Goal: Task Accomplishment & Management: Complete application form

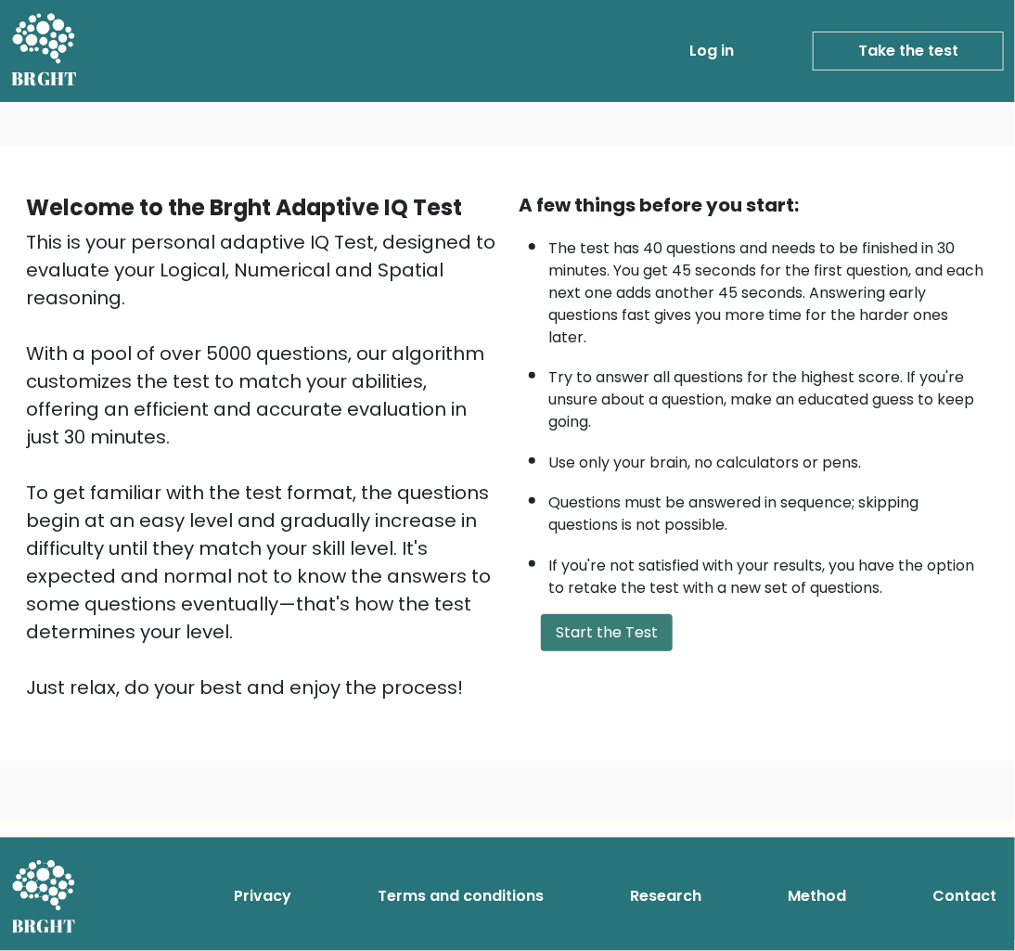
click at [633, 628] on button "Start the Test" at bounding box center [607, 632] width 132 height 37
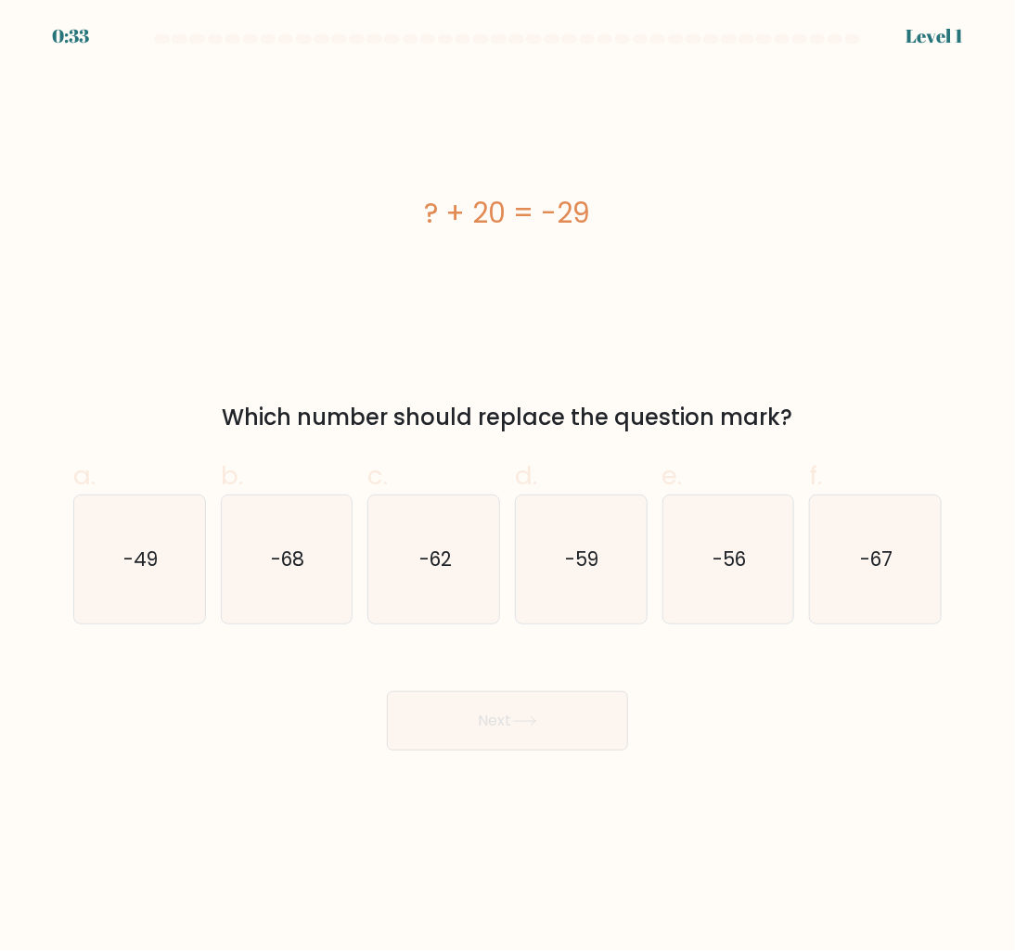
drag, startPoint x: 469, startPoint y: 205, endPoint x: 423, endPoint y: 205, distance: 45.5
click at [423, 205] on div "? + 20 = -29" at bounding box center [507, 213] width 868 height 42
copy div "? + 20 = -29"
click at [550, 395] on div "? + 20 = -29 Which number should replace the question mark?" at bounding box center [507, 253] width 891 height 364
click at [544, 414] on div "Which number should replace the question mark?" at bounding box center [507, 417] width 846 height 33
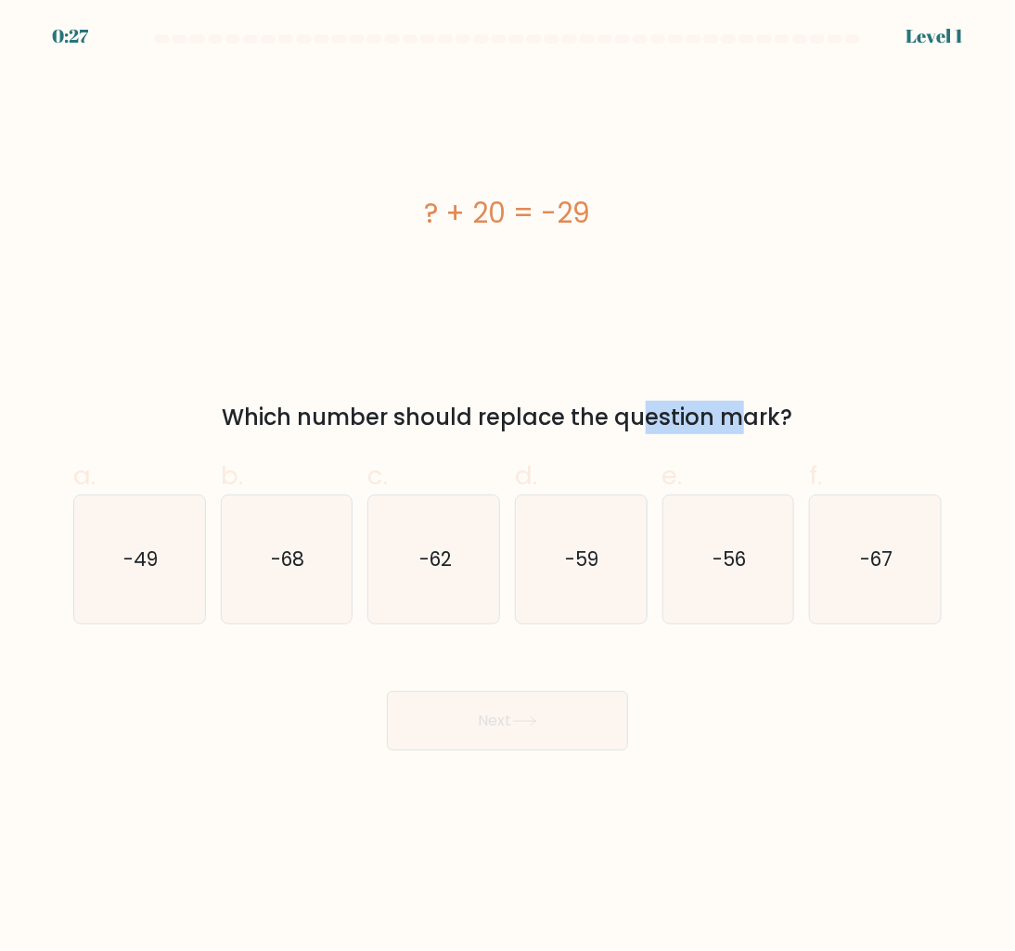
click at [544, 414] on div "Which number should replace the question mark?" at bounding box center [507, 417] width 846 height 33
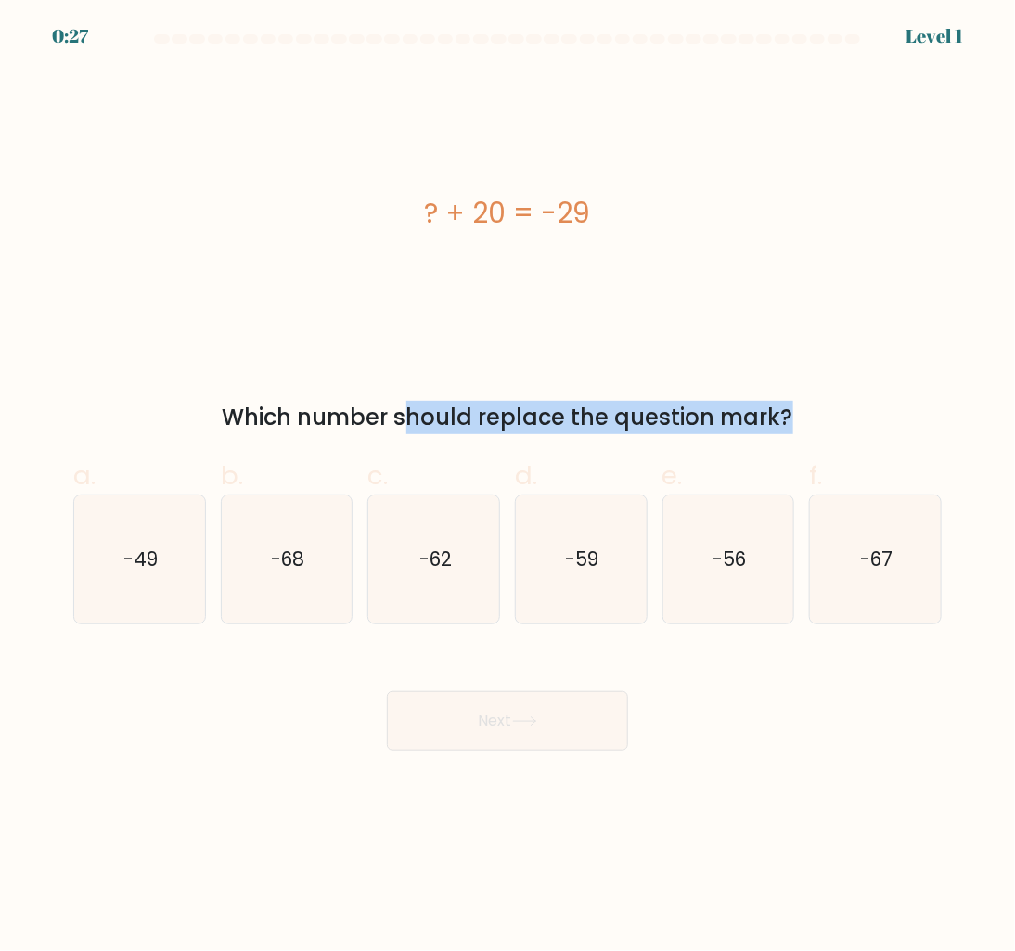
click at [544, 414] on div "Which number should replace the question mark?" at bounding box center [507, 417] width 846 height 33
copy form "Which number should replace the question mark?"
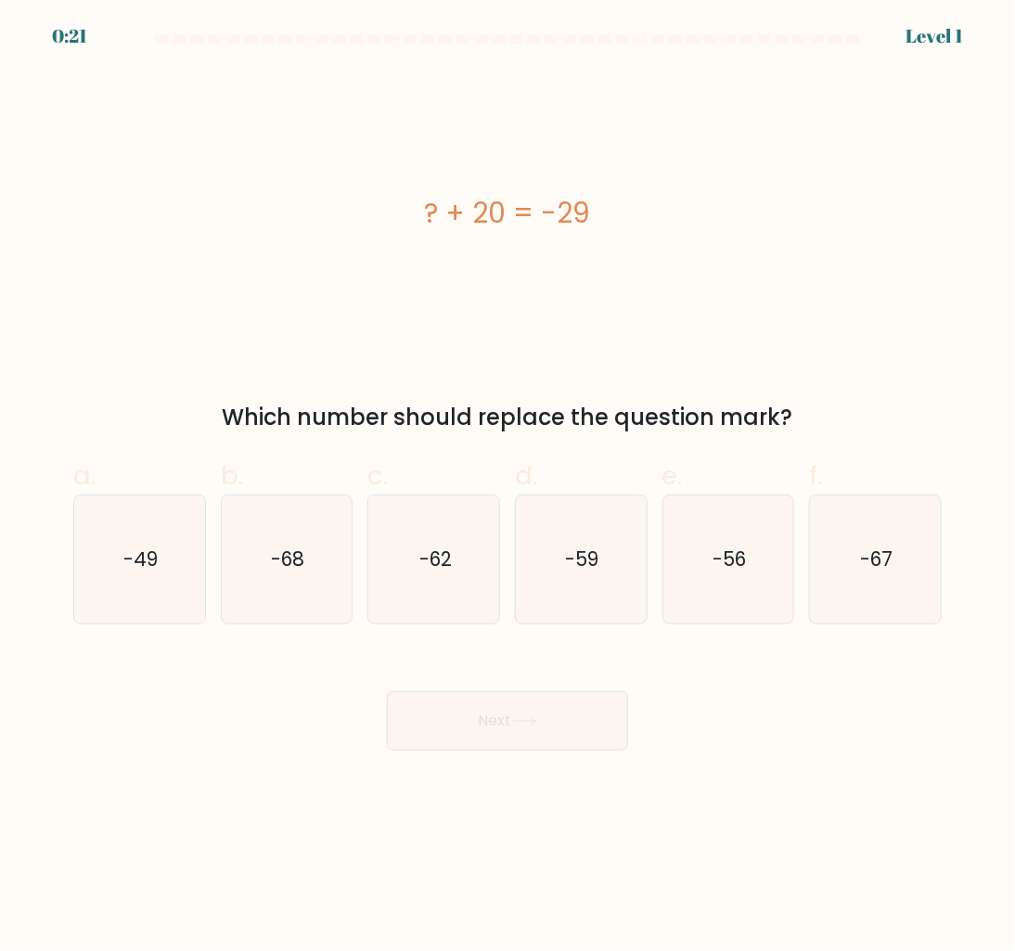
click at [199, 682] on div "Next" at bounding box center [507, 699] width 891 height 104
click at [122, 561] on icon "-49" at bounding box center [139, 559] width 128 height 128
click at [507, 488] on input "a. -49" at bounding box center [507, 482] width 1 height 12
radio input "true"
click at [511, 705] on button "Next" at bounding box center [507, 720] width 241 height 59
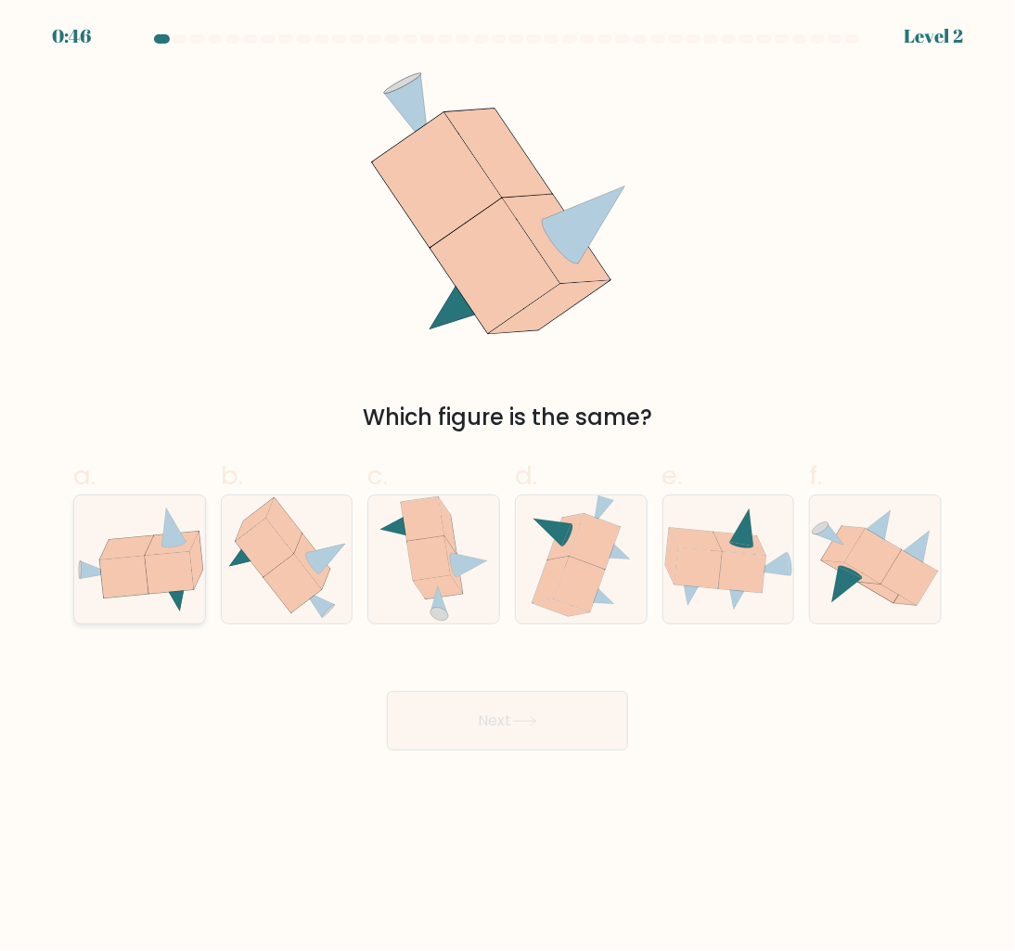
click at [144, 562] on icon at bounding box center [124, 578] width 48 height 42
click at [507, 488] on input "a." at bounding box center [507, 482] width 1 height 12
radio input "true"
click at [456, 721] on button "Next" at bounding box center [507, 720] width 241 height 59
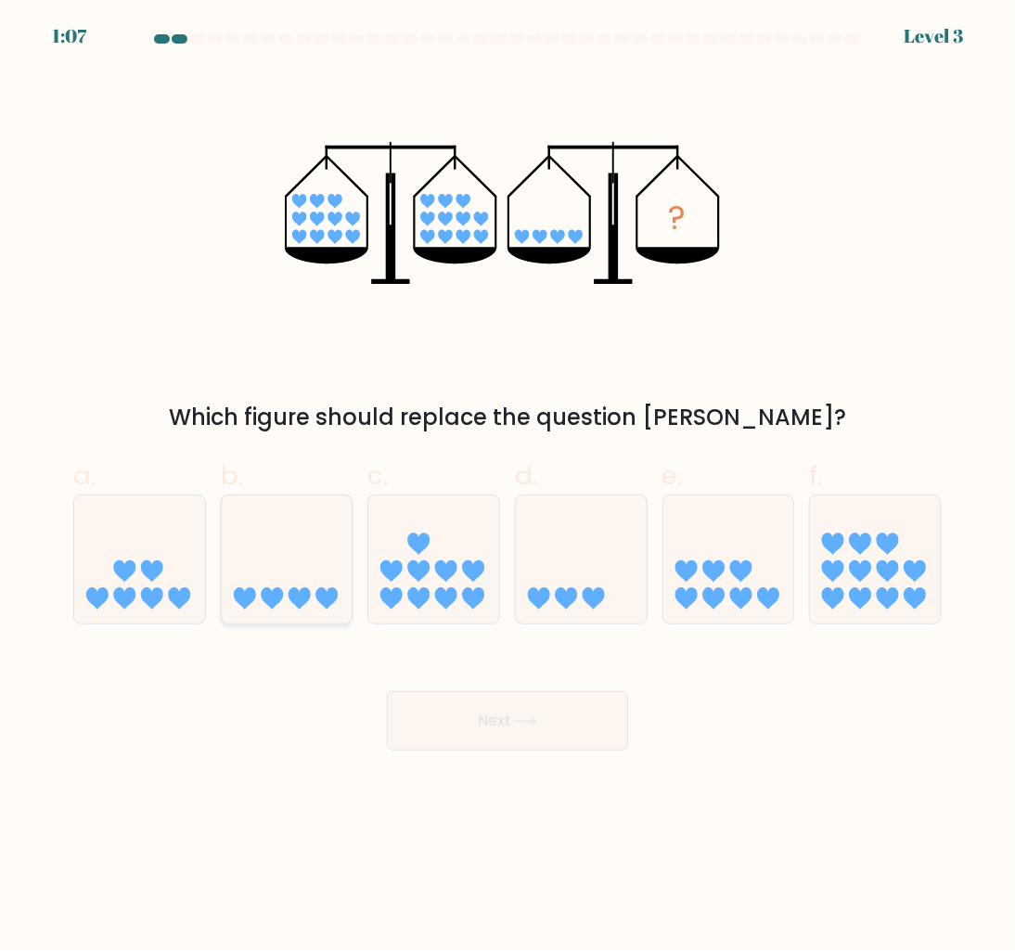
click at [299, 571] on icon at bounding box center [287, 560] width 131 height 109
click at [507, 488] on input "b." at bounding box center [507, 482] width 1 height 12
radio input "true"
click at [484, 719] on button "Next" at bounding box center [507, 720] width 241 height 59
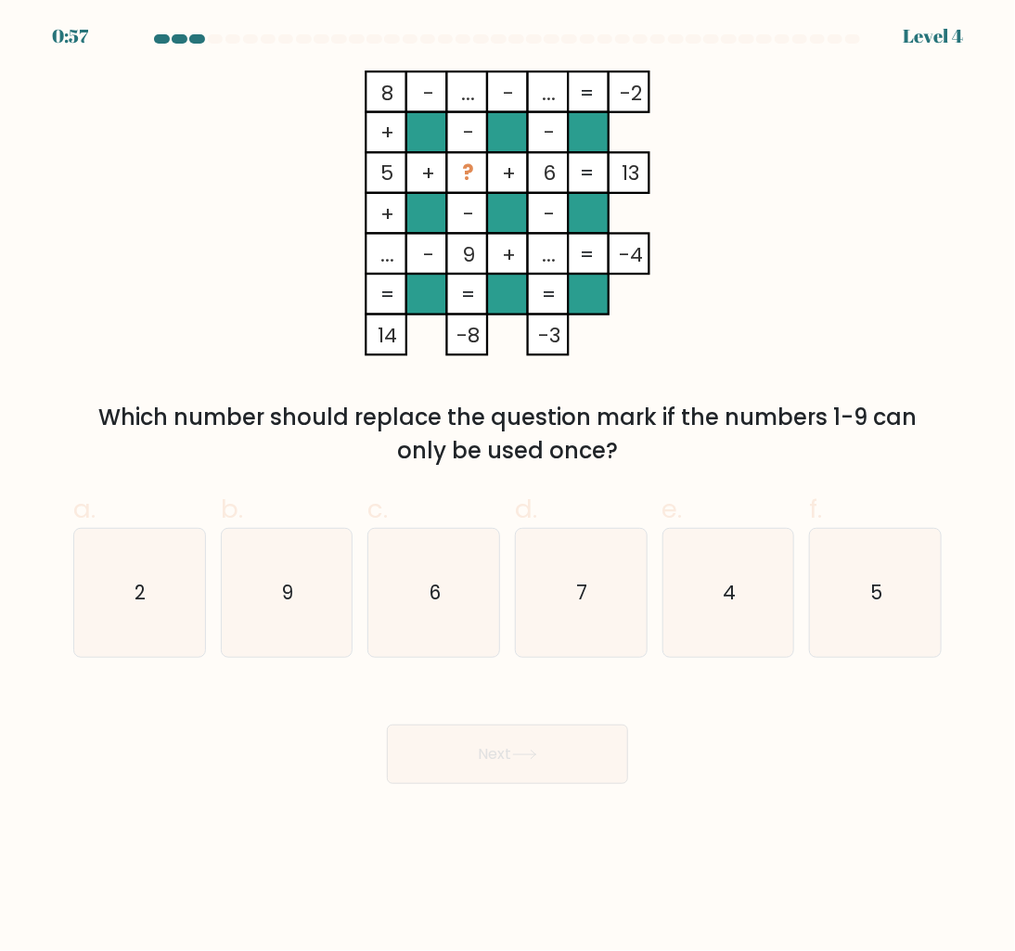
click at [238, 721] on div "Next" at bounding box center [507, 732] width 891 height 104
click at [123, 610] on icon "2" at bounding box center [139, 593] width 128 height 128
click at [507, 488] on input "a. 2" at bounding box center [507, 482] width 1 height 12
radio input "true"
drag, startPoint x: 562, startPoint y: 810, endPoint x: 567, endPoint y: 773, distance: 37.4
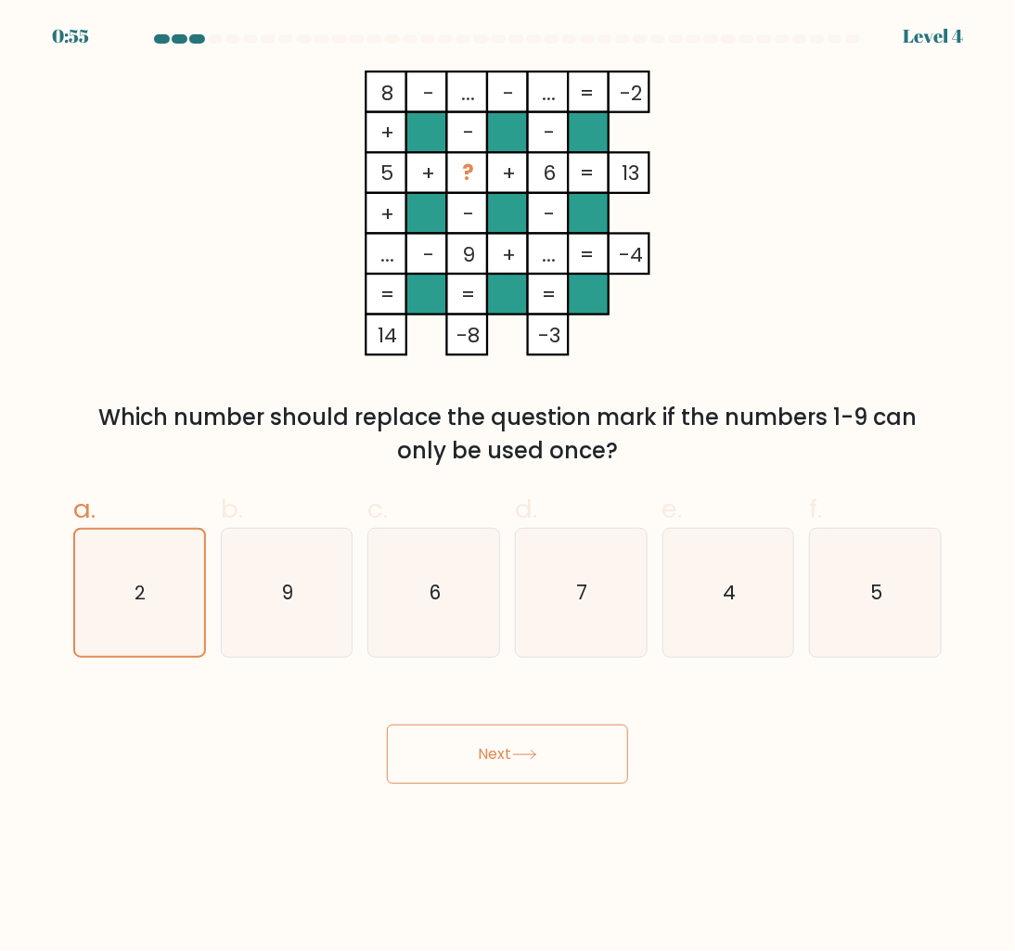
click at [563, 810] on body "0:55 Level 4" at bounding box center [507, 475] width 1015 height 951
click at [567, 773] on button "Next" at bounding box center [507, 754] width 241 height 59
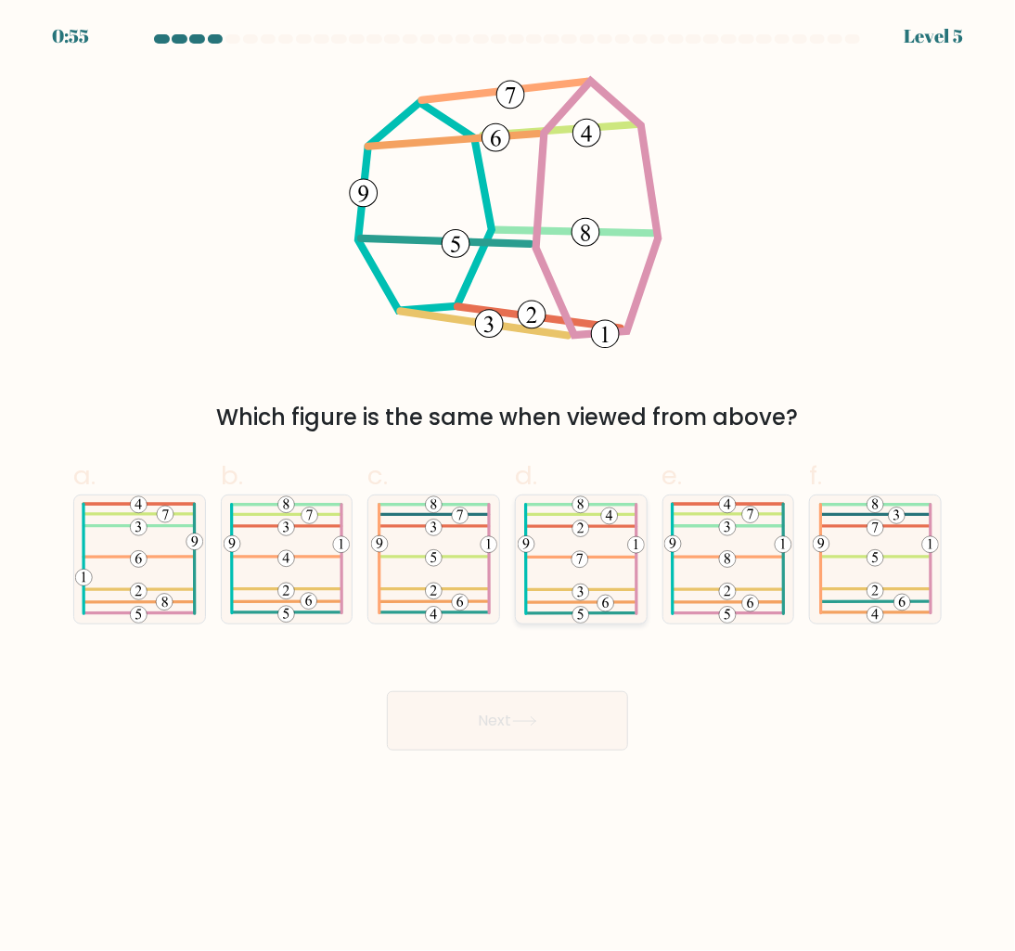
click at [616, 515] on 569 at bounding box center [609, 515] width 17 height 17
click at [508, 488] on input "d." at bounding box center [507, 482] width 1 height 12
radio input "true"
click at [582, 711] on button "Next" at bounding box center [507, 720] width 241 height 59
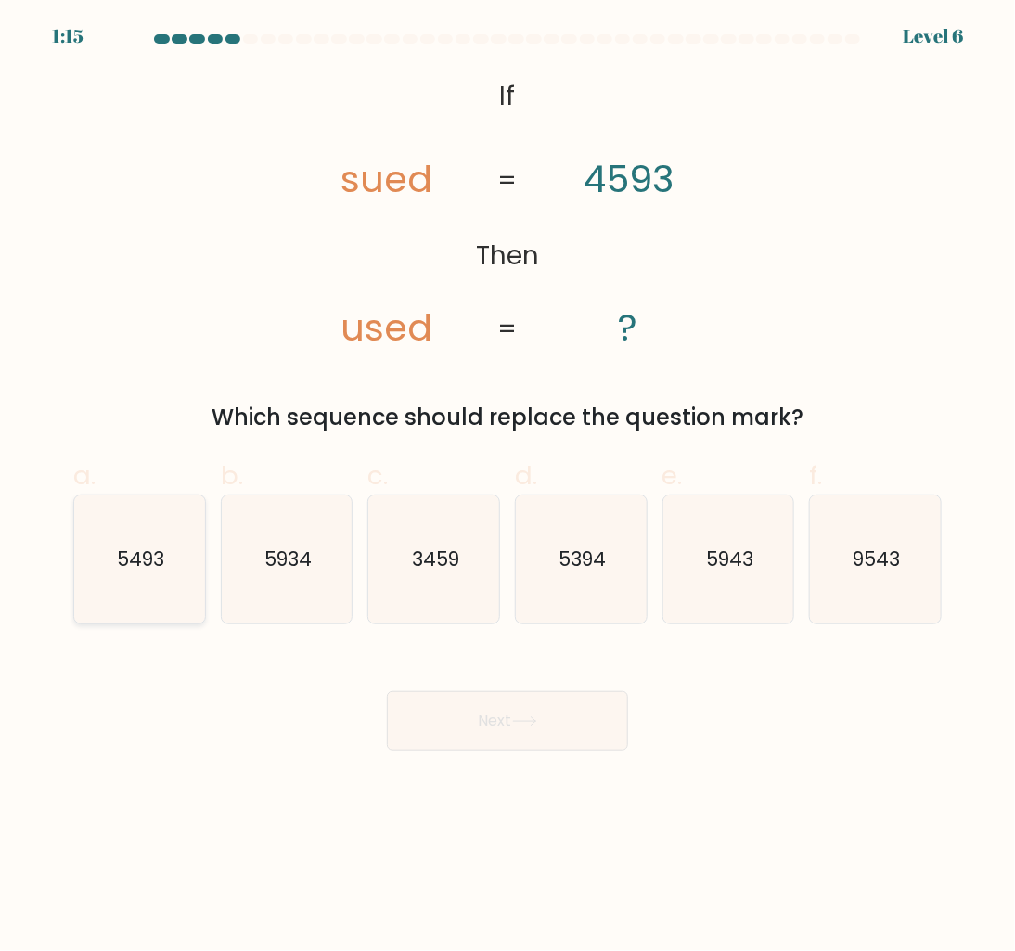
click at [106, 564] on icon "5493" at bounding box center [139, 559] width 128 height 128
click at [507, 488] on input "a. 5493" at bounding box center [507, 482] width 1 height 12
radio input "true"
click at [570, 751] on body "1:14 Level 6 If" at bounding box center [507, 475] width 1015 height 951
click at [573, 733] on button "Next" at bounding box center [507, 720] width 241 height 59
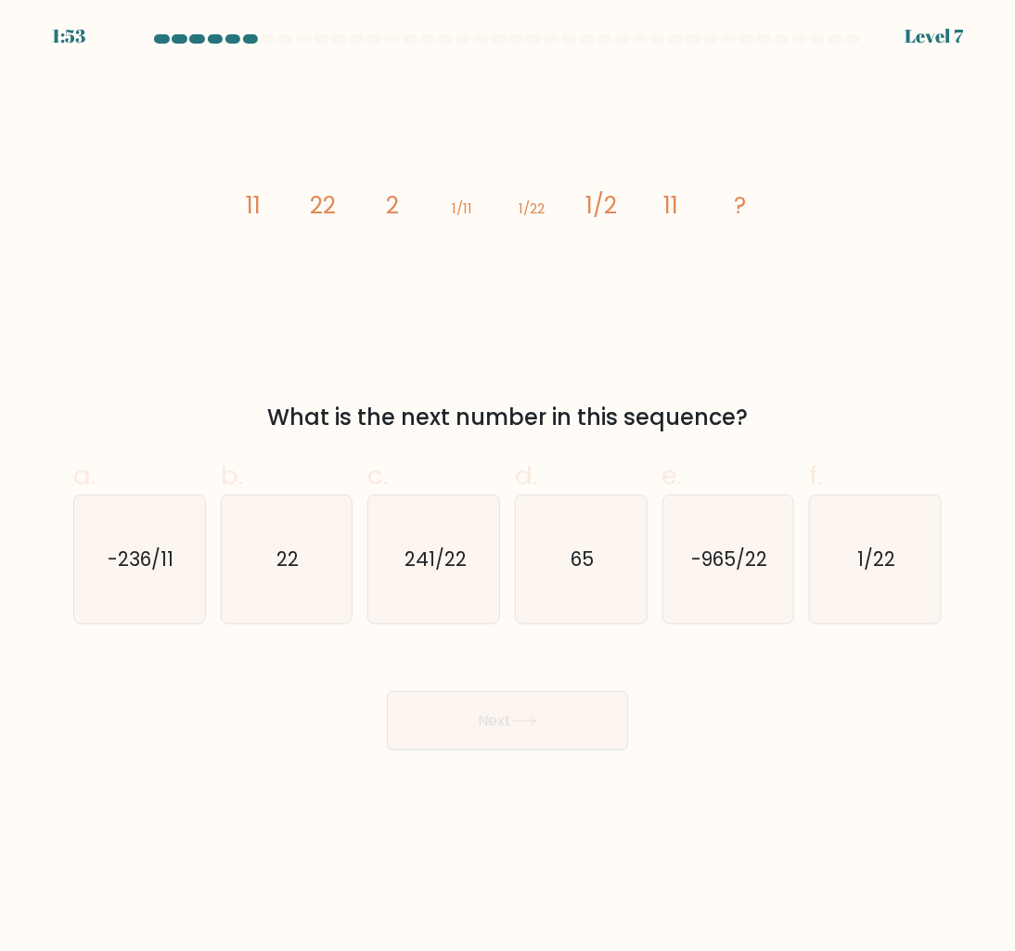
click at [674, 411] on div "What is the next number in this sequence?" at bounding box center [507, 417] width 846 height 33
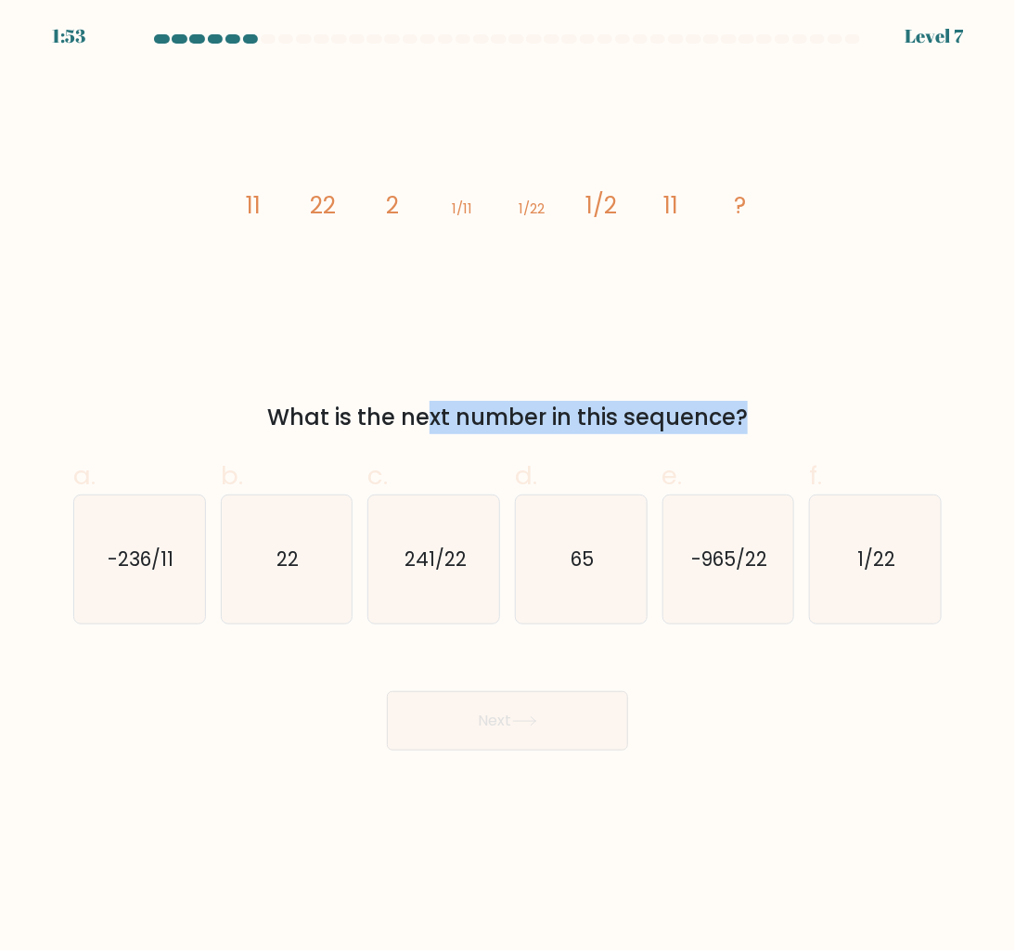
click at [674, 411] on div "What is the next number in this sequence?" at bounding box center [507, 417] width 846 height 33
copy form "What is the next number in this sequence?"
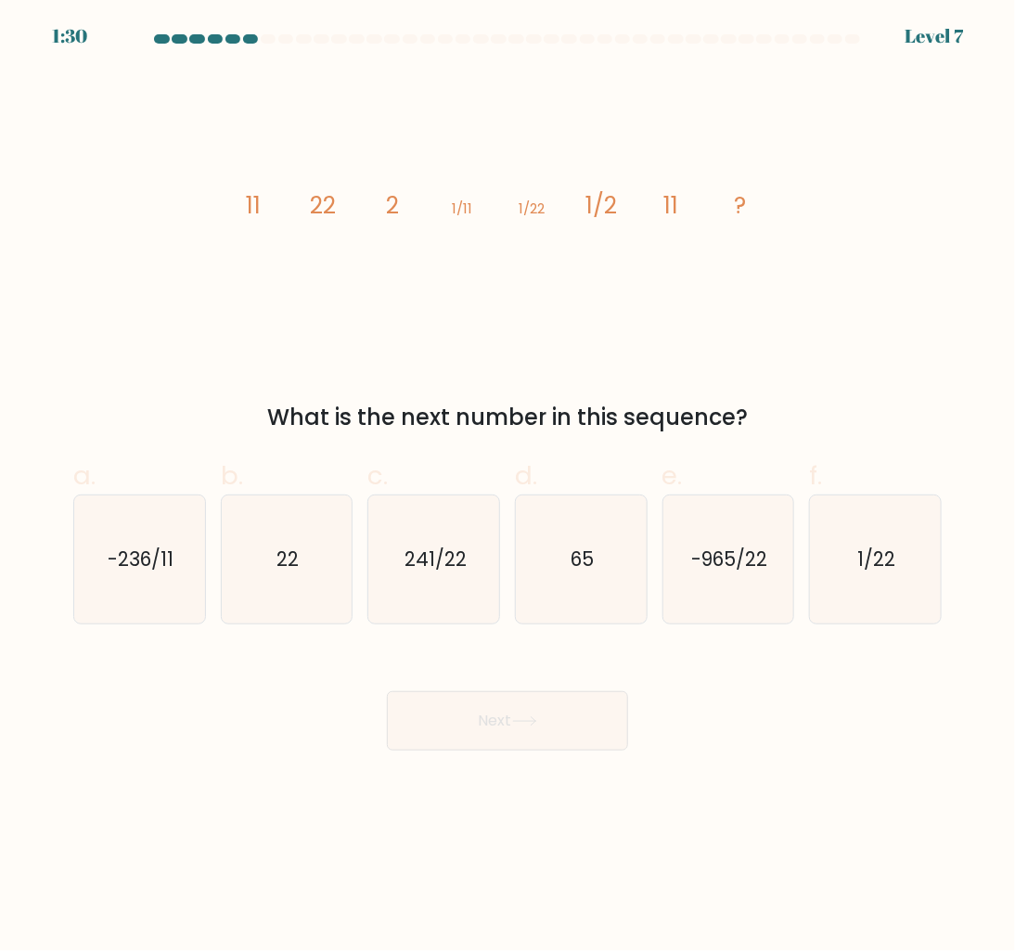
drag, startPoint x: 213, startPoint y: 753, endPoint x: 225, endPoint y: 738, distance: 19.3
click at [213, 753] on body "1:30 Level 7" at bounding box center [507, 475] width 1015 height 951
click at [272, 586] on icon "22" at bounding box center [287, 559] width 128 height 128
click at [507, 488] on input "b. 22" at bounding box center [507, 482] width 1 height 12
radio input "true"
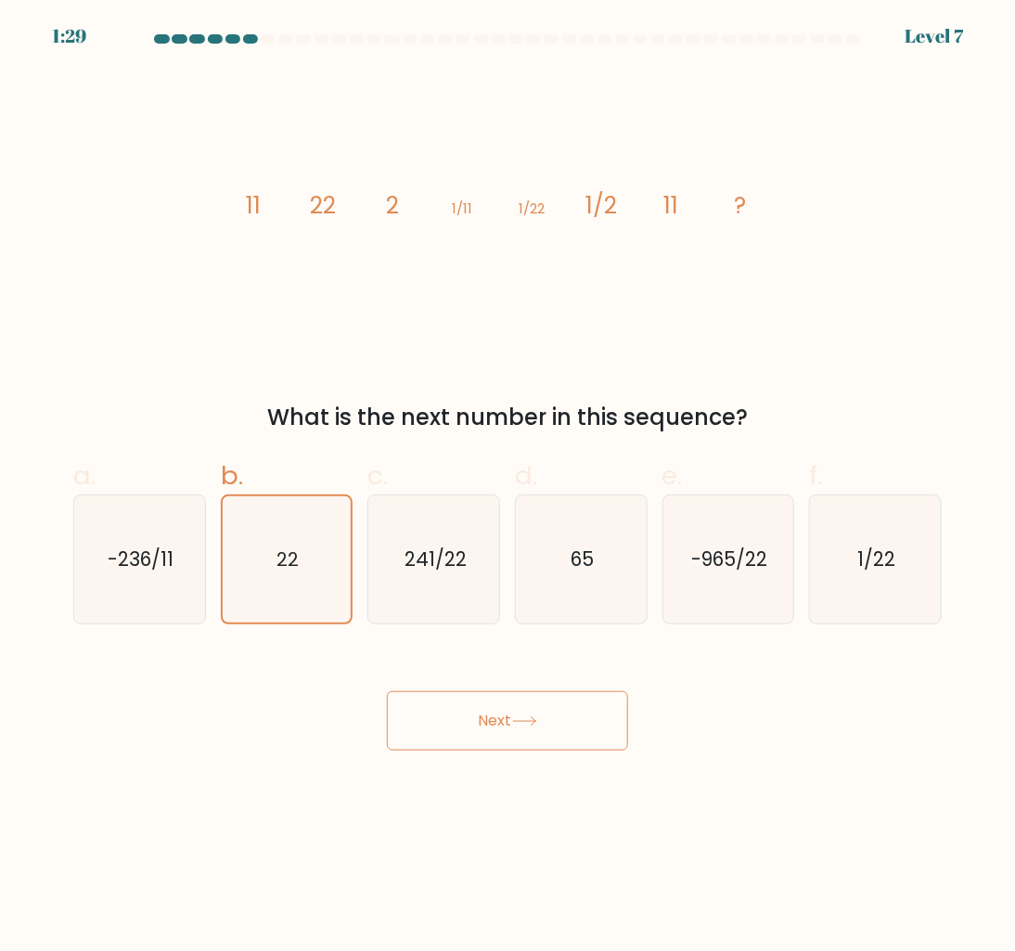
click at [497, 714] on button "Next" at bounding box center [507, 720] width 241 height 59
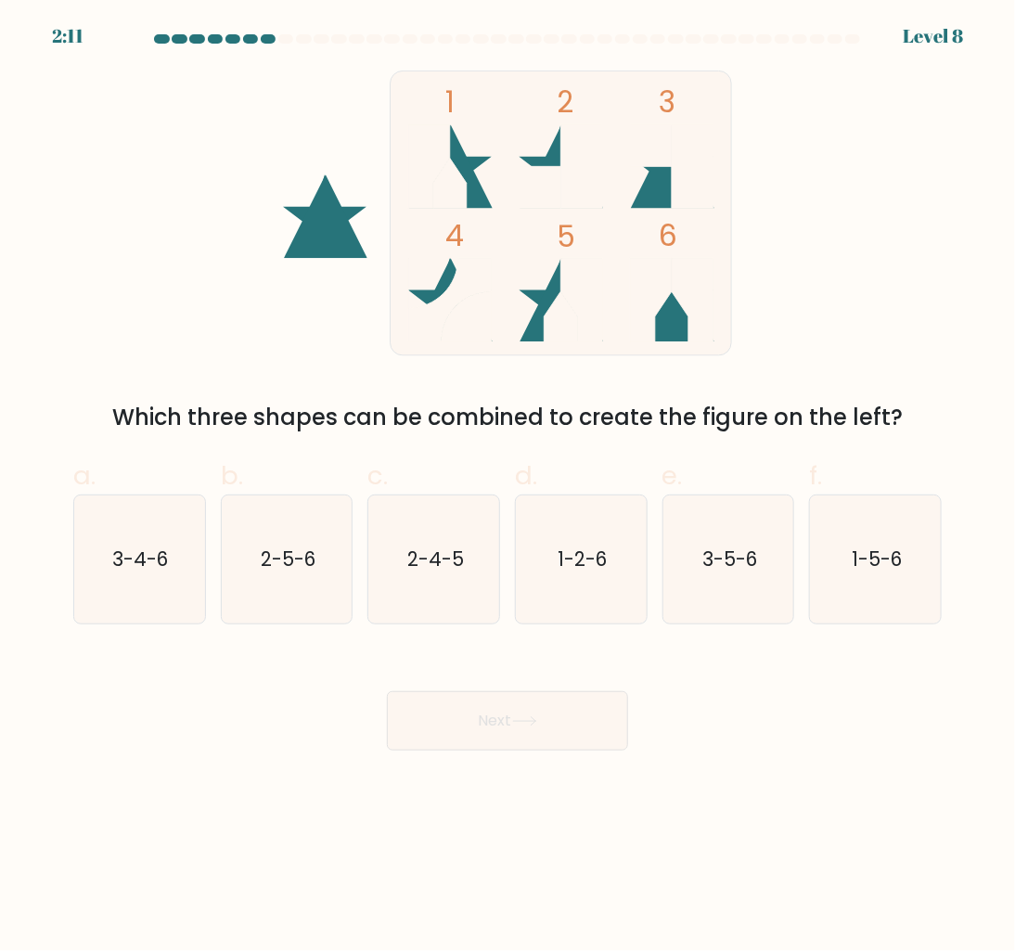
click at [123, 414] on div "Which three shapes can be combined to create the figure on the left?" at bounding box center [507, 417] width 846 height 33
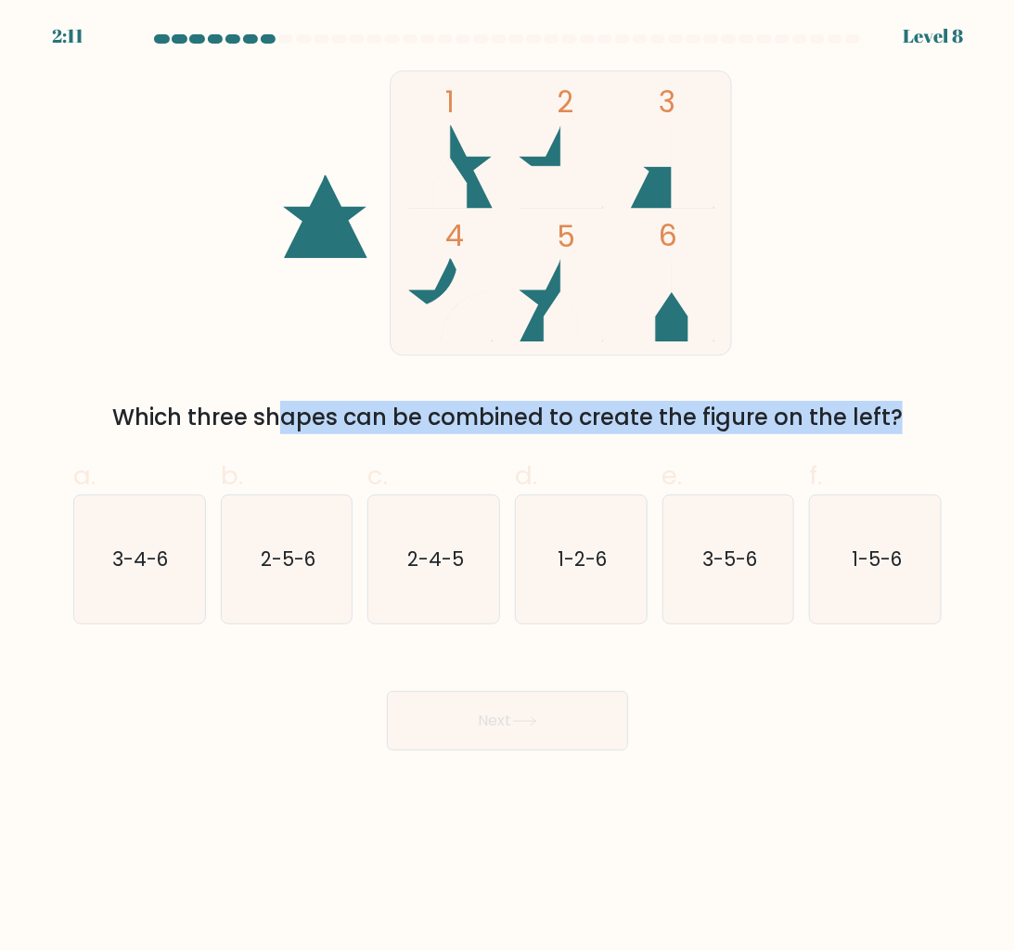
click at [123, 414] on div "Which three shapes can be combined to create the figure on the left?" at bounding box center [507, 417] width 846 height 33
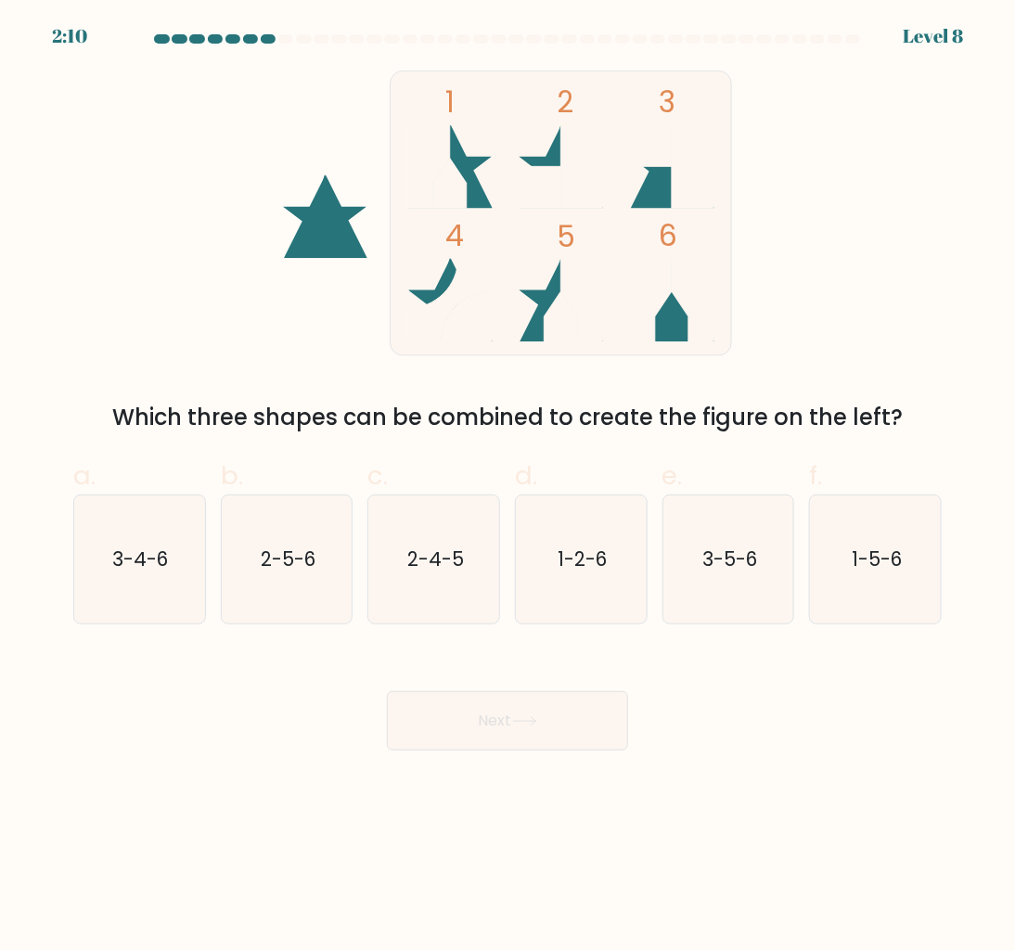
click at [171, 721] on div "Next" at bounding box center [507, 699] width 891 height 104
click at [594, 590] on icon "1-2-6" at bounding box center [581, 559] width 128 height 128
click at [508, 488] on input "d. 1-2-6" at bounding box center [507, 482] width 1 height 12
radio input "true"
click at [532, 727] on button "Next" at bounding box center [507, 720] width 241 height 59
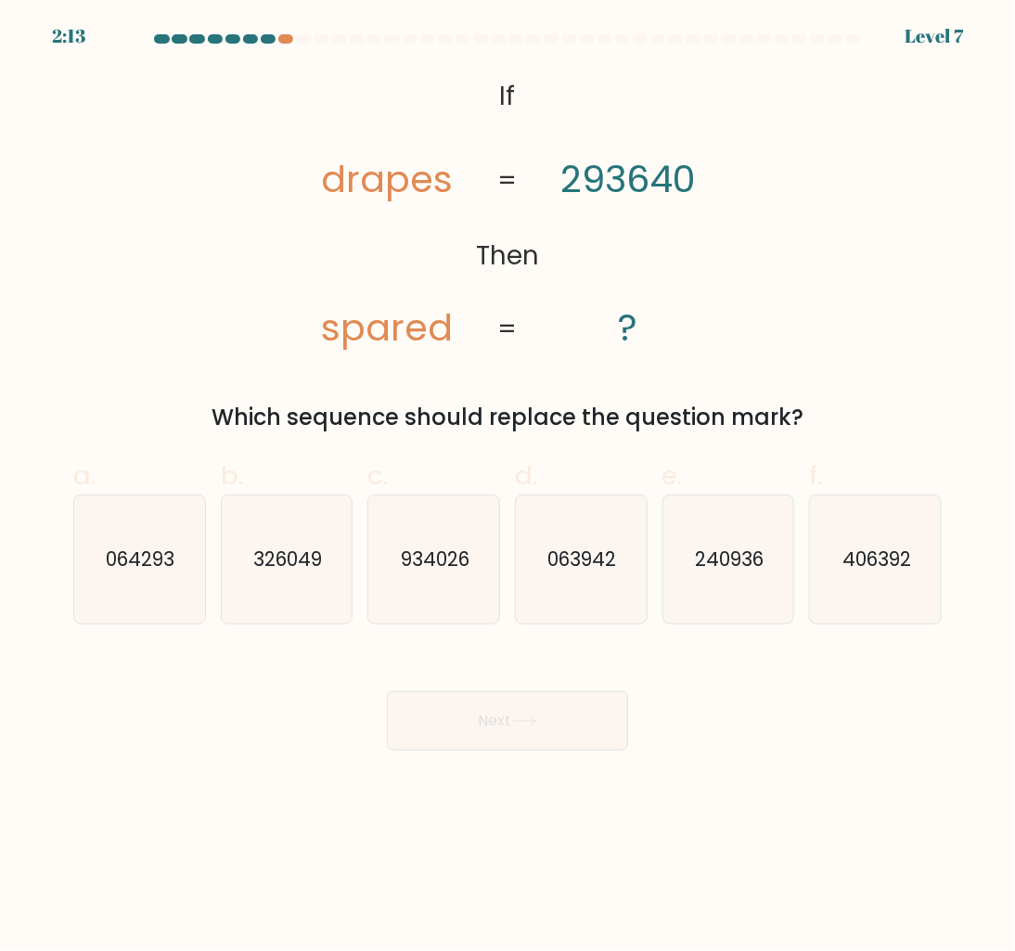
click at [786, 685] on div "Next" at bounding box center [507, 699] width 891 height 104
click at [598, 563] on text "063942" at bounding box center [582, 559] width 69 height 27
click at [508, 488] on input "d. 063942" at bounding box center [507, 482] width 1 height 12
radio input "true"
click at [592, 743] on button "Next" at bounding box center [507, 720] width 241 height 59
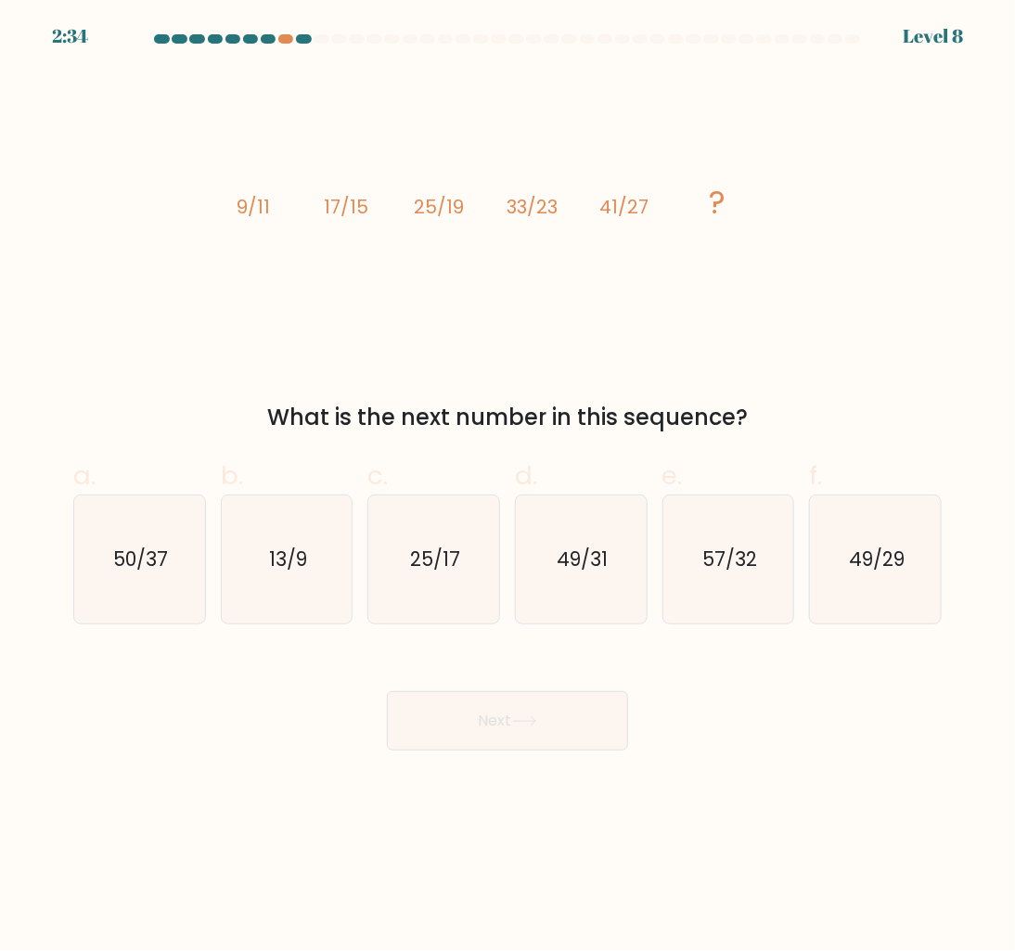
drag, startPoint x: 777, startPoint y: 752, endPoint x: 756, endPoint y: 730, distance: 30.2
click at [777, 752] on body "2:34 Level 8" at bounding box center [507, 475] width 1015 height 951
click at [608, 599] on icon "49/31" at bounding box center [581, 559] width 128 height 128
click at [508, 488] on input "d. 49/31" at bounding box center [507, 482] width 1 height 12
radio input "true"
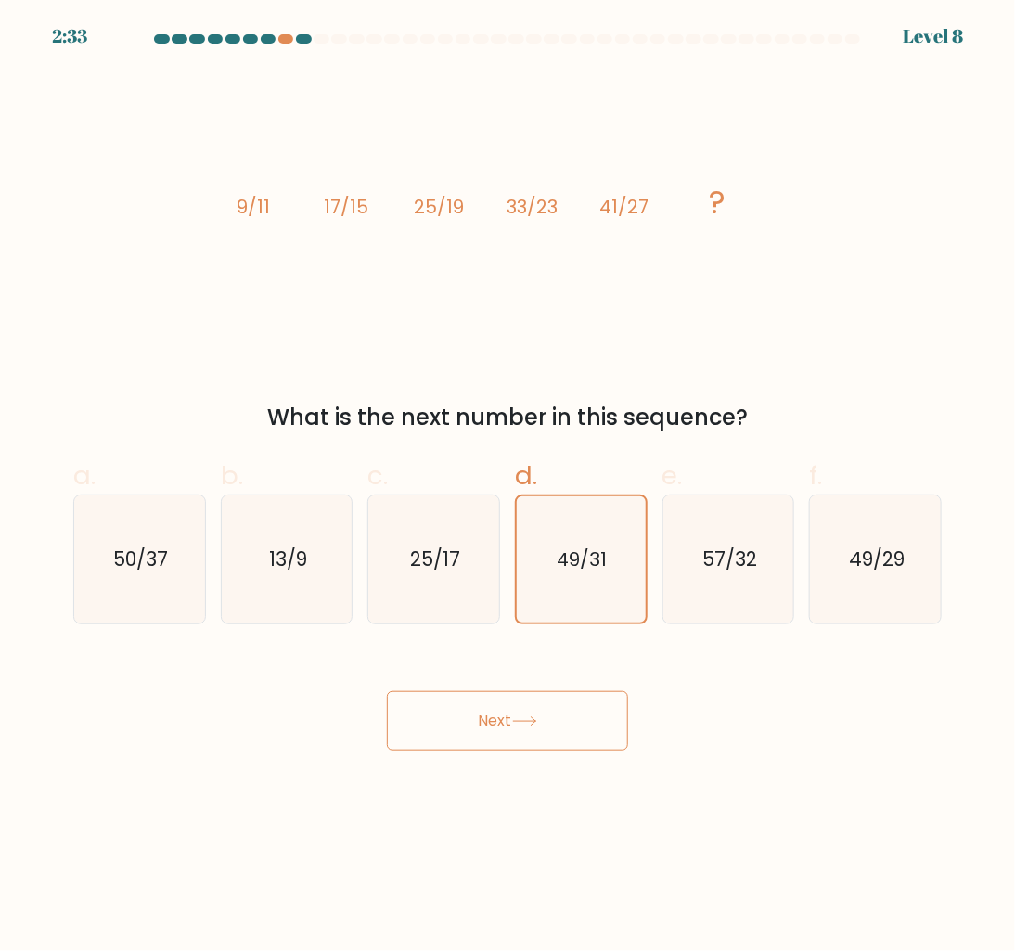
click at [567, 721] on button "Next" at bounding box center [507, 720] width 241 height 59
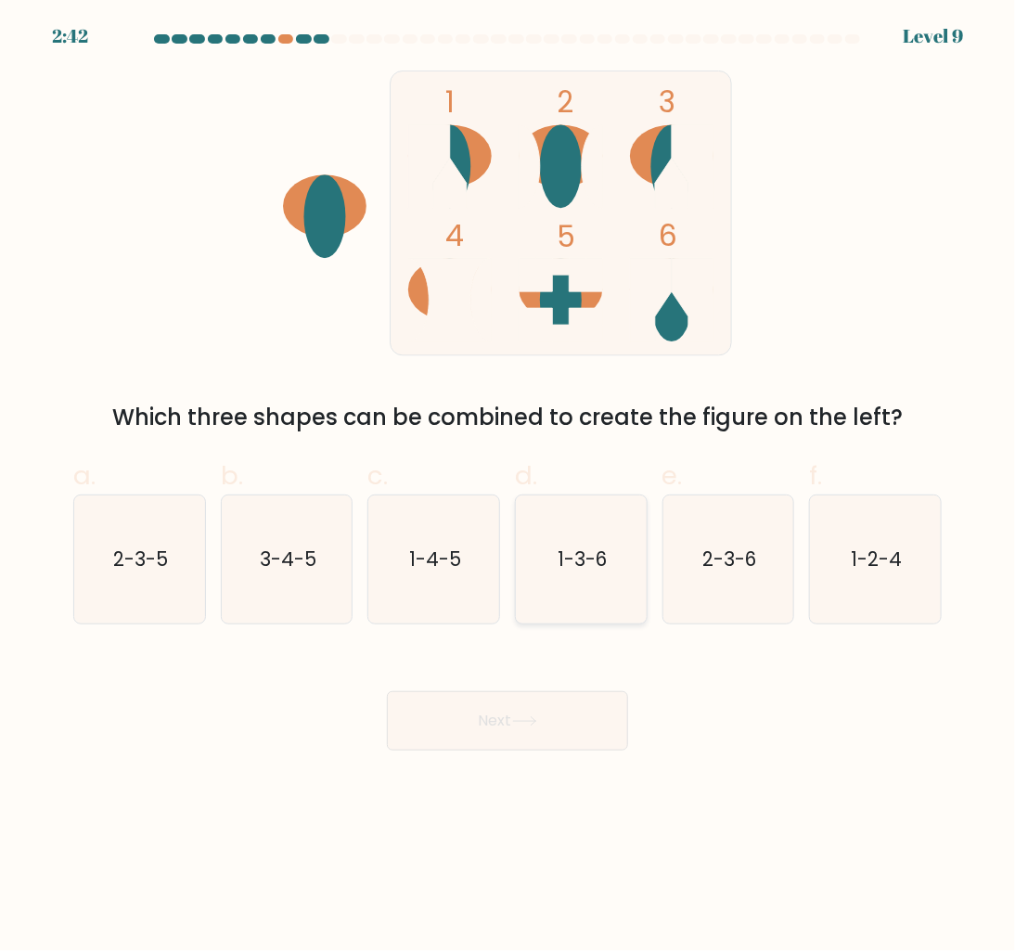
click at [584, 572] on icon "1-3-6" at bounding box center [581, 559] width 128 height 128
click at [508, 488] on input "d. 1-3-6" at bounding box center [507, 482] width 1 height 12
radio input "true"
click at [580, 714] on button "Next" at bounding box center [507, 720] width 241 height 59
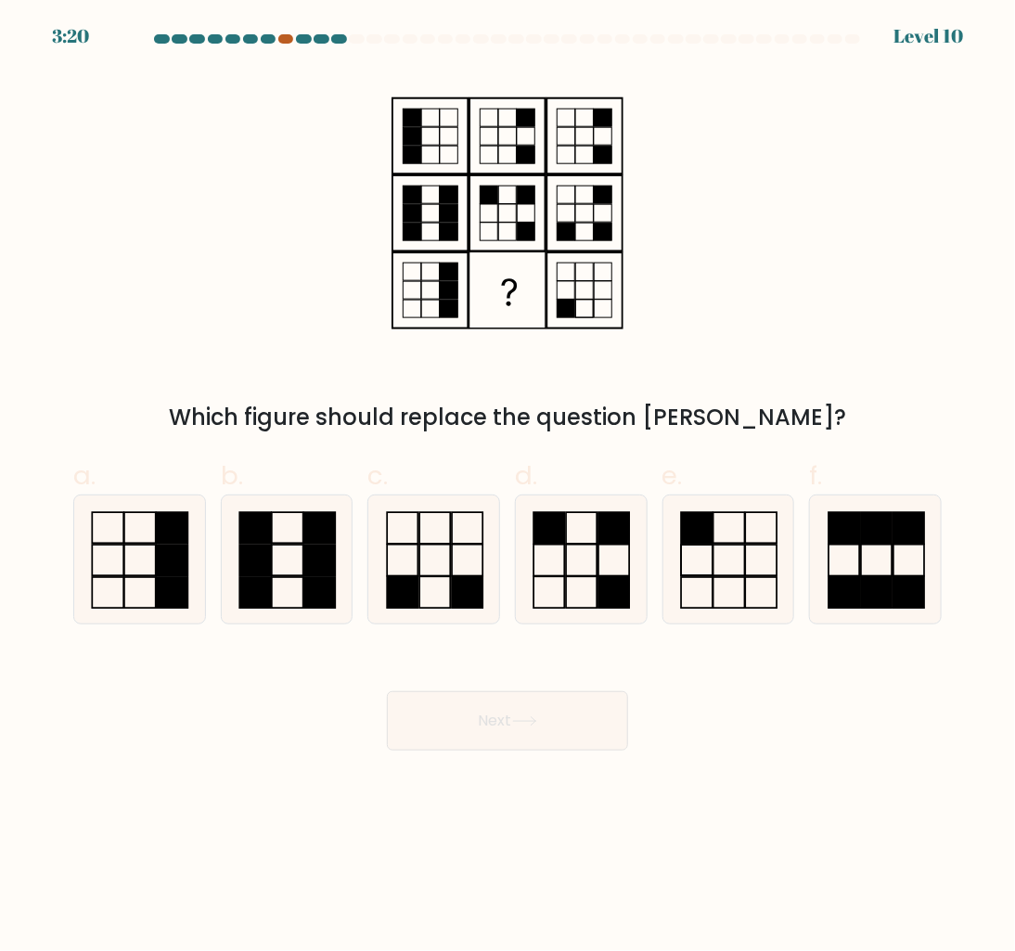
click at [281, 39] on div at bounding box center [286, 38] width 16 height 9
click at [408, 591] on rect at bounding box center [402, 592] width 31 height 32
click at [507, 488] on input "c." at bounding box center [507, 482] width 1 height 12
radio input "true"
click at [494, 716] on button "Next" at bounding box center [507, 720] width 241 height 59
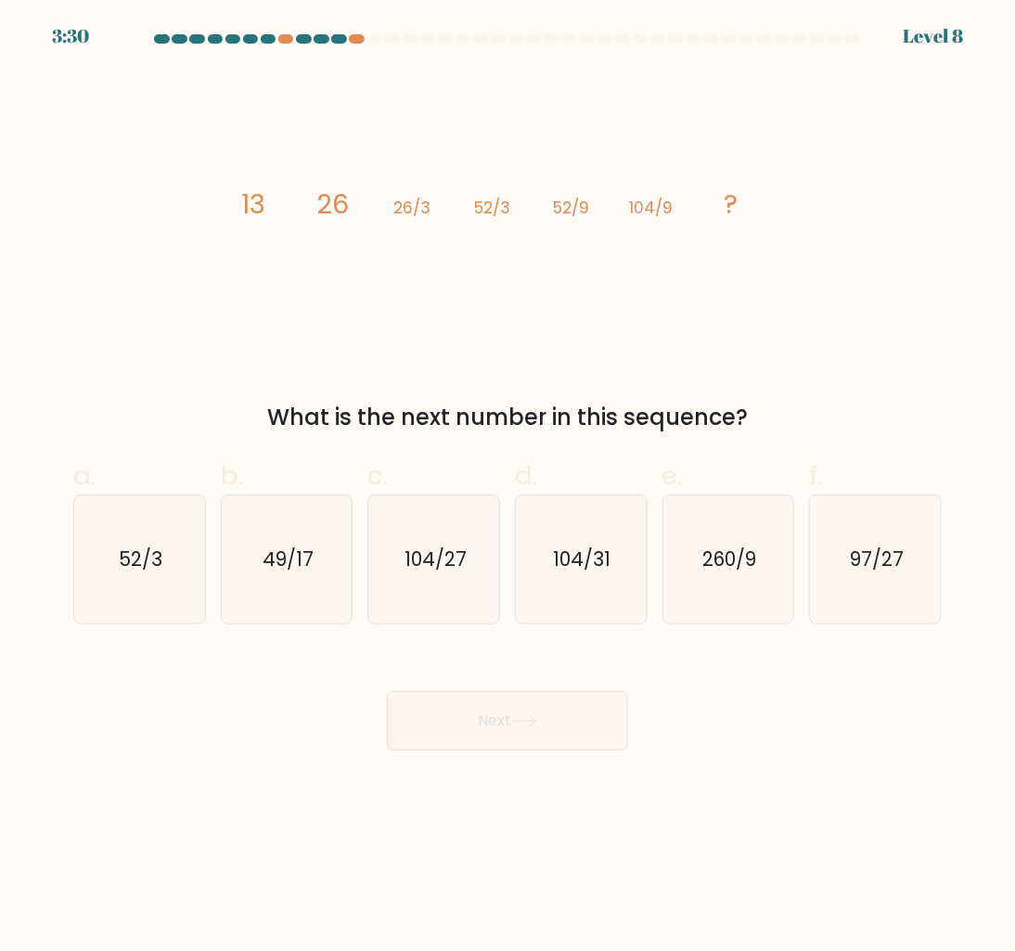
click at [749, 766] on body "3:30 Level 8" at bounding box center [507, 475] width 1015 height 951
click at [437, 564] on text "104/27" at bounding box center [435, 559] width 62 height 27
click at [507, 488] on input "c. 104/27" at bounding box center [507, 482] width 1 height 12
radio input "true"
click at [527, 720] on icon at bounding box center [524, 721] width 25 height 10
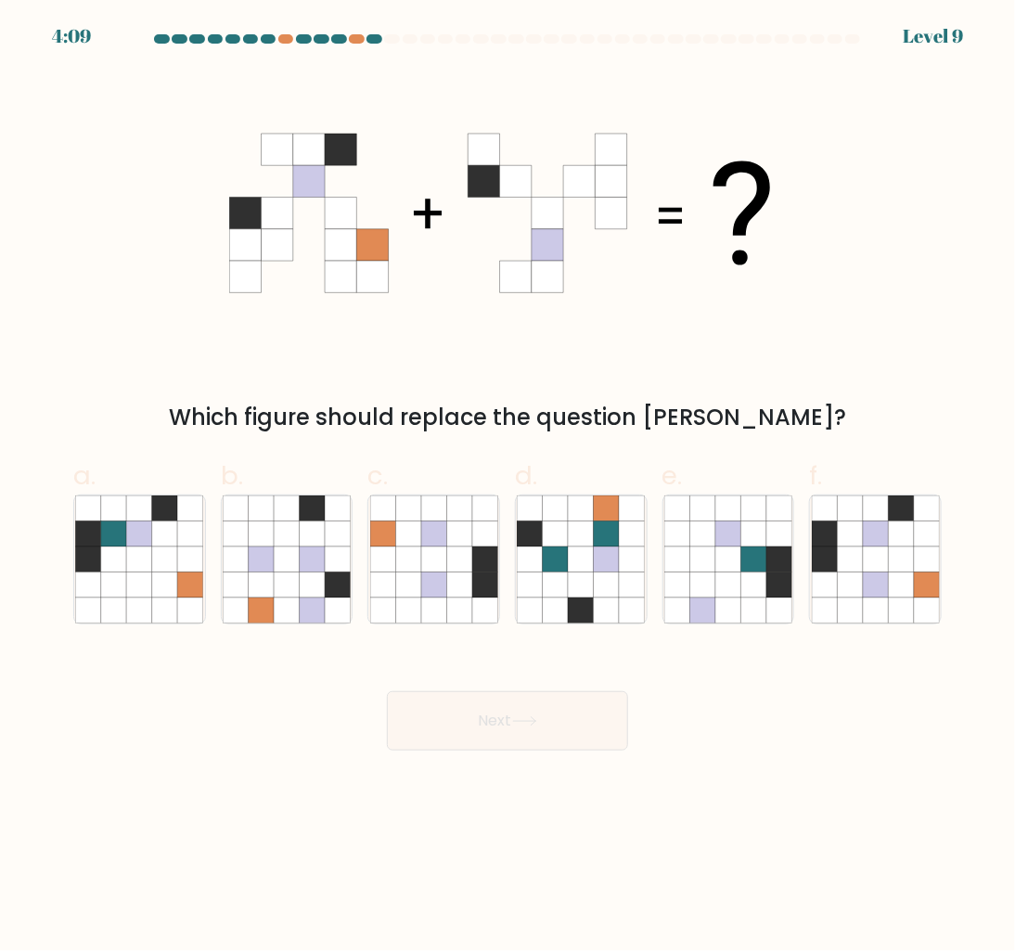
click at [738, 716] on div "Next" at bounding box center [507, 699] width 891 height 104
click at [573, 571] on icon at bounding box center [581, 558] width 25 height 25
click at [508, 488] on input "d." at bounding box center [507, 482] width 1 height 12
radio input "true"
click at [546, 712] on button "Next" at bounding box center [507, 720] width 241 height 59
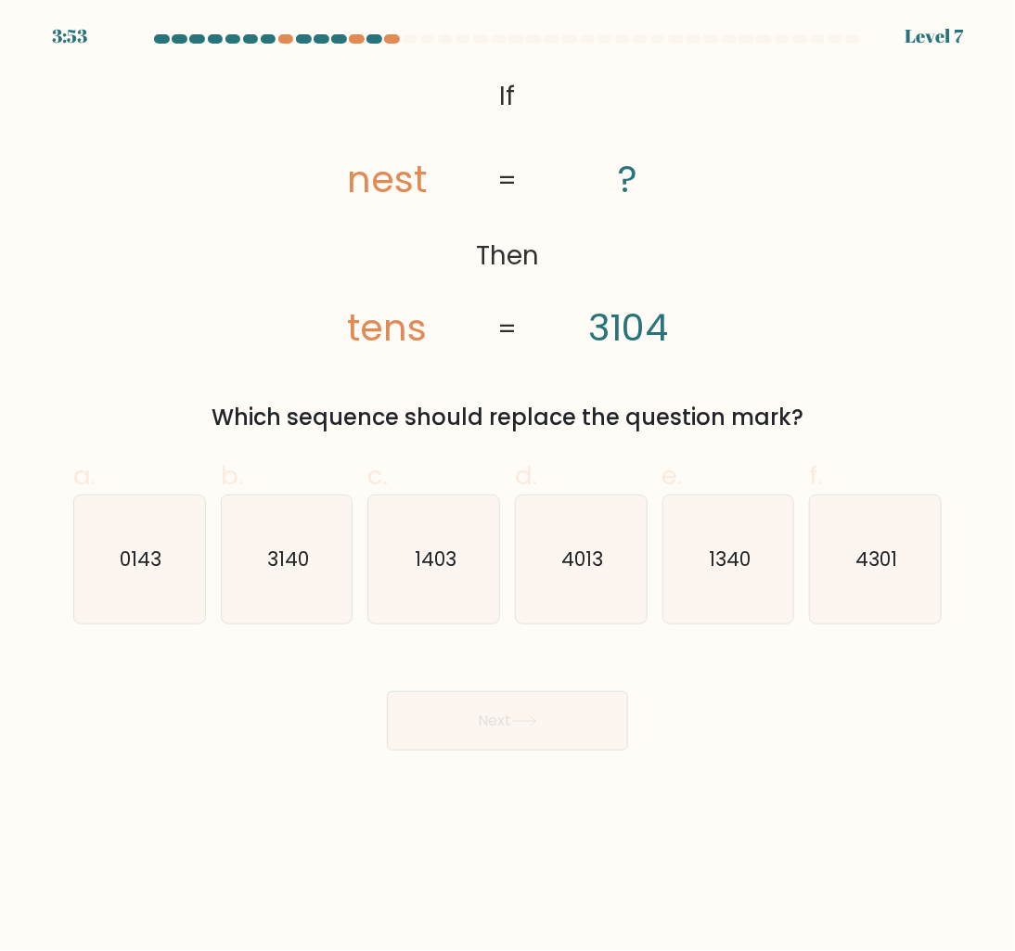
click at [748, 422] on div "Which sequence should replace the question mark?" at bounding box center [507, 417] width 846 height 33
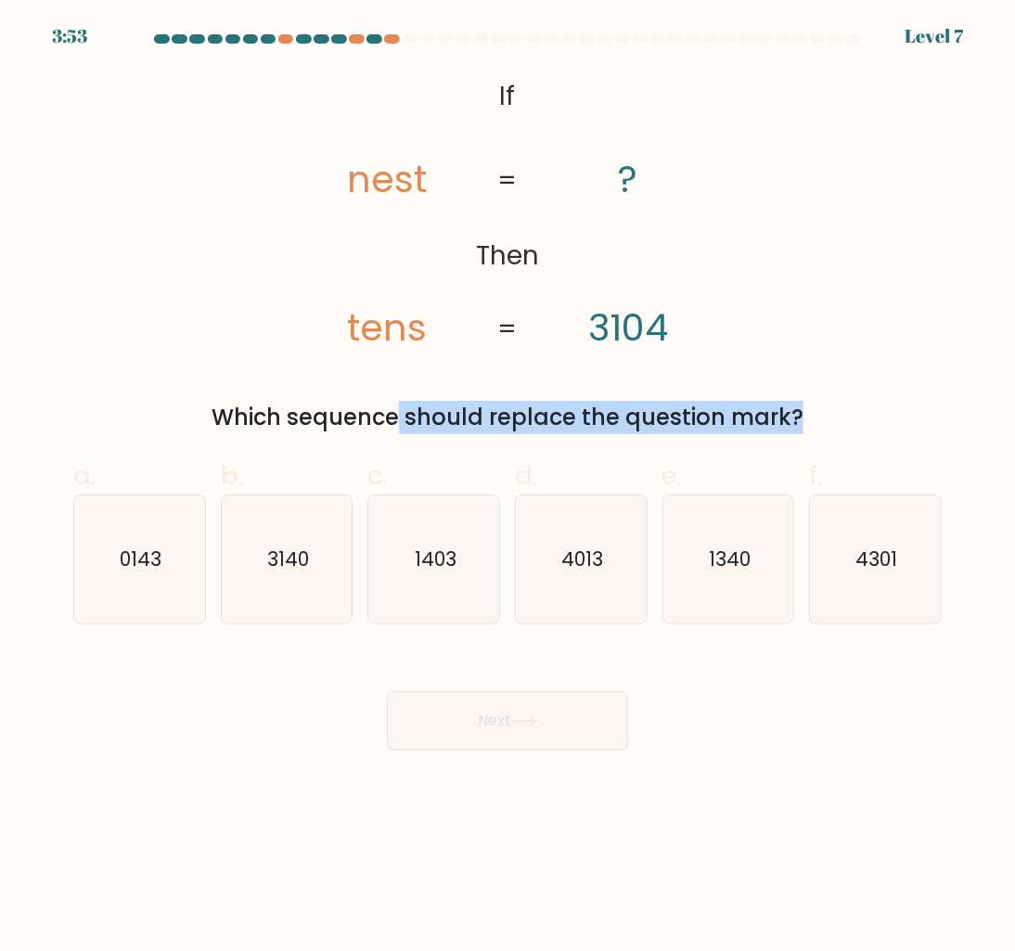
click at [748, 422] on div "Which sequence should replace the question mark?" at bounding box center [507, 417] width 846 height 33
copy form "Which sequence should replace the question mark?"
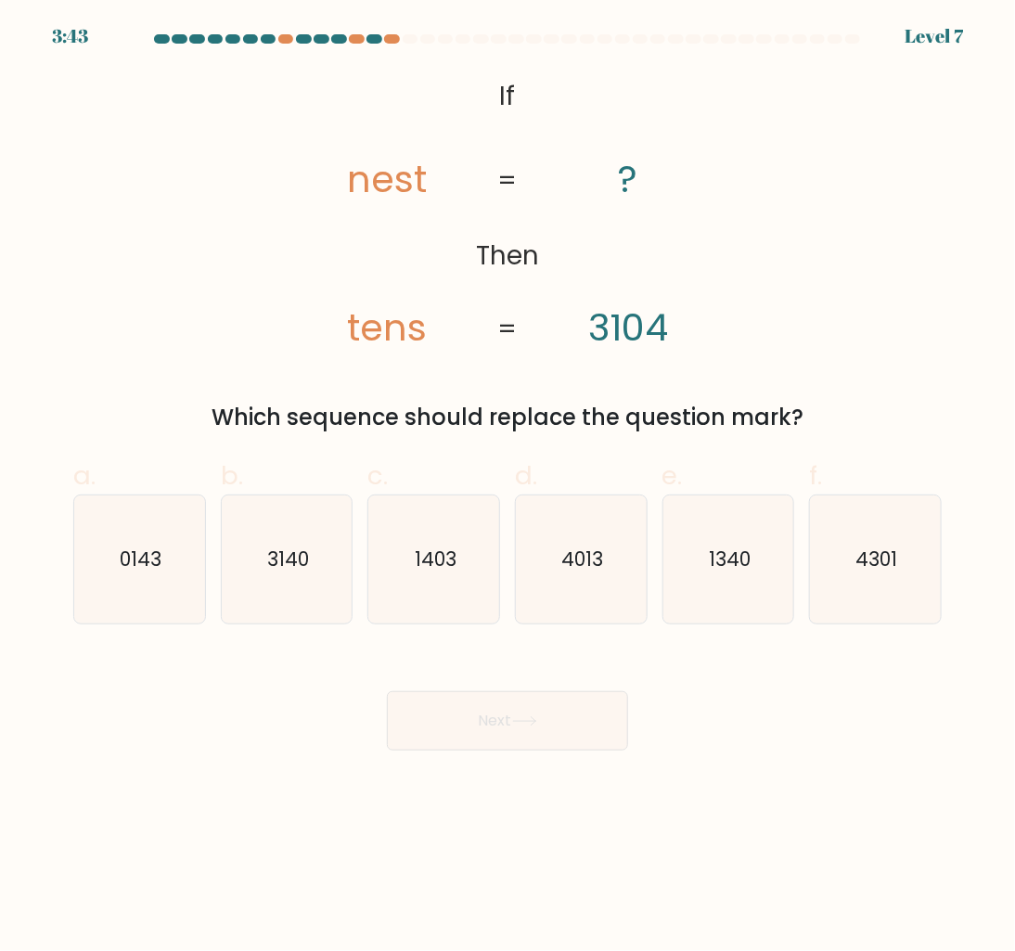
click at [571, 758] on body "3:43 Level 7 If" at bounding box center [507, 475] width 1015 height 951
click at [173, 557] on icon "0143" at bounding box center [139, 559] width 128 height 128
click at [507, 488] on input "a. 0143" at bounding box center [507, 482] width 1 height 12
radio input "true"
click at [523, 725] on icon at bounding box center [524, 721] width 25 height 10
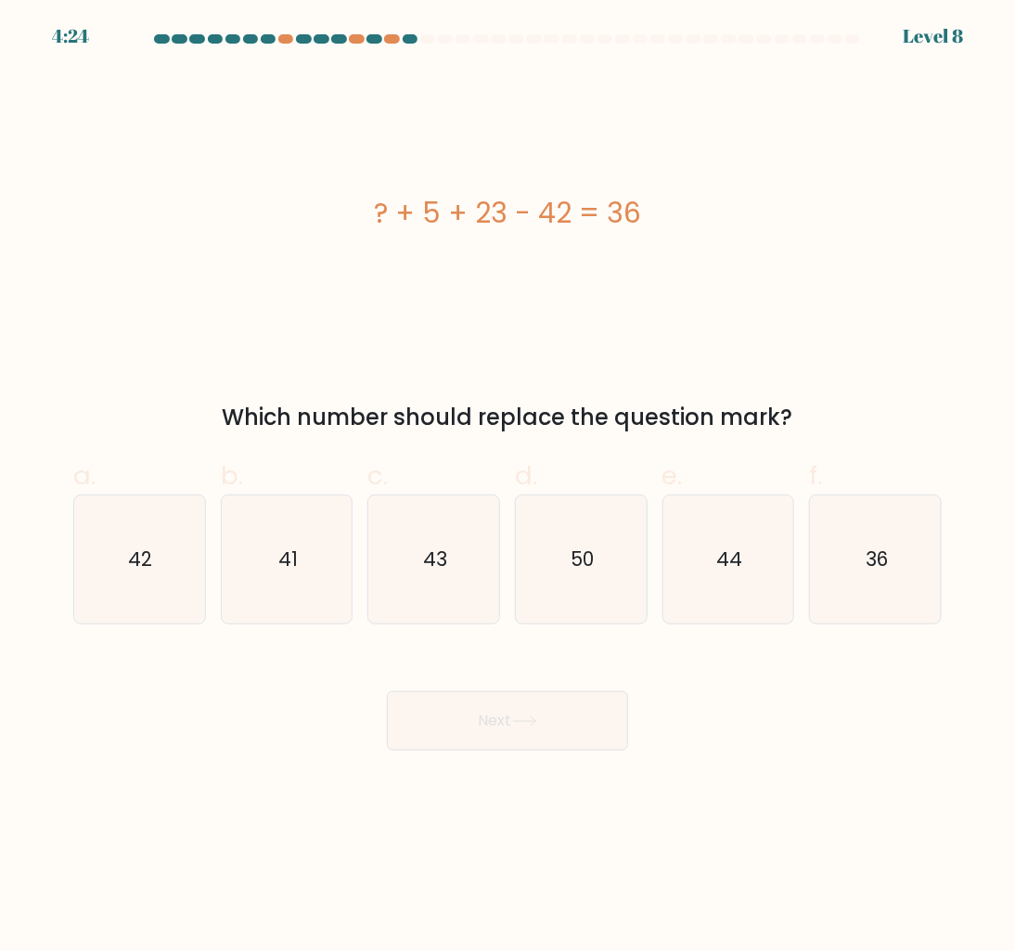
drag, startPoint x: 380, startPoint y: 216, endPoint x: 717, endPoint y: 216, distance: 336.8
click at [717, 216] on div "? + 5 + 23 - 42 = 36" at bounding box center [507, 213] width 868 height 42
copy div "? + 5 + 23 - 42 = 36"
click at [410, 425] on div "Which number should replace the question mark?" at bounding box center [507, 417] width 846 height 33
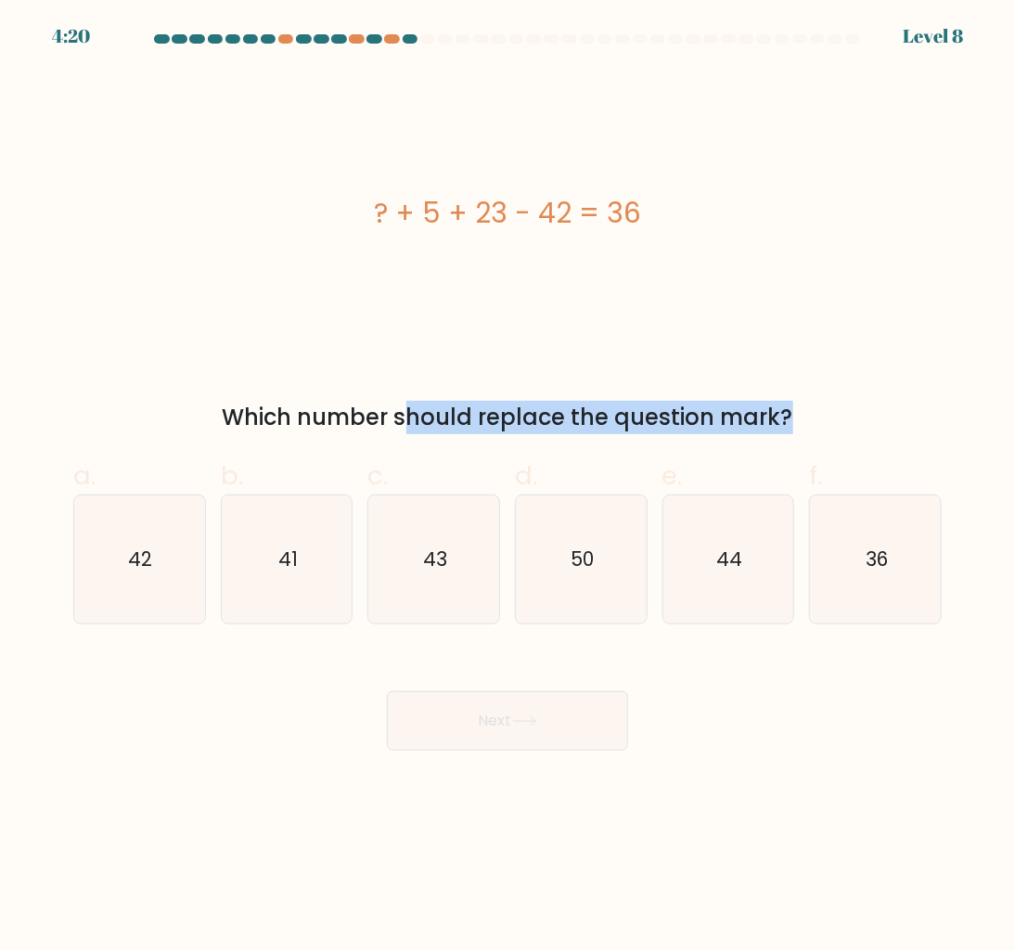
click at [410, 425] on div "Which number should replace the question mark?" at bounding box center [507, 417] width 846 height 33
copy form "Which number should replace the question mark?"
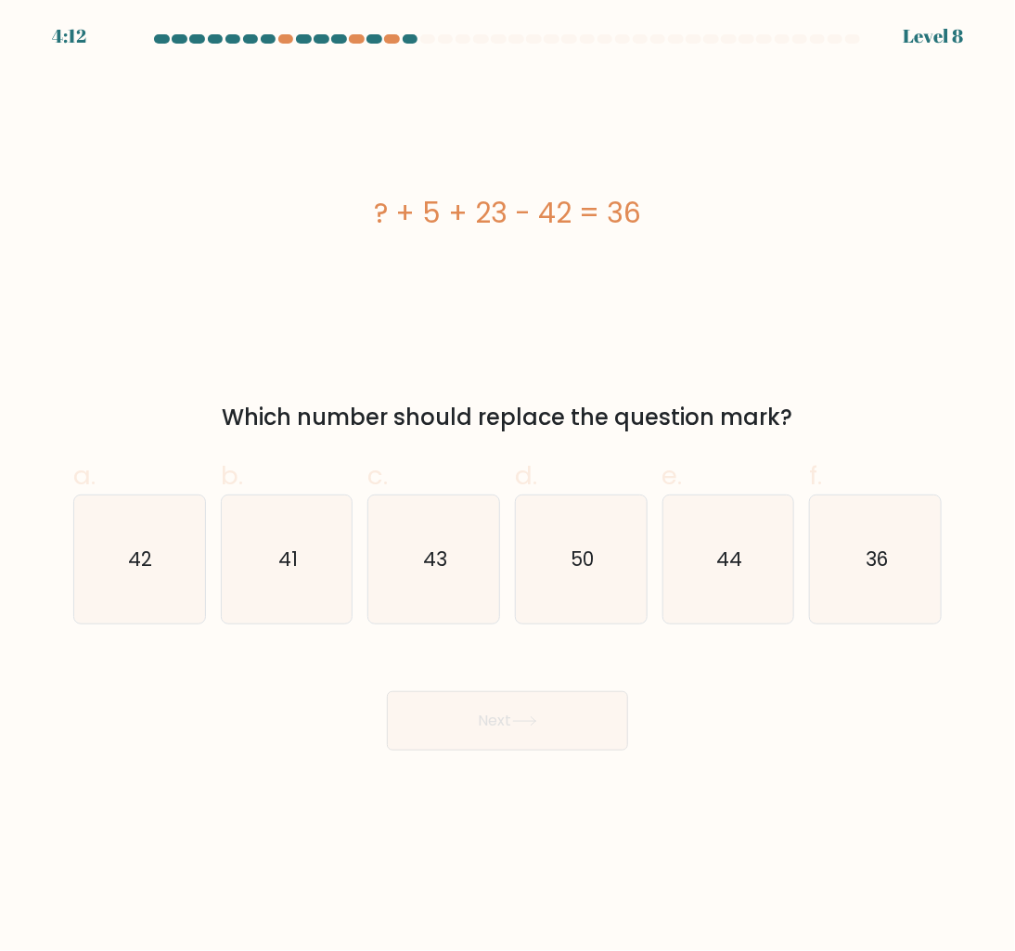
click at [798, 698] on div "Next" at bounding box center [507, 699] width 891 height 104
click at [624, 594] on icon "50" at bounding box center [581, 559] width 128 height 128
click at [508, 488] on input "d. 50" at bounding box center [507, 482] width 1 height 12
radio input "true"
click at [589, 710] on button "Next" at bounding box center [507, 720] width 241 height 59
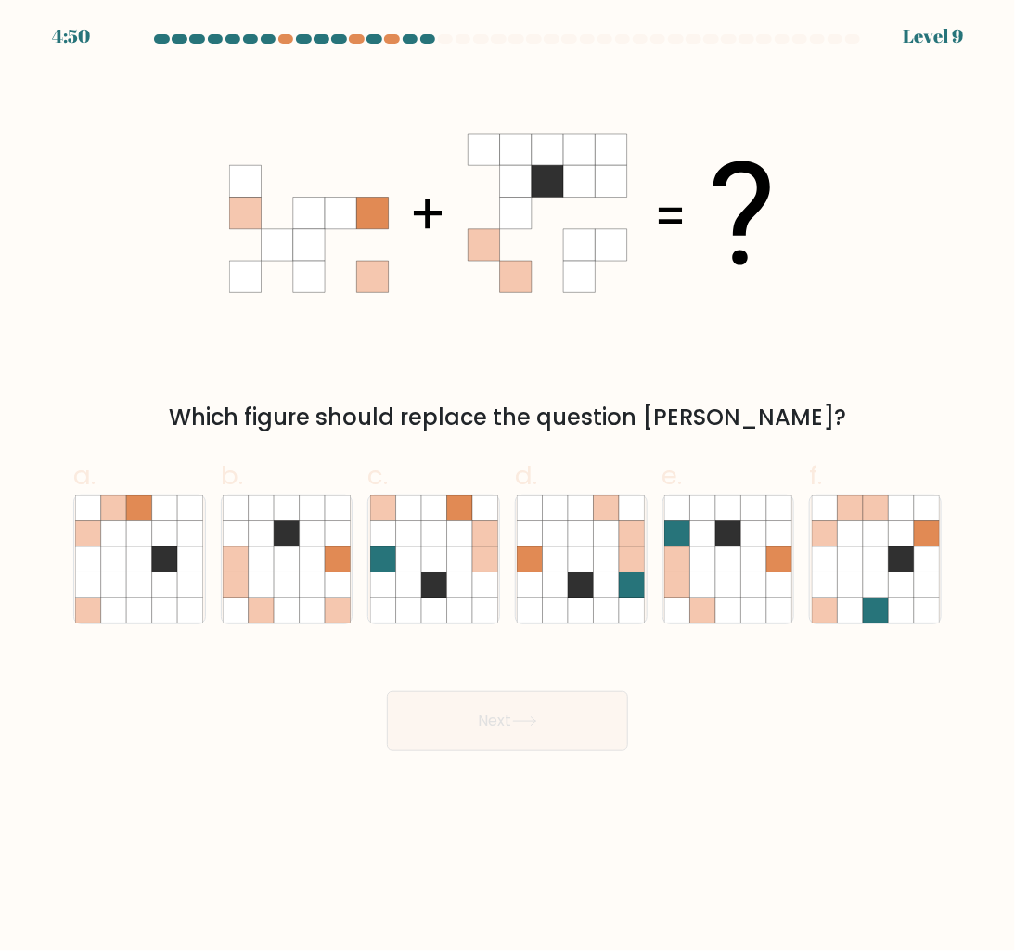
click at [839, 798] on body "4:50 Level 9" at bounding box center [507, 475] width 1015 height 951
click at [879, 744] on div "Next" at bounding box center [507, 699] width 891 height 104
click at [744, 540] on icon at bounding box center [753, 533] width 25 height 25
click at [508, 488] on input "e." at bounding box center [507, 482] width 1 height 12
radio input "true"
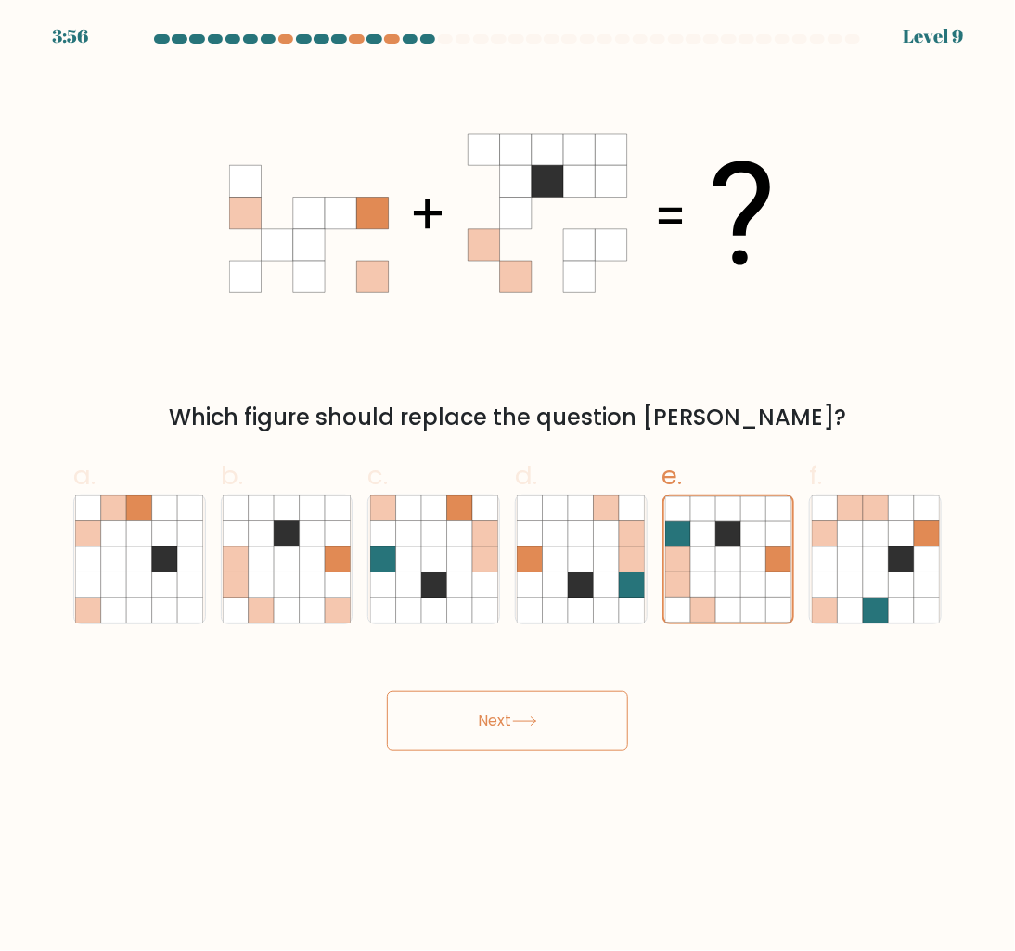
click at [572, 722] on button "Next" at bounding box center [507, 720] width 241 height 59
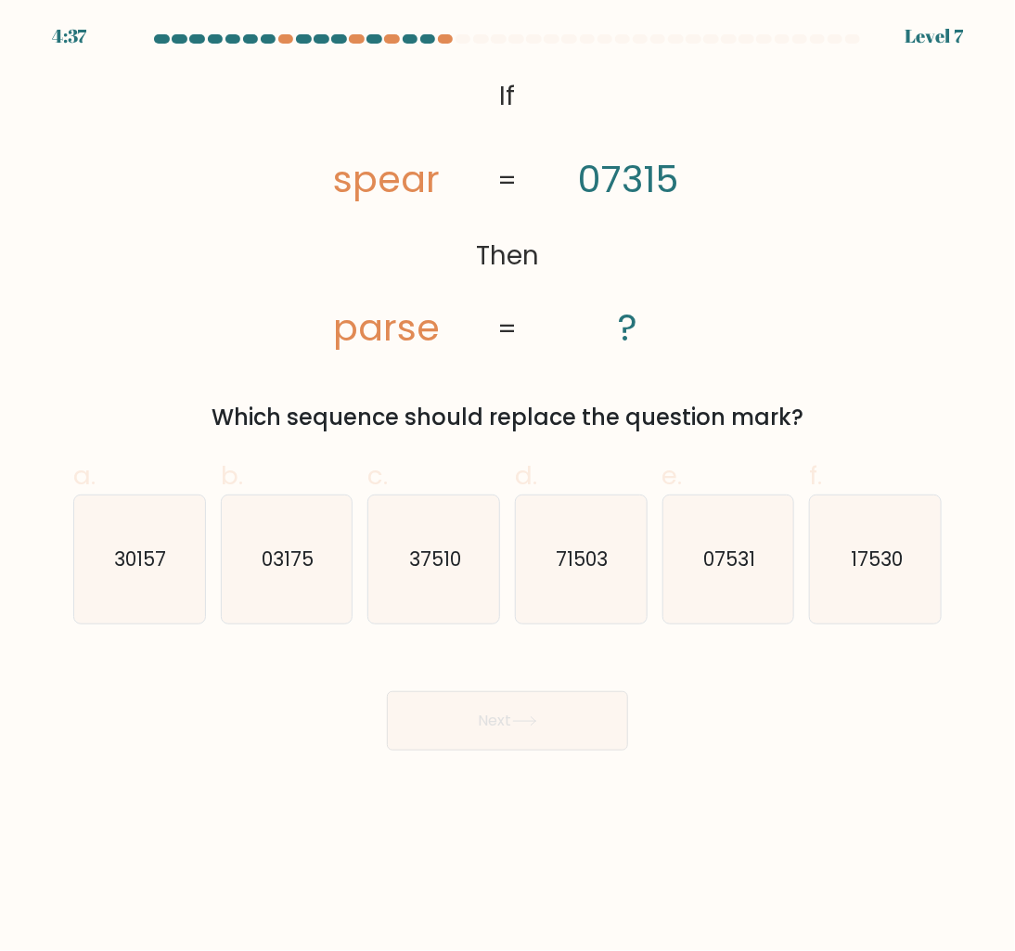
drag, startPoint x: 525, startPoint y: 113, endPoint x: 815, endPoint y: 382, distance: 395.2
click at [815, 382] on div "@import url('https://fonts.googleapis.com/css?family=Abril+Fatface:400,100,100i…" at bounding box center [507, 253] width 891 height 364
copy div "If Then spear parse 07315 ? = = Which sequence should replace the question mark?"
drag, startPoint x: 740, startPoint y: 751, endPoint x: 694, endPoint y: 717, distance: 57.7
click at [743, 751] on body "4:31 Level 7 If" at bounding box center [507, 475] width 1015 height 951
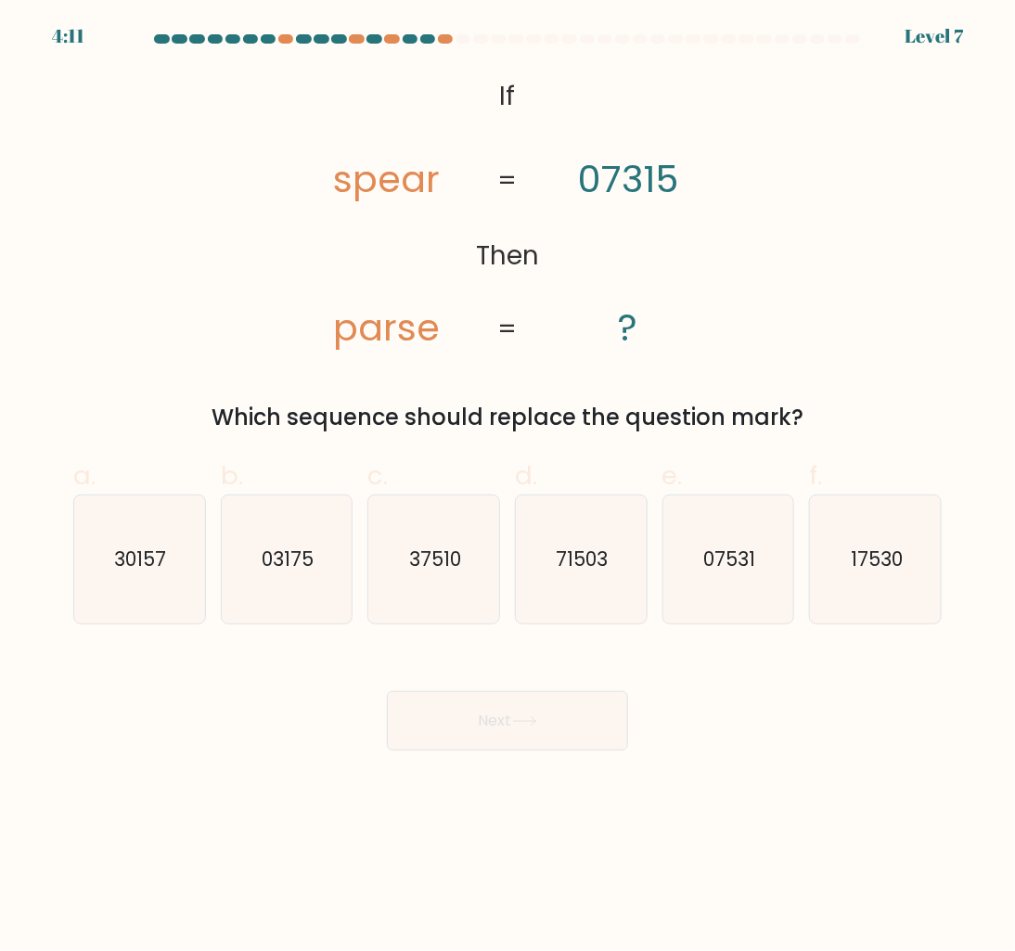
drag, startPoint x: 800, startPoint y: 414, endPoint x: 499, endPoint y: 100, distance: 434.4
click at [499, 100] on div "@import url('https://fonts.googleapis.com/css?family=Abril+Fatface:400,100,100i…" at bounding box center [507, 253] width 891 height 364
click at [795, 408] on div "Which sequence should replace the question mark?" at bounding box center [507, 417] width 846 height 33
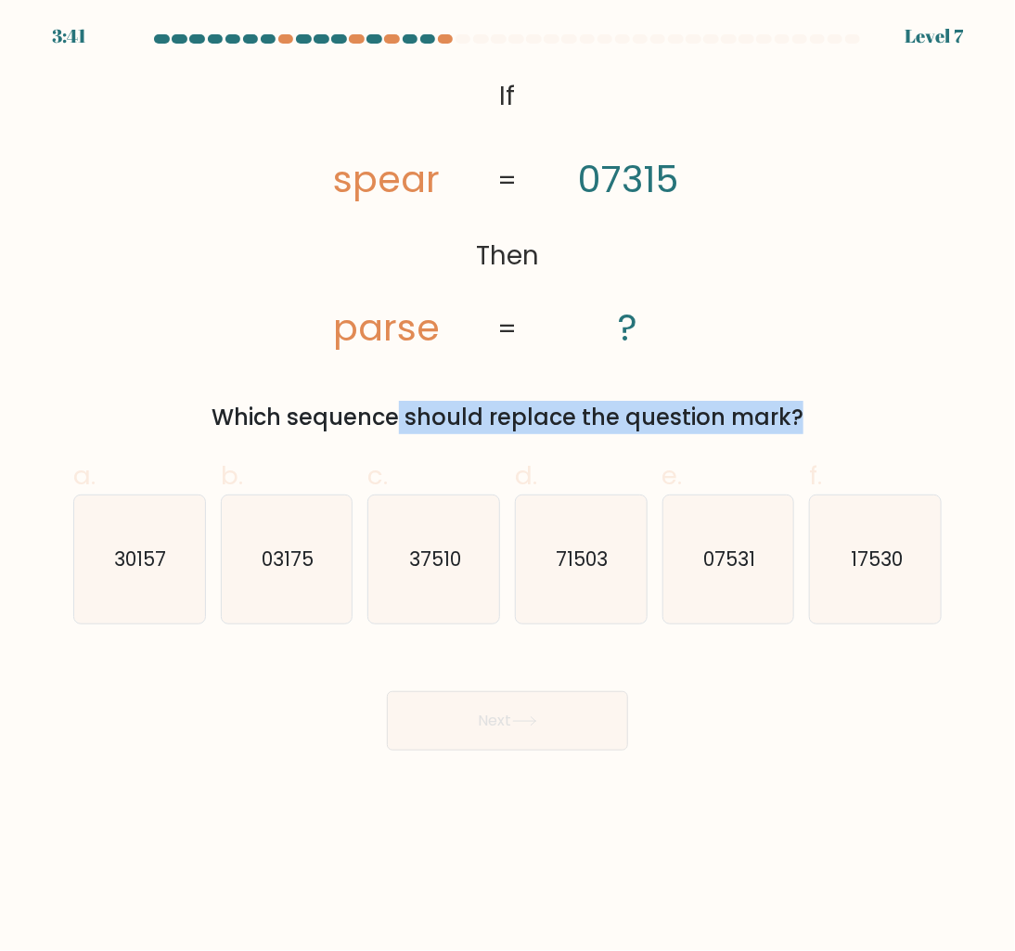
drag, startPoint x: 795, startPoint y: 408, endPoint x: 627, endPoint y: 406, distance: 167.9
click at [627, 406] on div "Which sequence should replace the question mark?" at bounding box center [507, 417] width 846 height 33
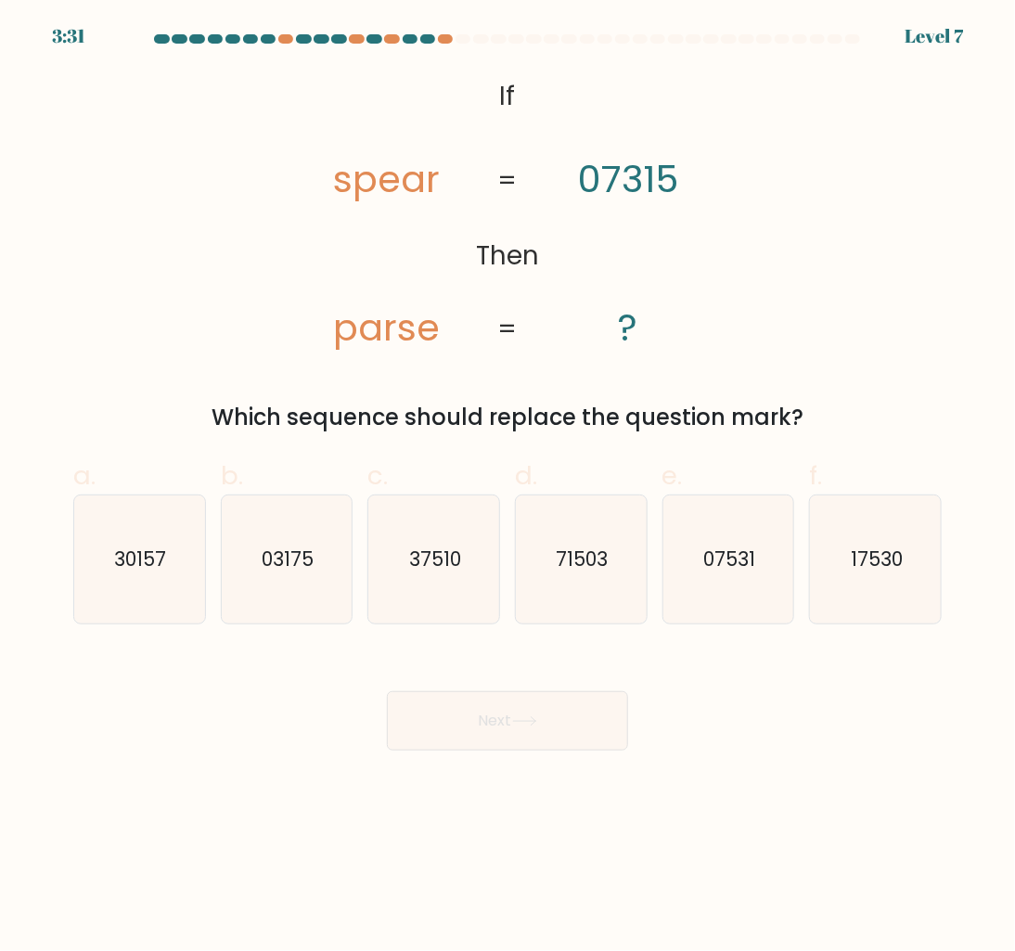
click at [807, 702] on div "Next" at bounding box center [507, 699] width 891 height 104
click at [582, 577] on icon "71503" at bounding box center [581, 559] width 128 height 128
click at [508, 488] on input "d. 71503" at bounding box center [507, 482] width 1 height 12
radio input "true"
click at [578, 740] on button "Next" at bounding box center [507, 720] width 241 height 59
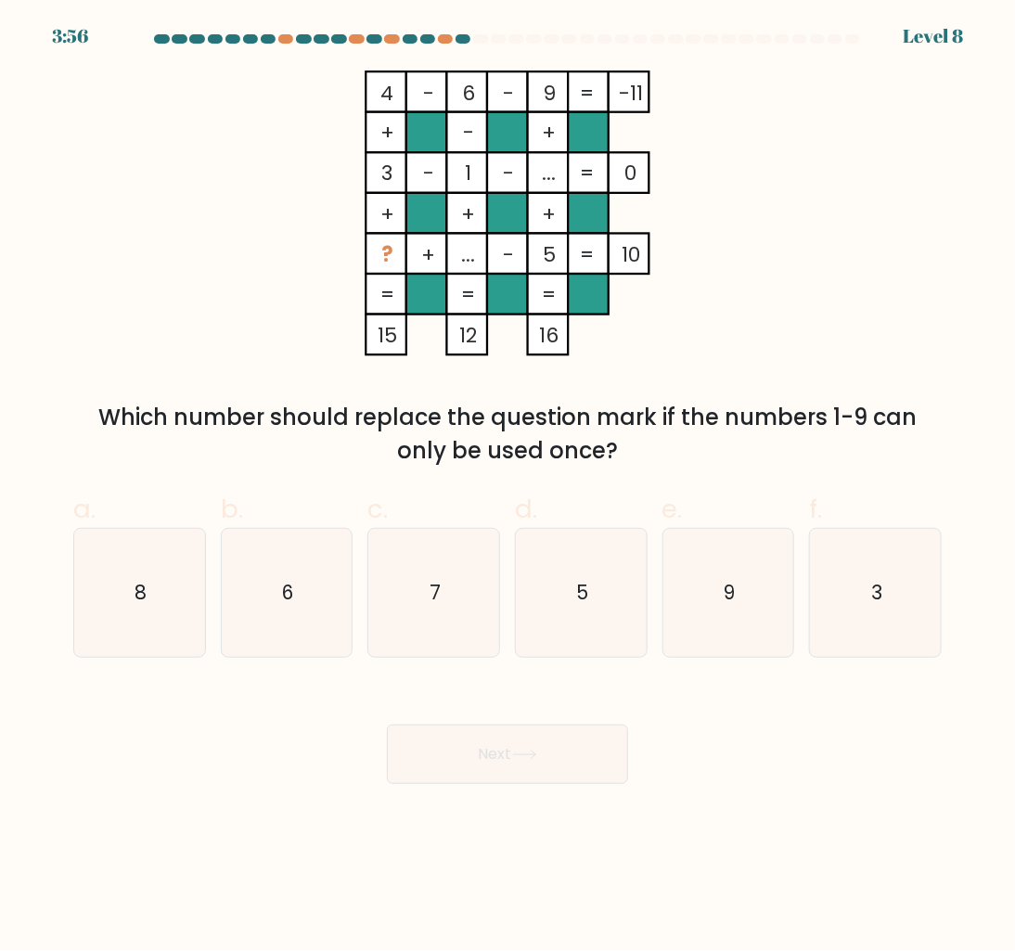
click at [739, 780] on div "Next" at bounding box center [507, 732] width 891 height 104
click at [146, 569] on icon "8" at bounding box center [139, 593] width 128 height 128
click at [507, 488] on input "a. 8" at bounding box center [507, 482] width 1 height 12
radio input "true"
click at [495, 771] on button "Next" at bounding box center [507, 754] width 241 height 59
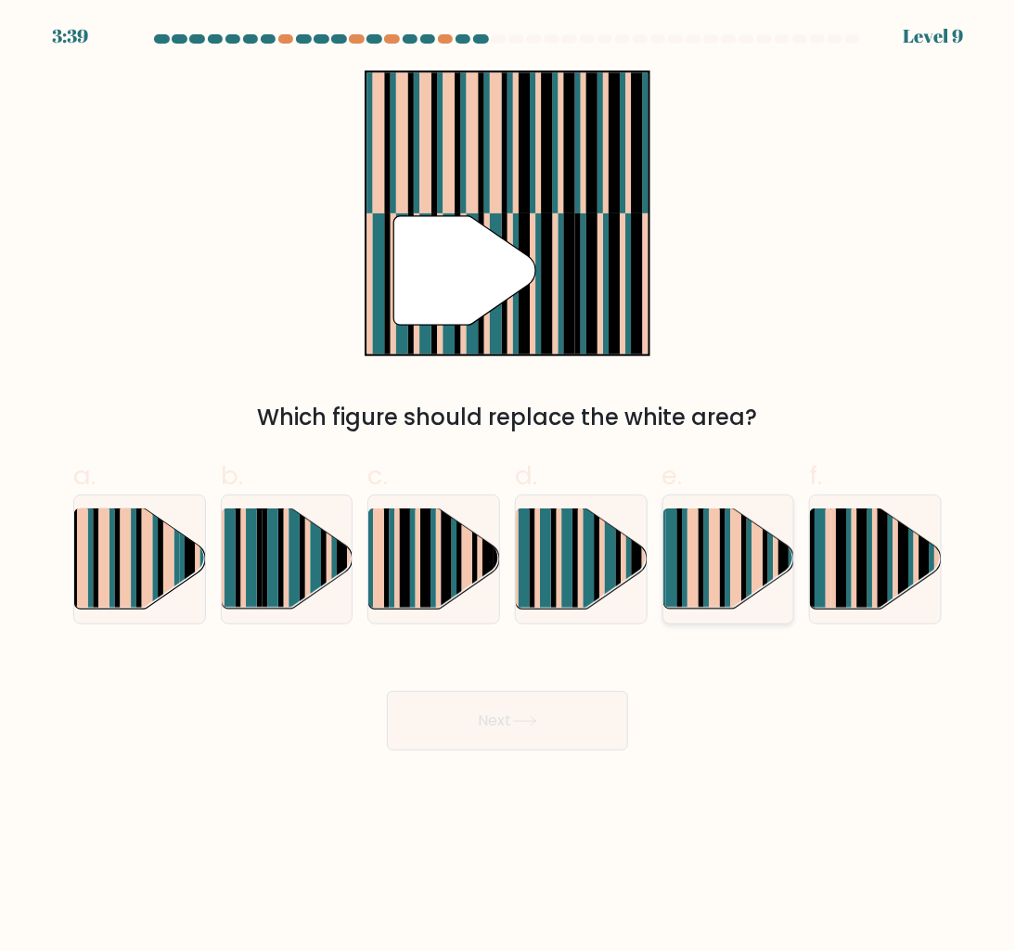
click at [717, 566] on rect at bounding box center [714, 548] width 11 height 129
click at [508, 488] on input "e." at bounding box center [507, 482] width 1 height 12
radio input "true"
click at [523, 712] on button "Next" at bounding box center [507, 720] width 241 height 59
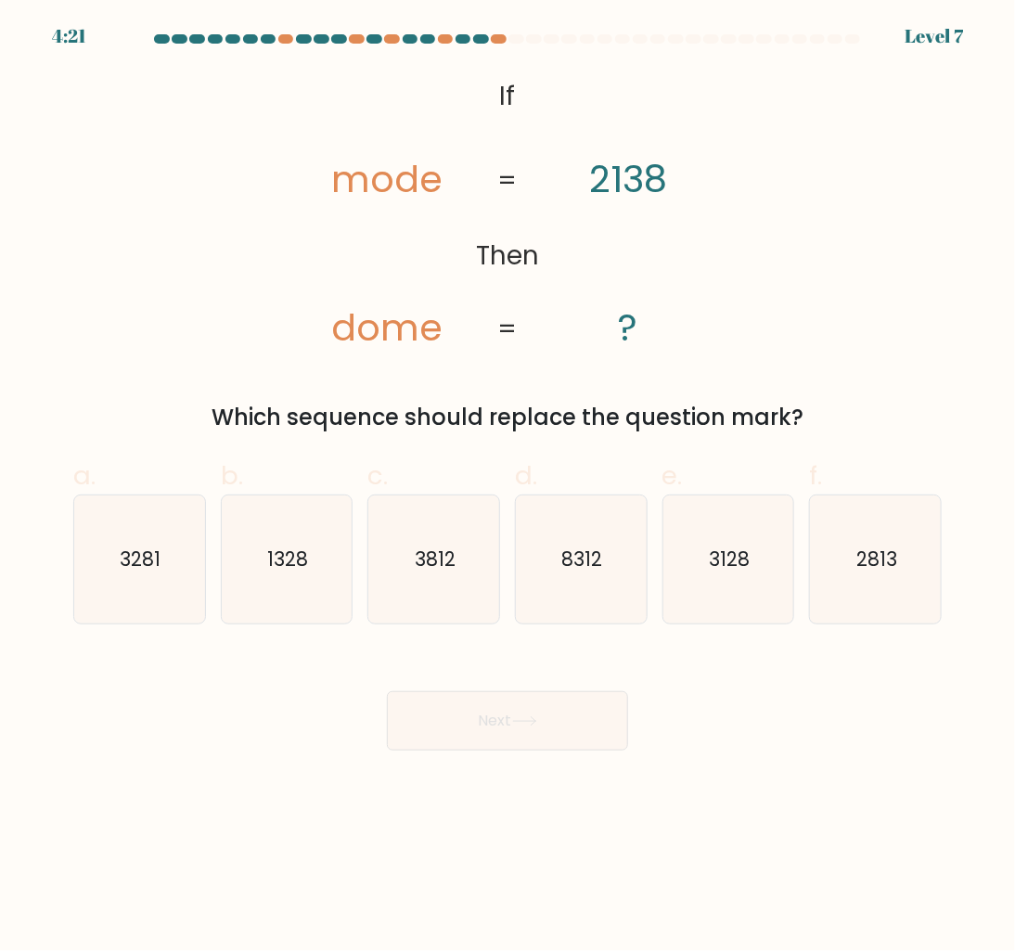
drag, startPoint x: 474, startPoint y: 88, endPoint x: 854, endPoint y: 411, distance: 498.9
click at [854, 411] on div "@import url('https://fonts.googleapis.com/css?family=Abril+Fatface:400,100,100i…" at bounding box center [507, 253] width 891 height 364
copy div "If Then mode dome 2138 ? = = Which sequence should replace the question mark?"
click at [792, 764] on body "4:11 Level 7 If" at bounding box center [507, 475] width 1015 height 951
click at [776, 616] on icon "3128" at bounding box center [728, 559] width 128 height 128
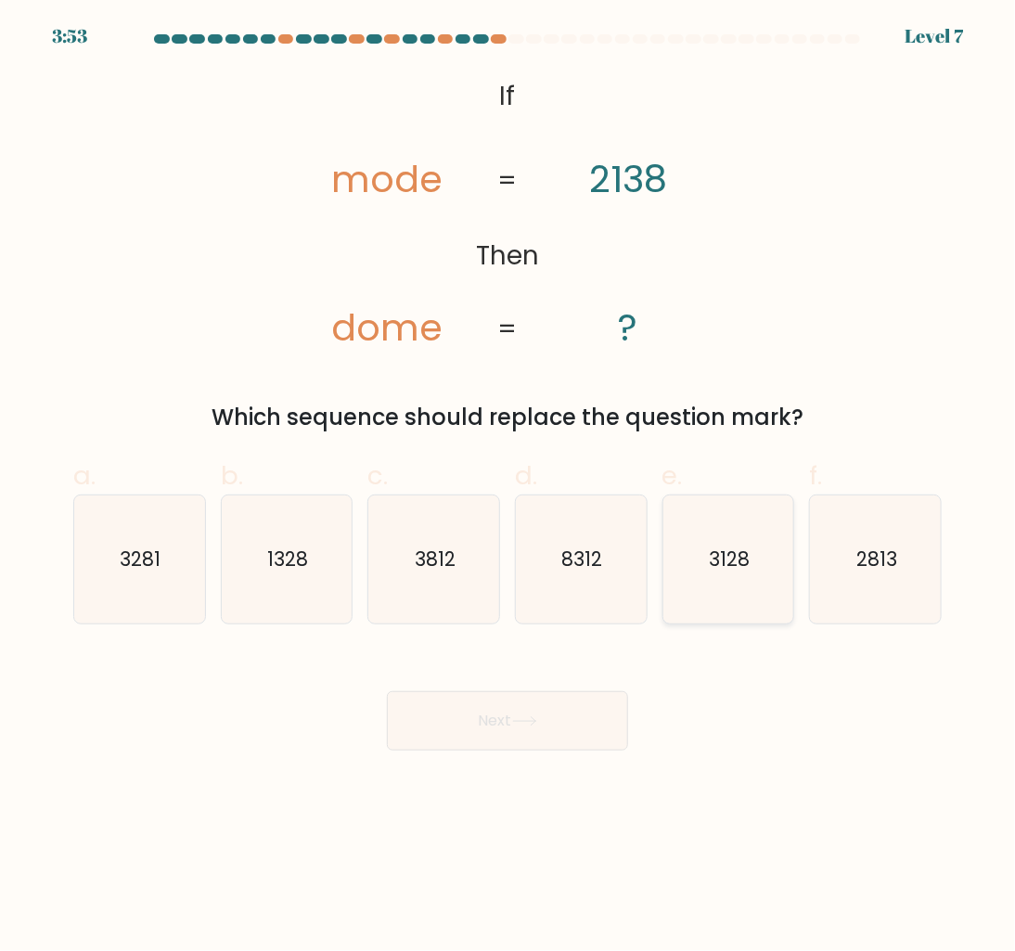
click at [508, 488] on input "e. 3128" at bounding box center [507, 482] width 1 height 12
radio input "true"
click at [546, 716] on button "Next" at bounding box center [507, 720] width 241 height 59
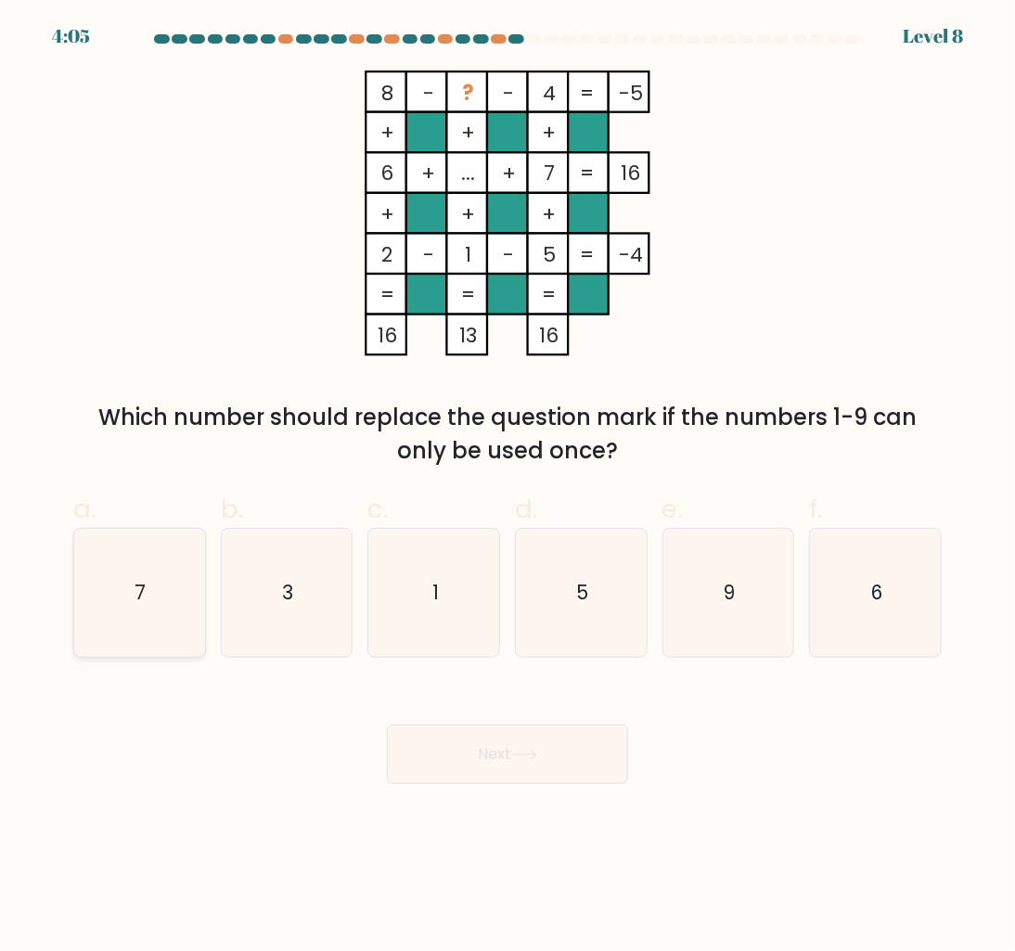
click at [161, 573] on icon "7" at bounding box center [139, 593] width 128 height 128
click at [507, 488] on input "a. 7" at bounding box center [507, 482] width 1 height 12
radio input "true"
click at [527, 759] on button "Next" at bounding box center [507, 754] width 241 height 59
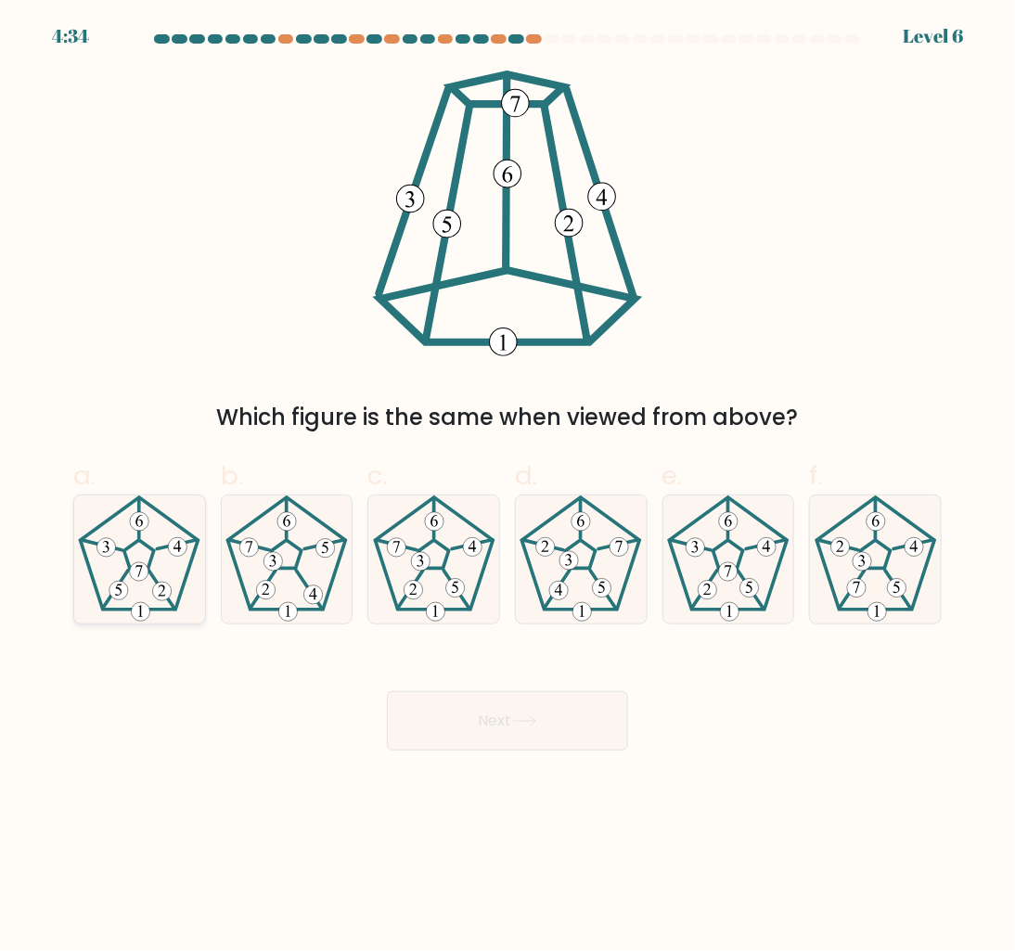
click at [160, 592] on 416 at bounding box center [162, 591] width 19 height 19
click at [507, 488] on input "a." at bounding box center [507, 482] width 1 height 12
radio input "true"
click at [487, 702] on button "Next" at bounding box center [507, 720] width 241 height 59
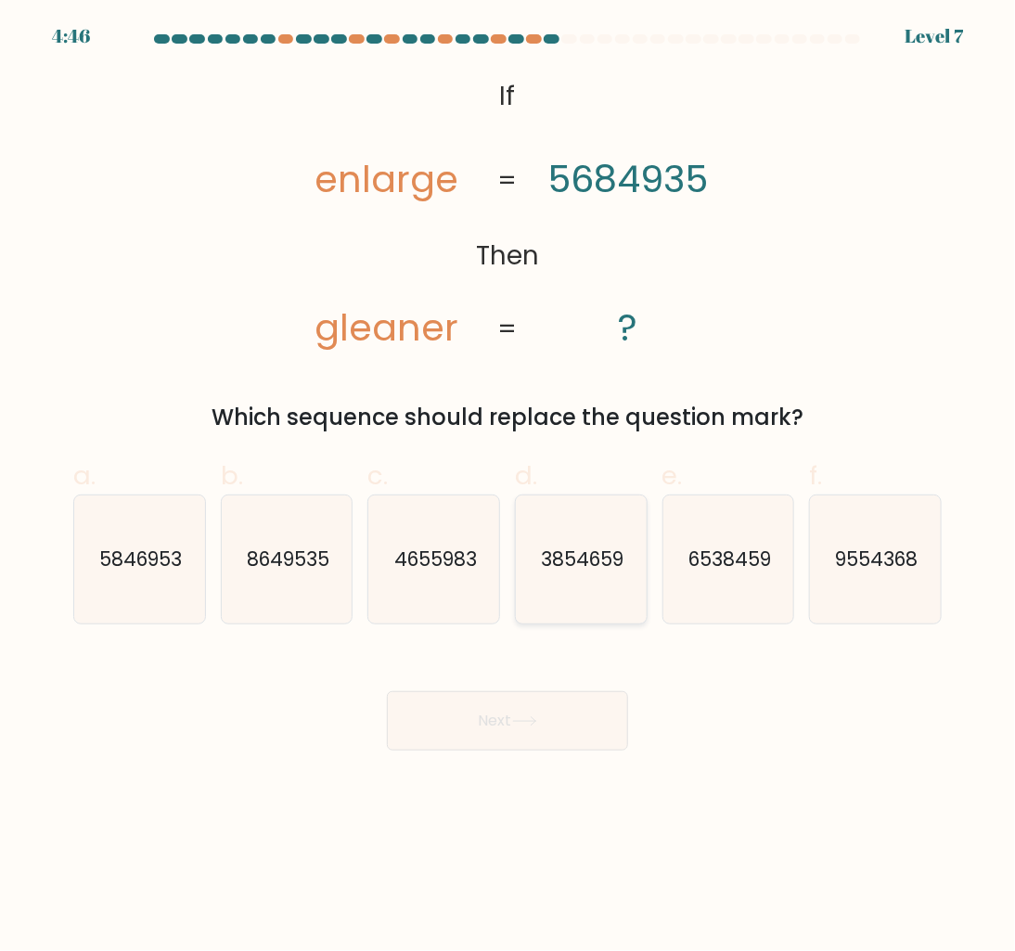
click at [591, 567] on text "3854659" at bounding box center [582, 559] width 83 height 27
click at [508, 488] on input "d. 3854659" at bounding box center [507, 482] width 1 height 12
radio input "true"
click at [595, 726] on button "Next" at bounding box center [507, 720] width 241 height 59
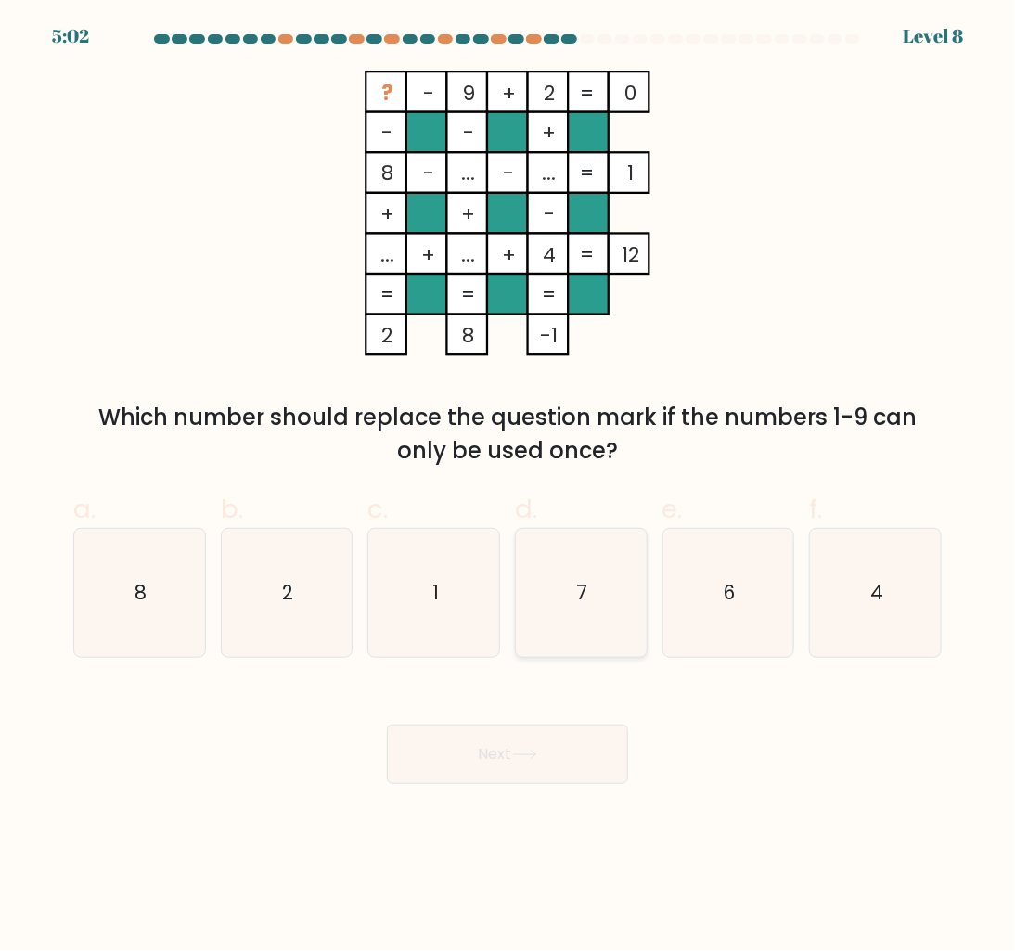
click at [568, 562] on icon "7" at bounding box center [581, 593] width 128 height 128
click at [508, 488] on input "d. 7" at bounding box center [507, 482] width 1 height 12
radio input "true"
click at [584, 751] on button "Next" at bounding box center [507, 754] width 241 height 59
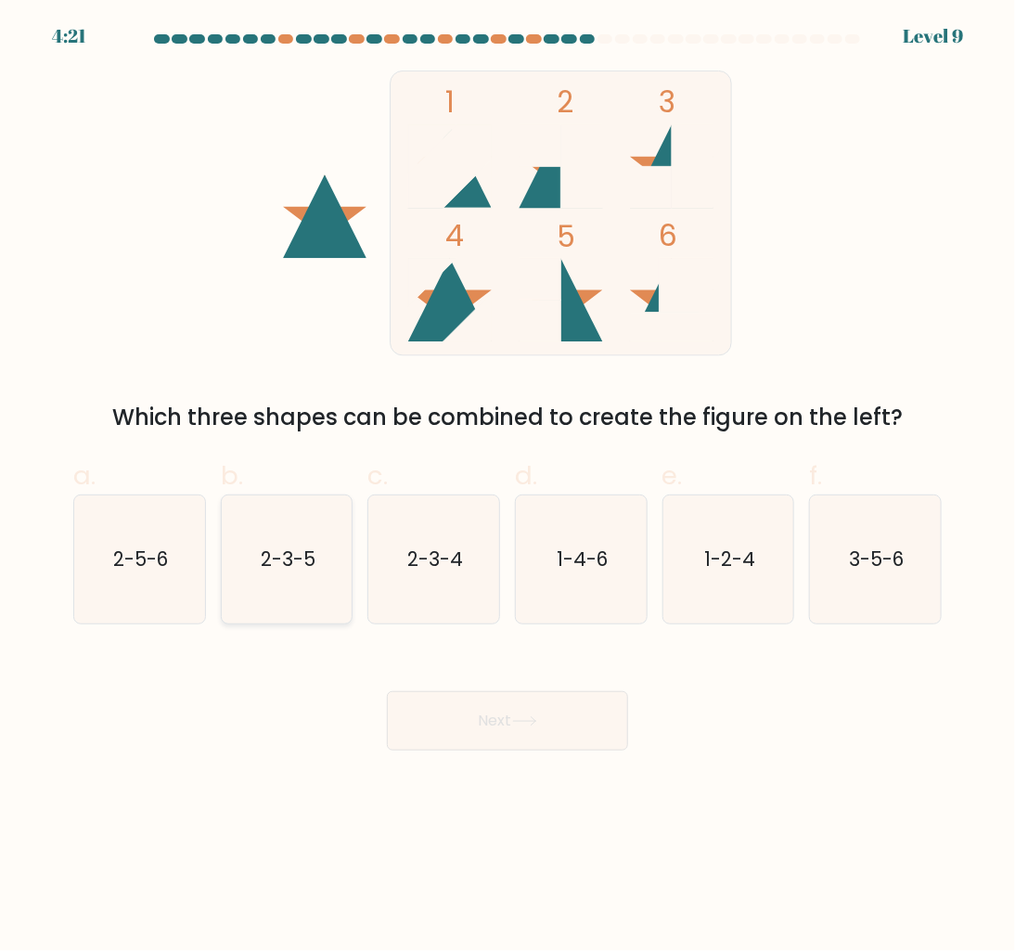
click at [271, 536] on icon "2-3-5" at bounding box center [287, 559] width 128 height 128
click at [507, 488] on input "b. 2-3-5" at bounding box center [507, 482] width 1 height 12
radio input "true"
click at [503, 718] on button "Next" at bounding box center [507, 720] width 241 height 59
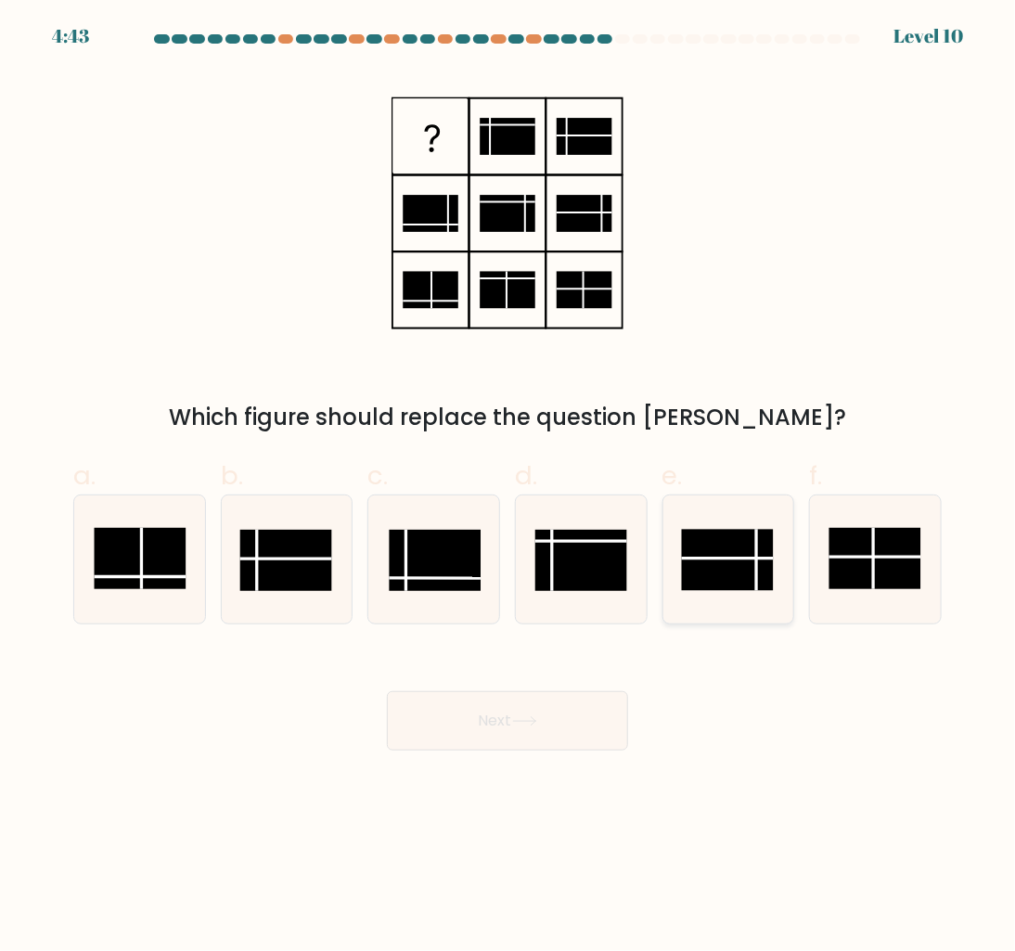
click at [722, 568] on rect at bounding box center [728, 559] width 92 height 61
click at [508, 488] on input "e." at bounding box center [507, 482] width 1 height 12
radio input "true"
click at [543, 710] on button "Next" at bounding box center [507, 720] width 241 height 59
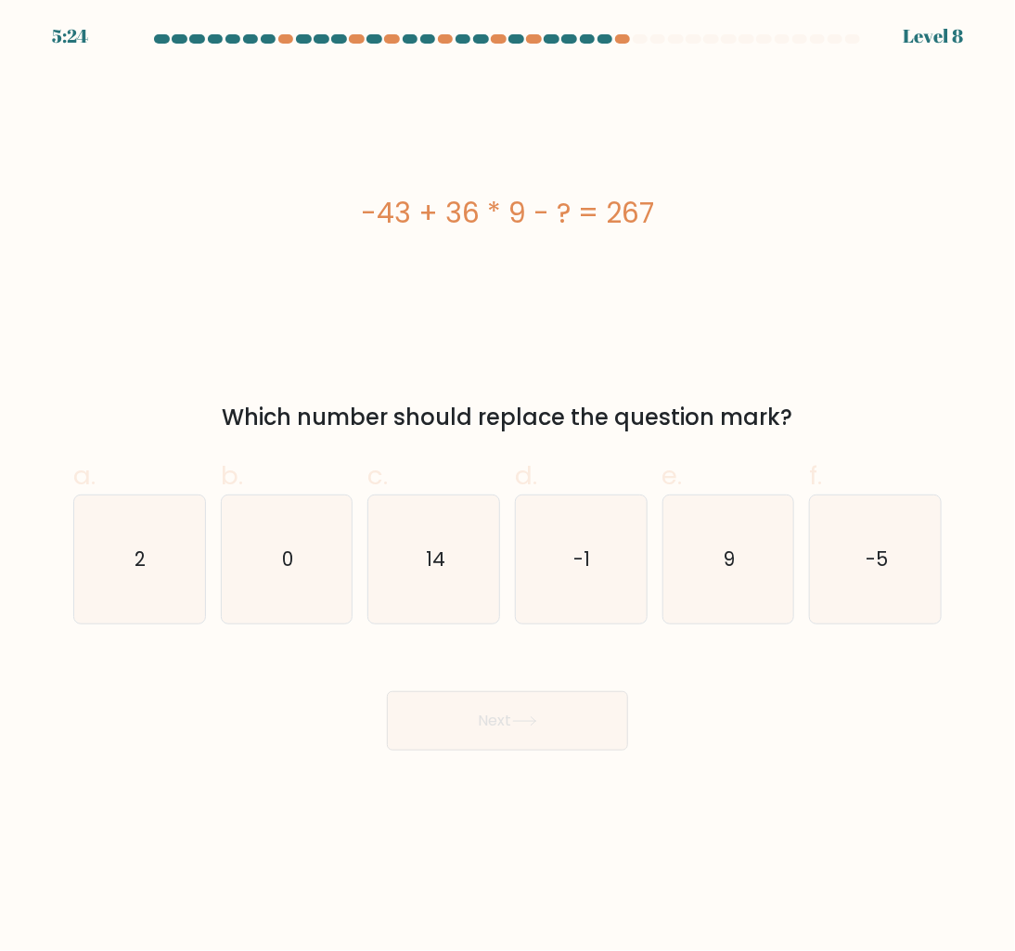
drag, startPoint x: 359, startPoint y: 215, endPoint x: 660, endPoint y: 215, distance: 300.6
click at [660, 215] on div "-43 + 36 * 9 - ? = 267" at bounding box center [507, 213] width 868 height 42
copy div "-43 + 36 * 9 - ? = 267"
click at [457, 579] on icon "14" at bounding box center [434, 559] width 128 height 128
click at [507, 488] on input "c. 14" at bounding box center [507, 482] width 1 height 12
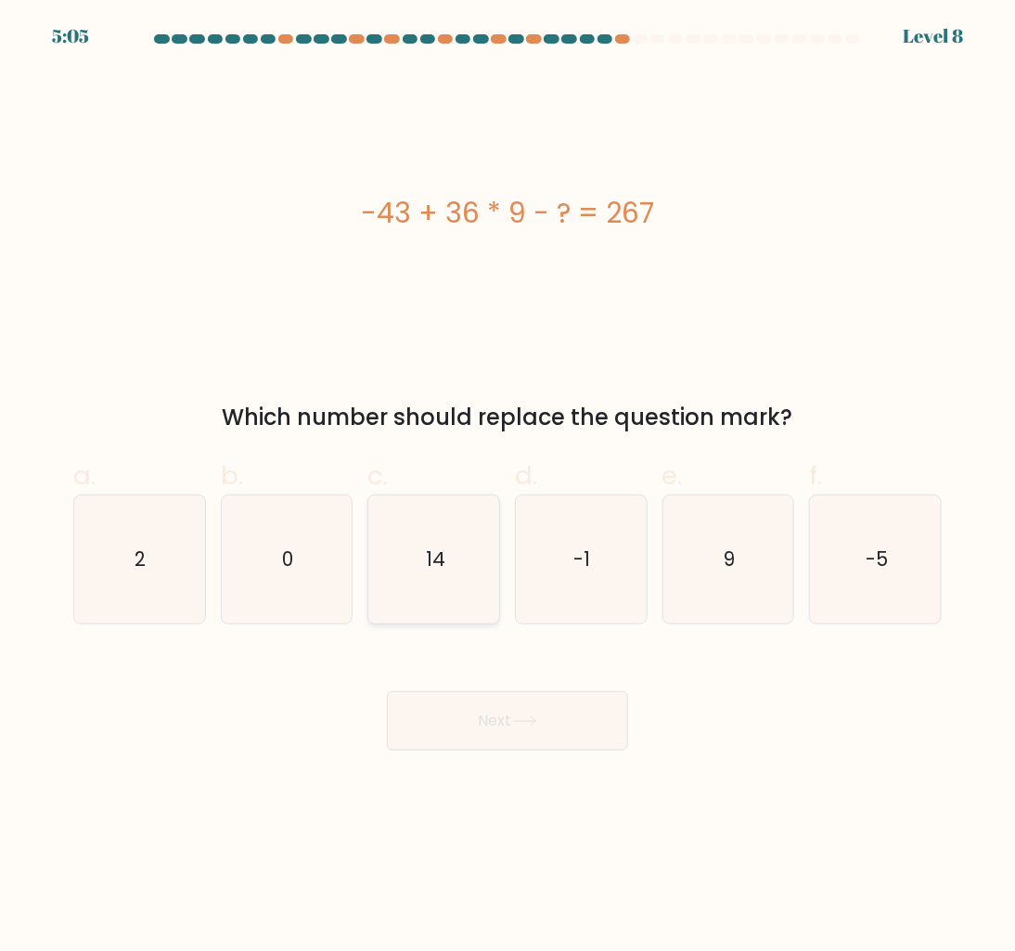
radio input "true"
click at [524, 691] on button "Next" at bounding box center [507, 720] width 241 height 59
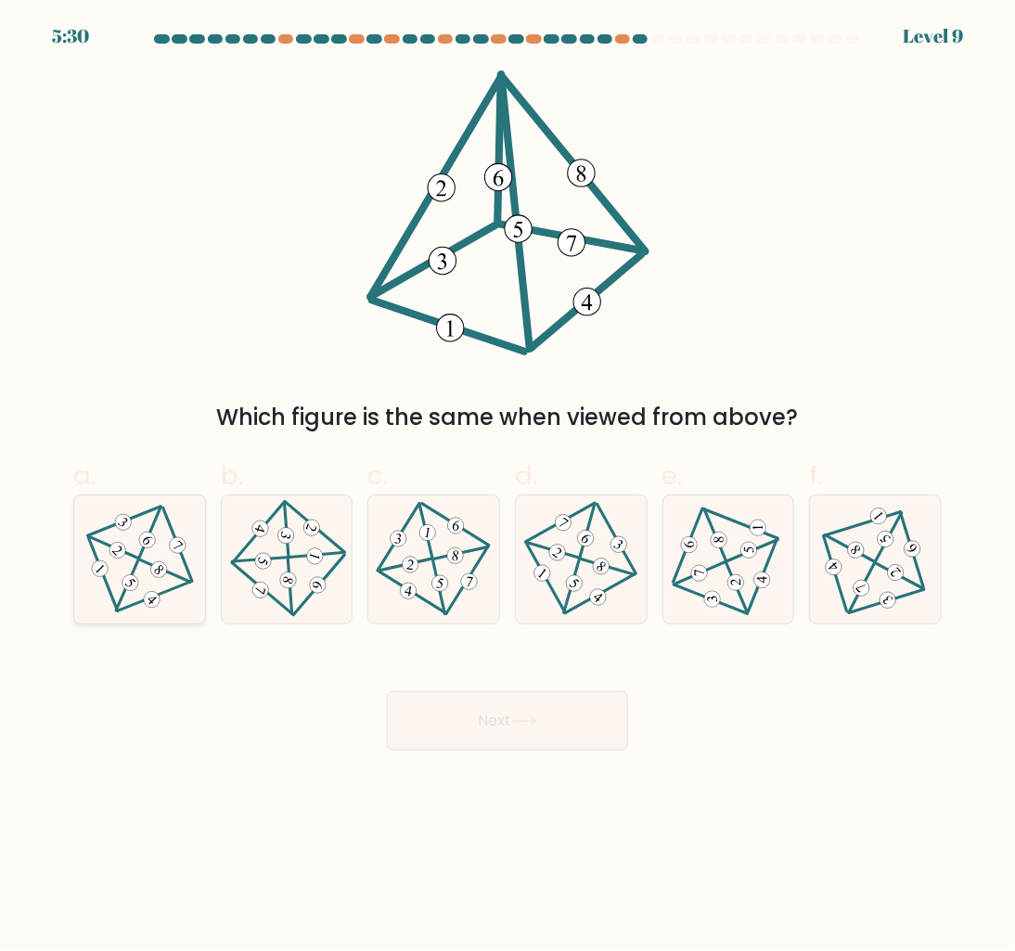
click at [169, 579] on icon at bounding box center [139, 559] width 104 height 102
click at [507, 488] on input "a." at bounding box center [507, 482] width 1 height 12
radio input "true"
click at [474, 716] on button "Next" at bounding box center [507, 720] width 241 height 59
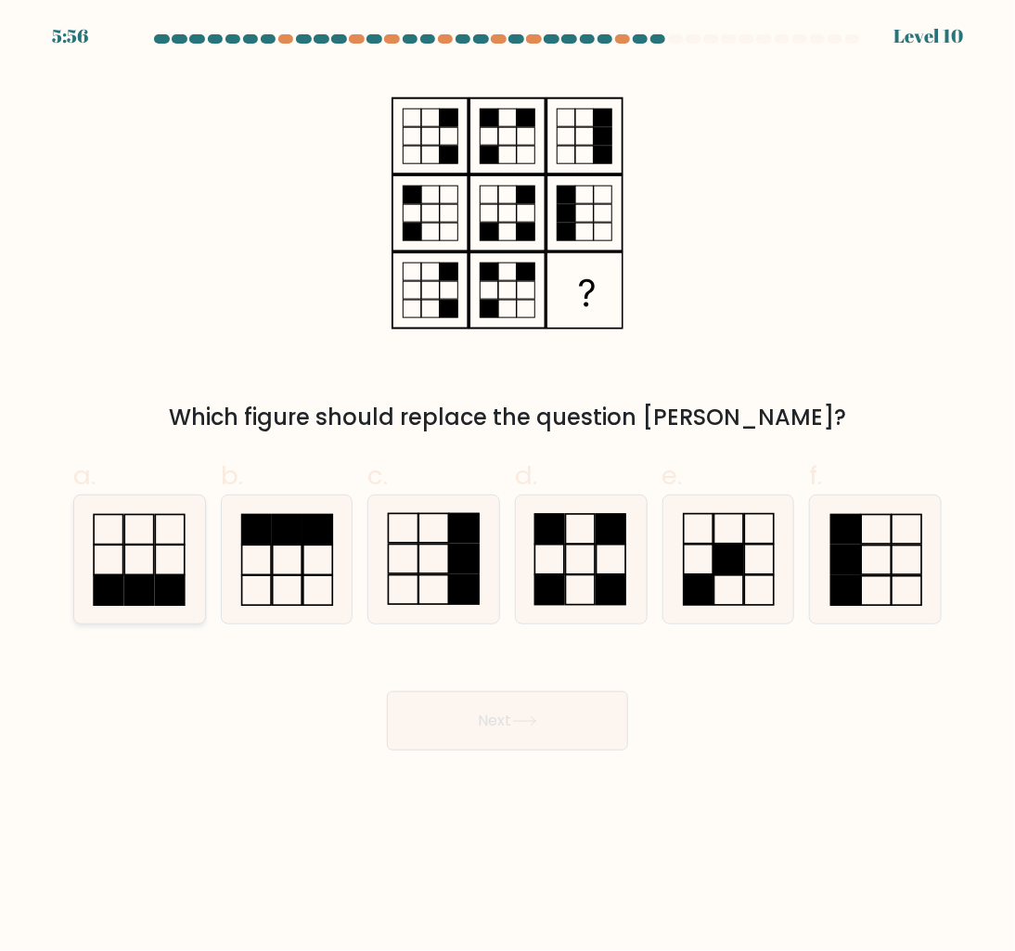
click at [156, 573] on rect at bounding box center [170, 560] width 29 height 30
click at [507, 488] on input "a." at bounding box center [507, 482] width 1 height 12
radio input "true"
click at [510, 726] on button "Next" at bounding box center [507, 720] width 241 height 59
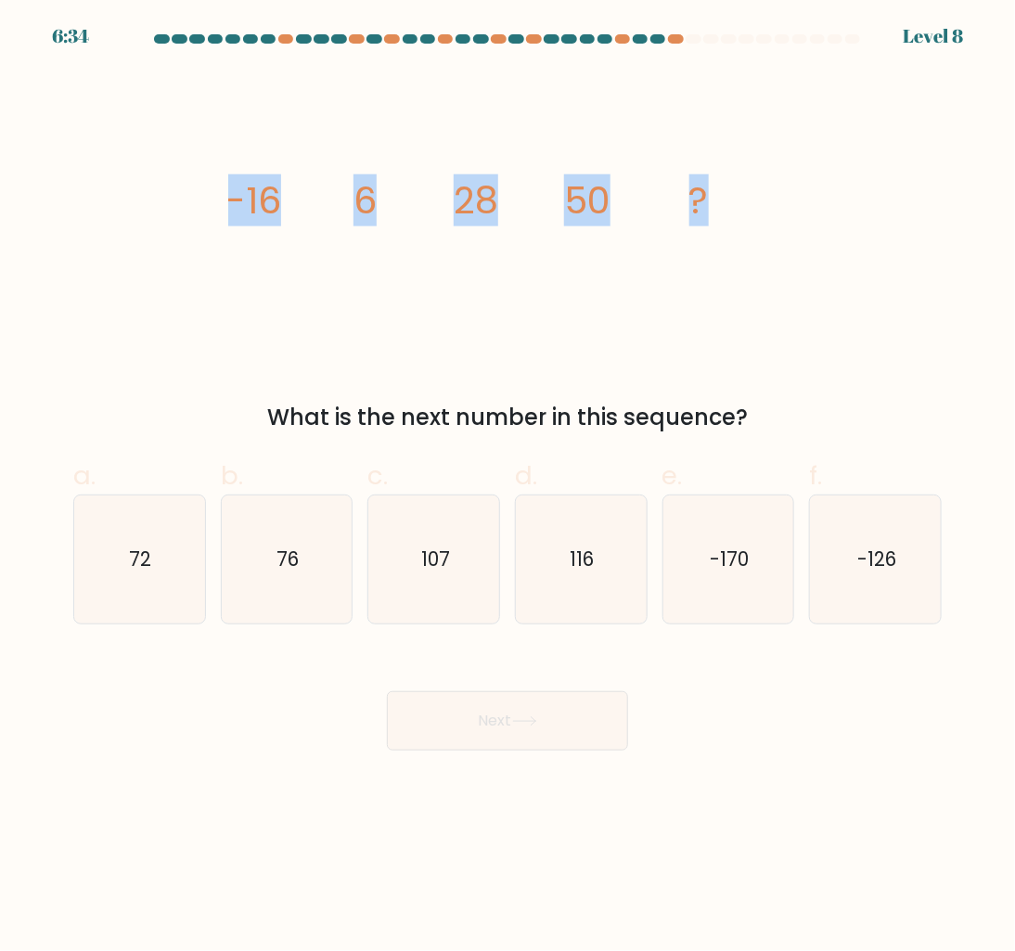
drag, startPoint x: 735, startPoint y: 218, endPoint x: 216, endPoint y: 198, distance: 519.0
click at [216, 198] on div "image/svg+xml -16 6 28 50 ? What is the next number in this sequence?" at bounding box center [507, 253] width 891 height 364
copy g "-16 6 28 50 ?"
click at [219, 209] on div "image/svg+xml -16 6 28 50 ? What is the next number in this sequence?" at bounding box center [507, 253] width 891 height 364
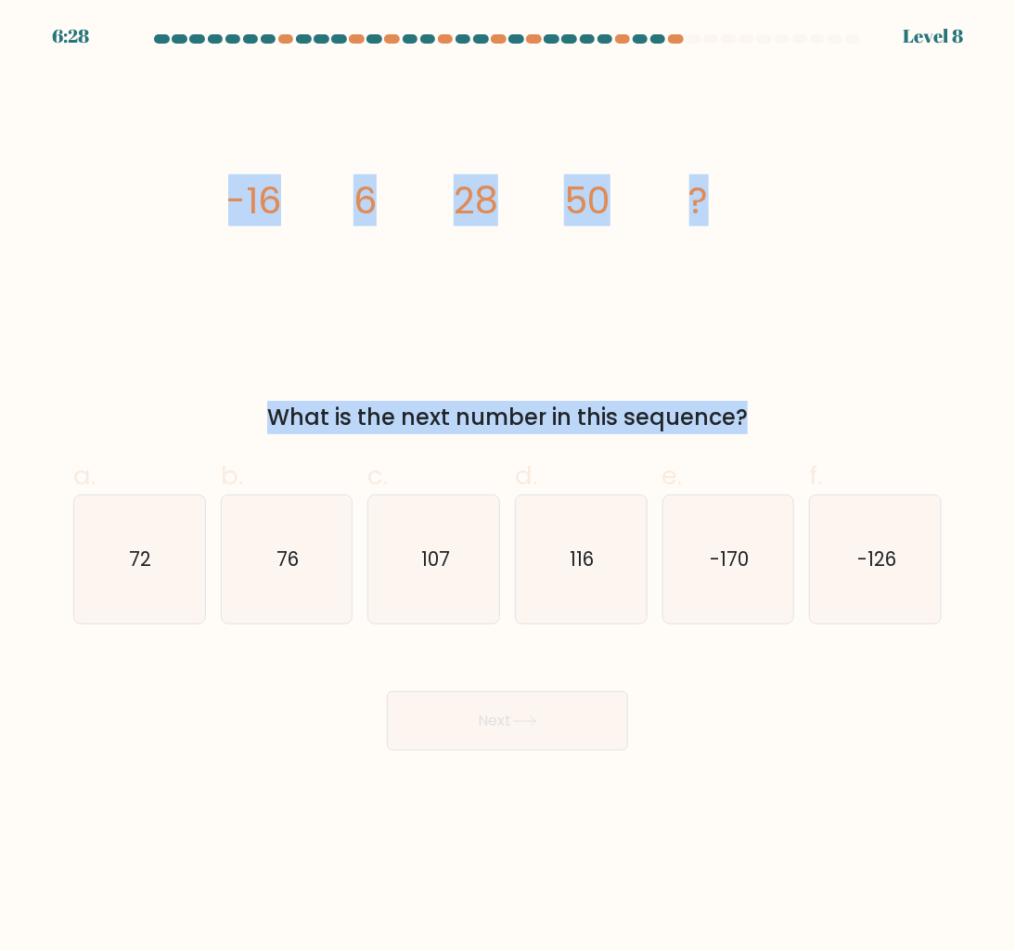
drag, startPoint x: 219, startPoint y: 209, endPoint x: 755, endPoint y: 419, distance: 576.1
click at [755, 419] on div "image/svg+xml -16 6 28 50 ? What is the next number in this sequence?" at bounding box center [507, 253] width 891 height 364
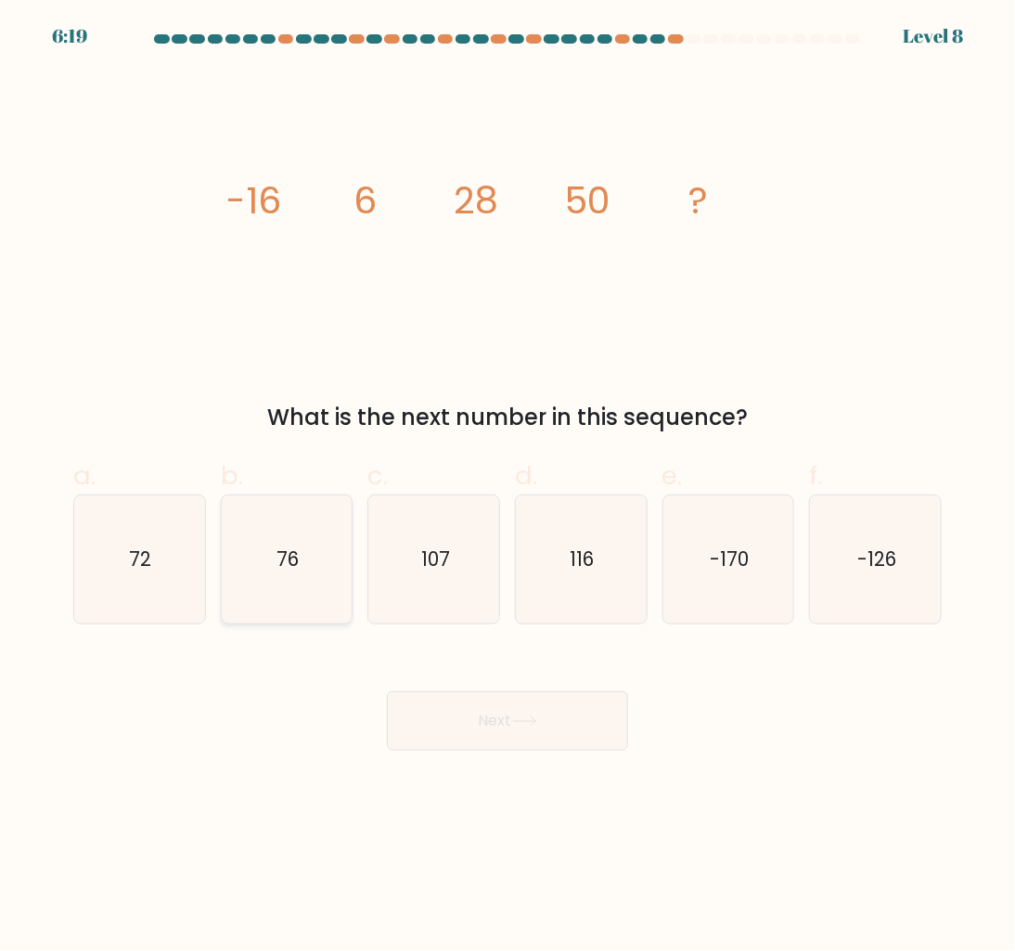
click at [319, 586] on icon "76" at bounding box center [287, 559] width 128 height 128
click at [507, 488] on input "b. 76" at bounding box center [507, 482] width 1 height 12
radio input "true"
click at [564, 751] on body "6:19 Level 8" at bounding box center [507, 475] width 1015 height 951
click at [569, 725] on button "Next" at bounding box center [507, 720] width 241 height 59
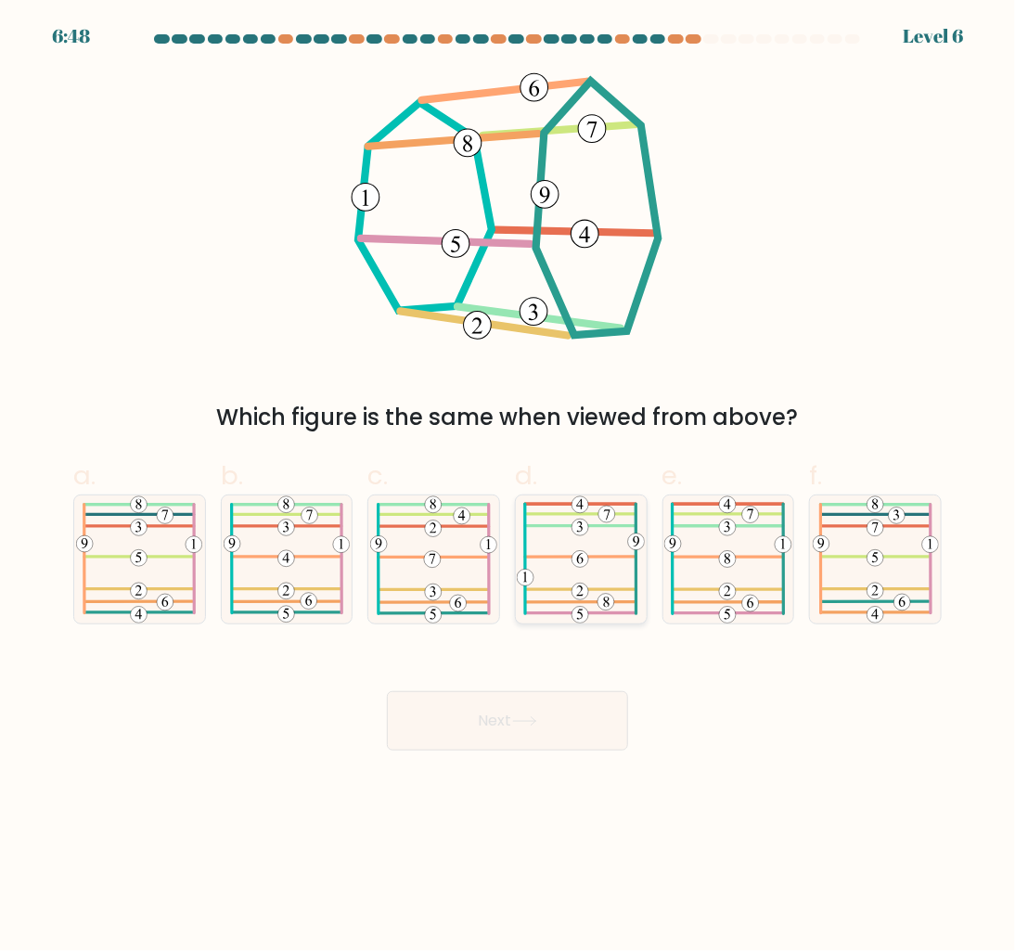
click at [572, 587] on 446 at bounding box center [580, 591] width 17 height 17
click at [508, 488] on input "d." at bounding box center [507, 482] width 1 height 12
radio input "true"
click at [568, 719] on button "Next" at bounding box center [507, 720] width 241 height 59
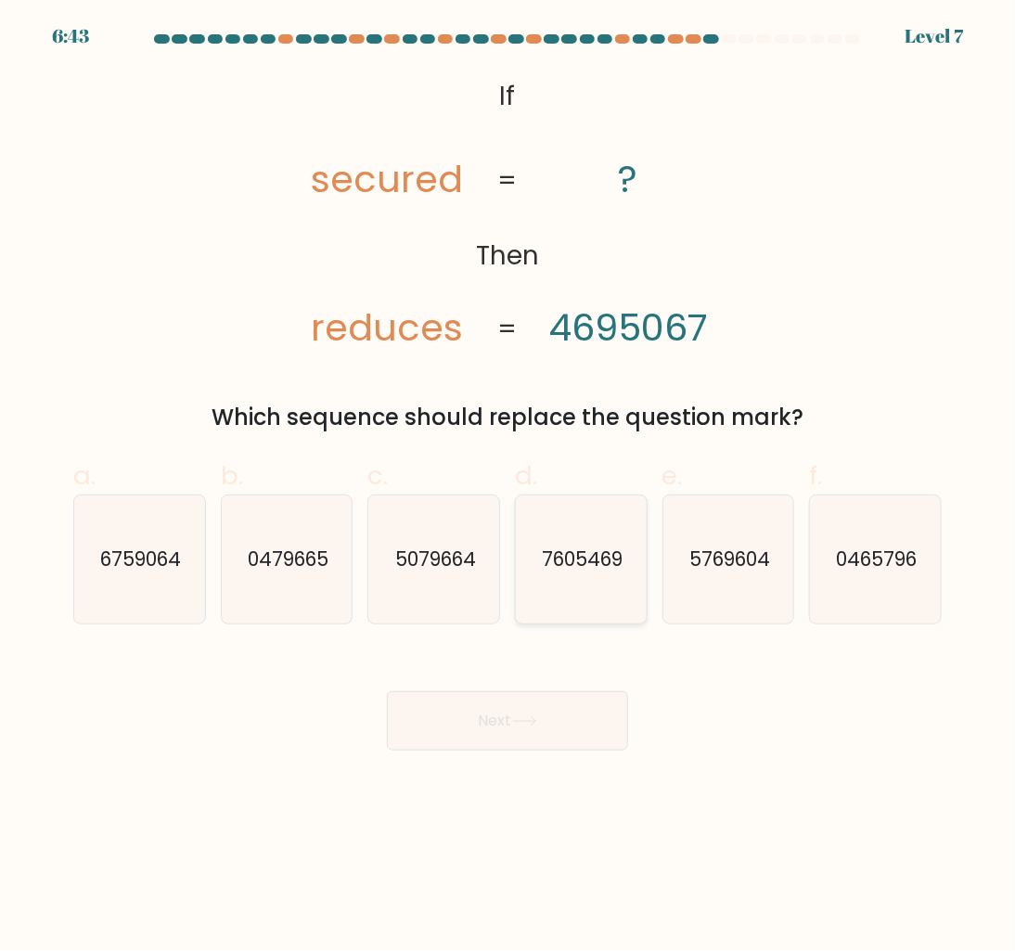
click at [552, 557] on text "7605469" at bounding box center [582, 559] width 81 height 27
click at [508, 488] on input "d. 7605469" at bounding box center [507, 482] width 1 height 12
radio input "true"
click at [553, 725] on button "Next" at bounding box center [507, 720] width 241 height 59
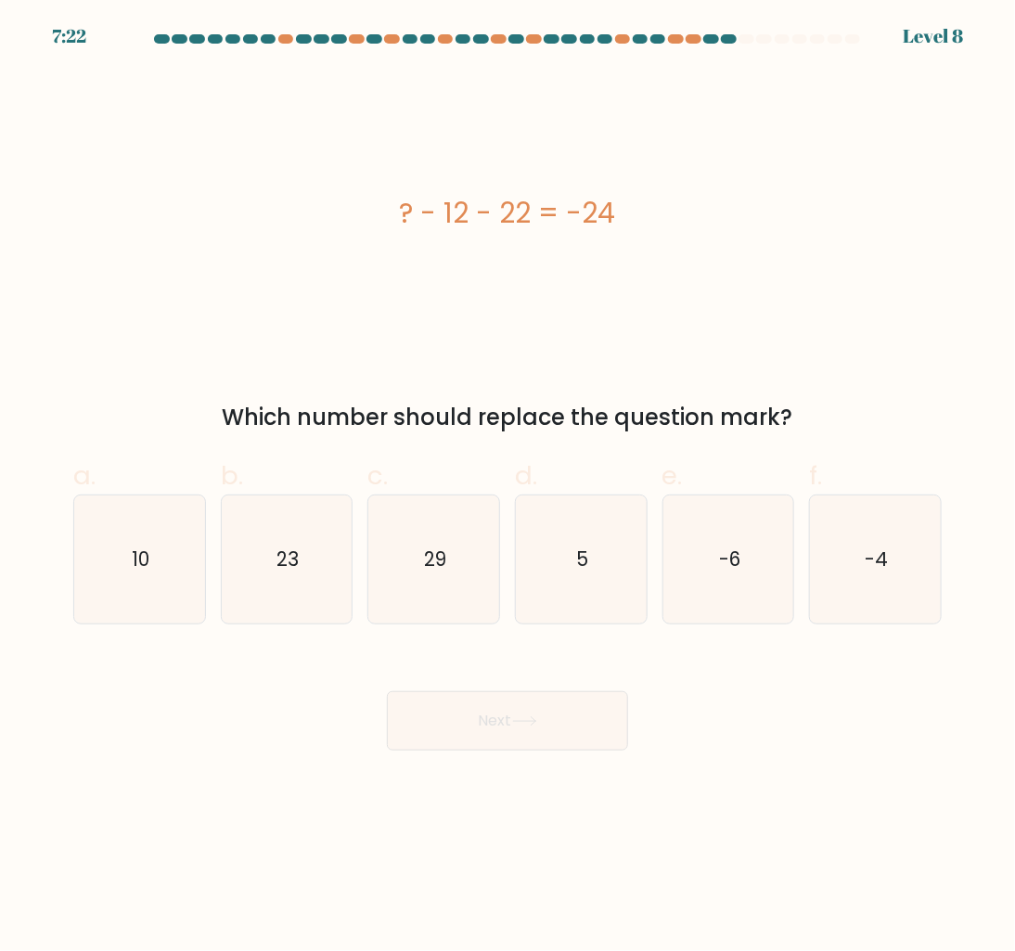
drag, startPoint x: 409, startPoint y: 214, endPoint x: 655, endPoint y: 226, distance: 246.1
click at [663, 225] on div "? - 12 - 22 = -24" at bounding box center [507, 213] width 868 height 42
drag, startPoint x: 654, startPoint y: 225, endPoint x: 644, endPoint y: 225, distance: 10.2
click at [651, 225] on div "? - 12 - 22 = -24" at bounding box center [507, 213] width 868 height 42
click at [638, 223] on div "? - 12 - 22 = -24" at bounding box center [507, 213] width 868 height 42
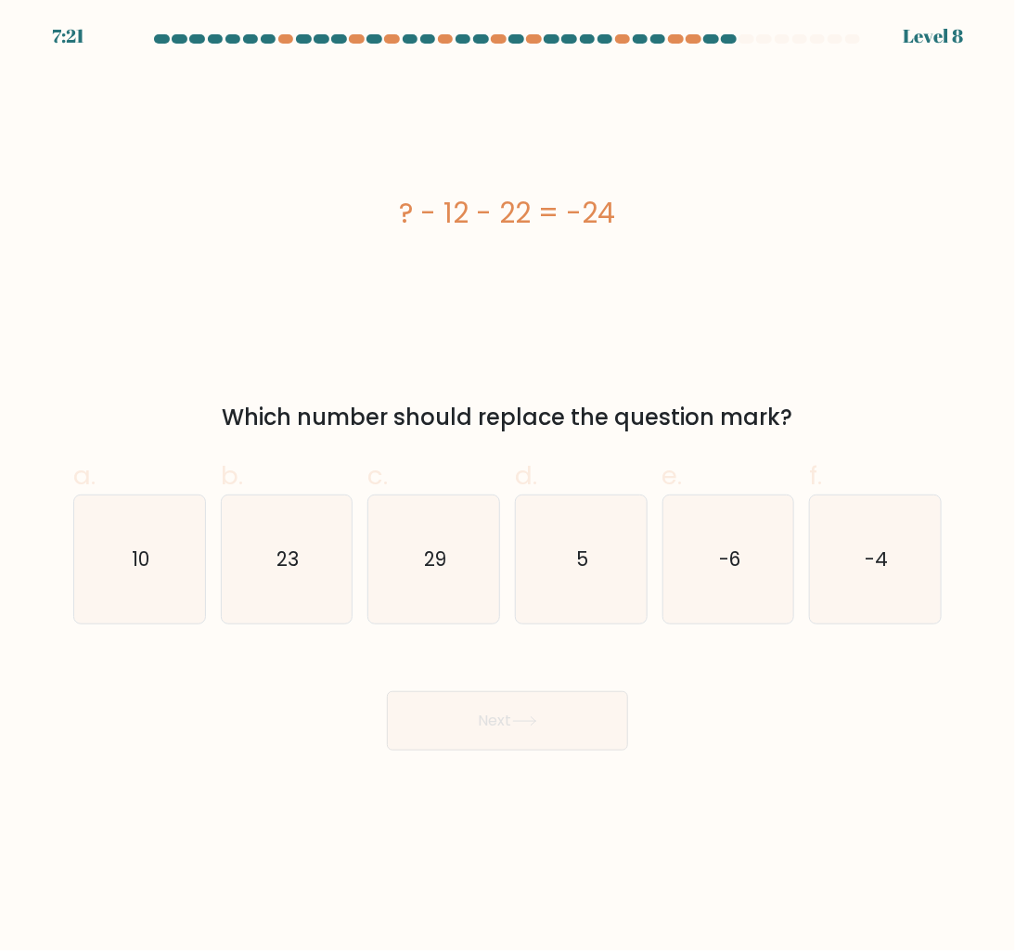
drag, startPoint x: 612, startPoint y: 216, endPoint x: 372, endPoint y: 210, distance: 240.4
click at [372, 210] on div "? - 12 - 22 = -24" at bounding box center [507, 213] width 868 height 42
drag, startPoint x: 227, startPoint y: 406, endPoint x: 831, endPoint y: 406, distance: 604.0
click at [831, 406] on div "Which number should replace the question mark?" at bounding box center [507, 417] width 846 height 33
click at [790, 801] on body "6:50 Level 8 a." at bounding box center [507, 475] width 1015 height 951
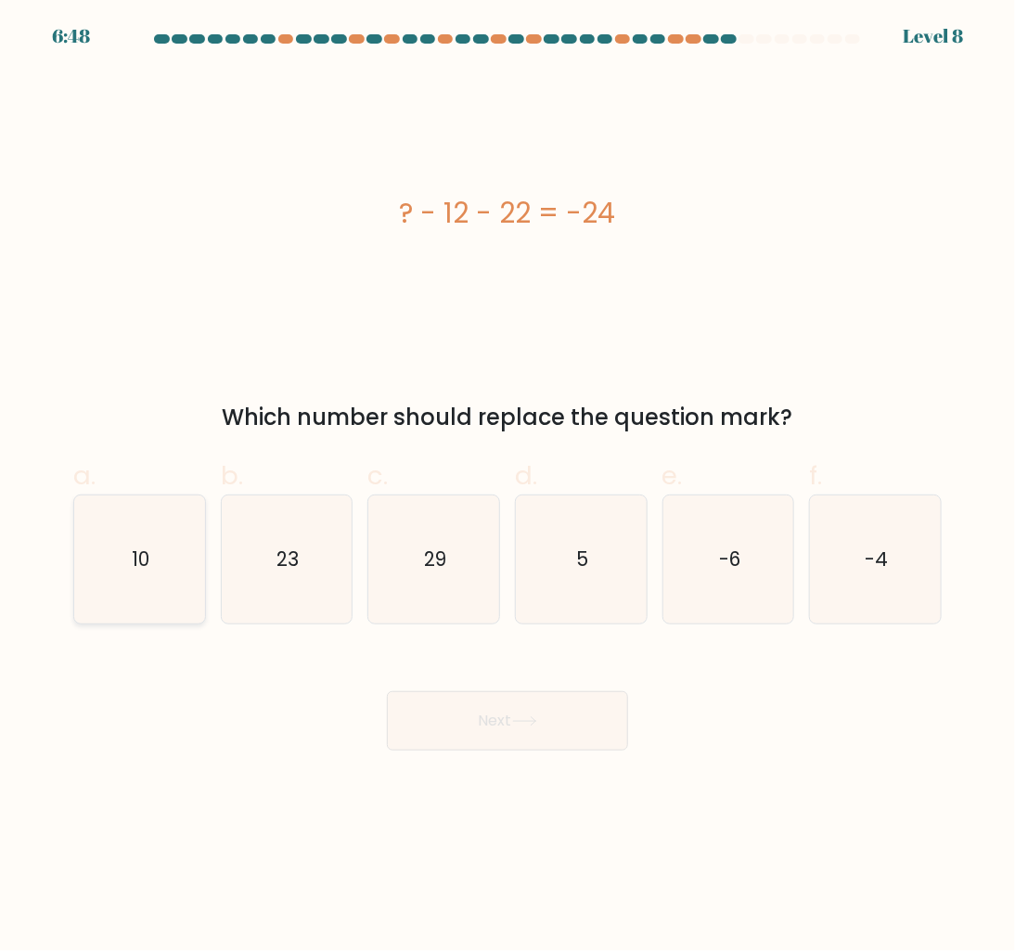
click at [132, 560] on text "10" at bounding box center [141, 559] width 18 height 27
click at [507, 488] on input "a. 10" at bounding box center [507, 482] width 1 height 12
radio input "true"
click at [412, 552] on icon "29" at bounding box center [434, 559] width 128 height 128
click at [507, 488] on input "c. 29" at bounding box center [507, 482] width 1 height 12
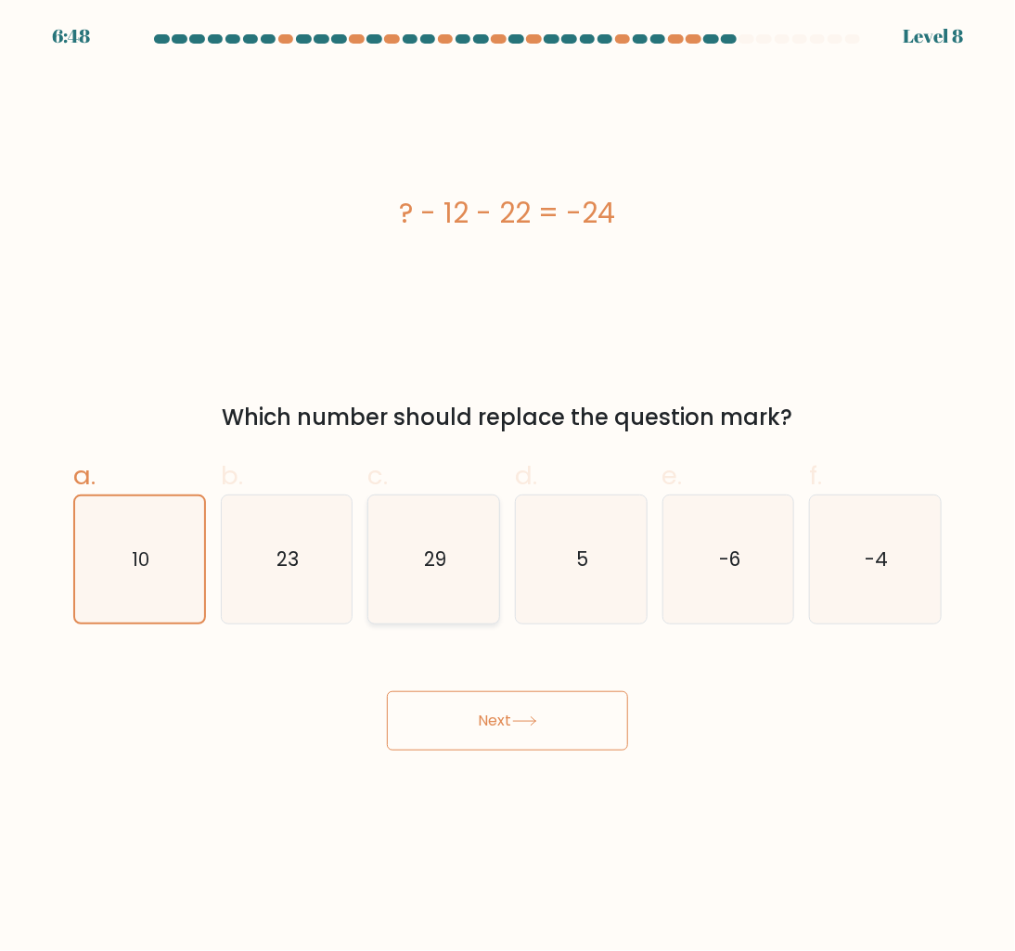
radio input "true"
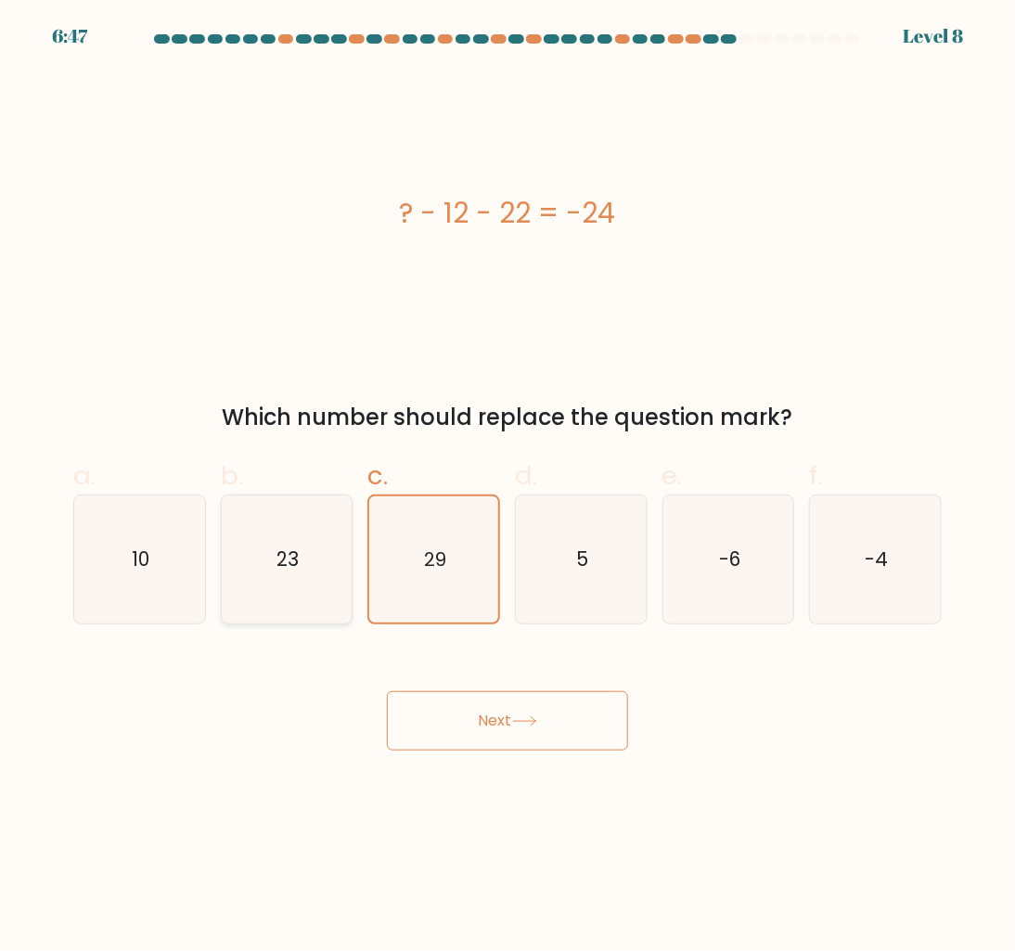
click at [309, 610] on icon "23" at bounding box center [287, 559] width 128 height 128
click at [507, 488] on input "b. 23" at bounding box center [507, 482] width 1 height 12
radio input "true"
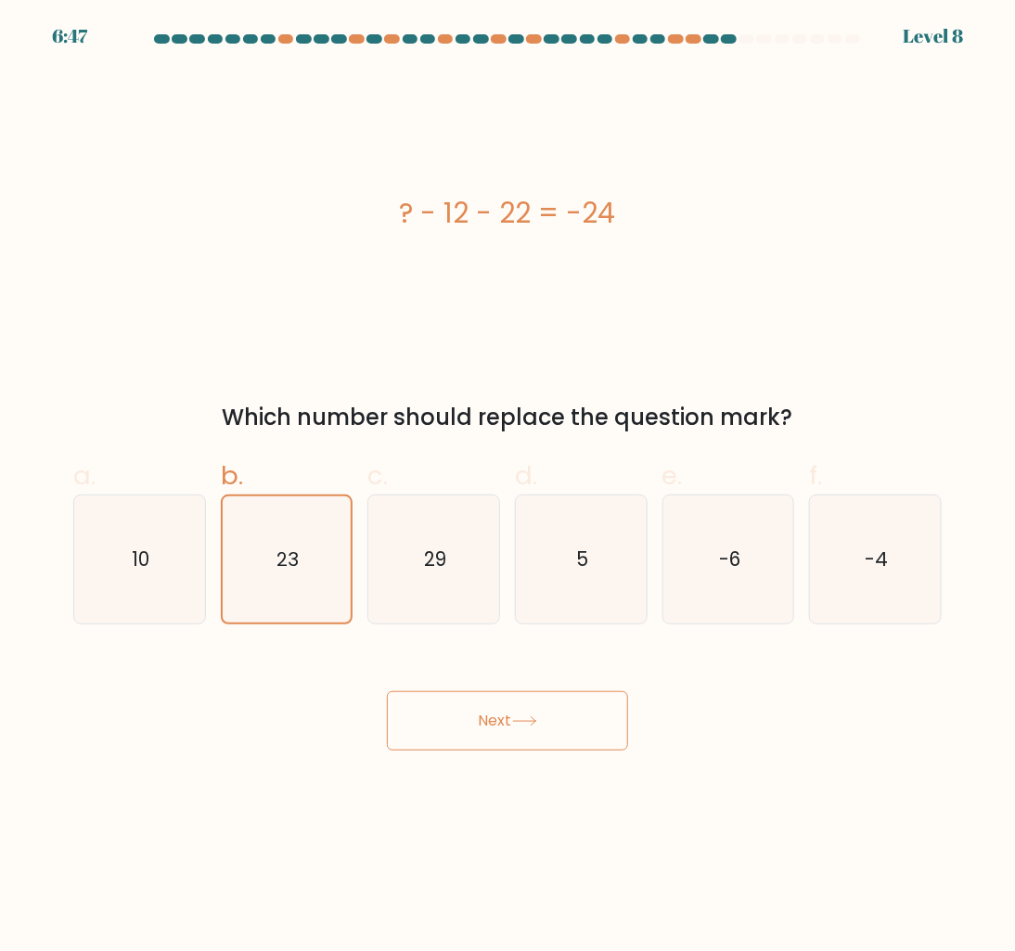
click at [499, 711] on button "Next" at bounding box center [507, 720] width 241 height 59
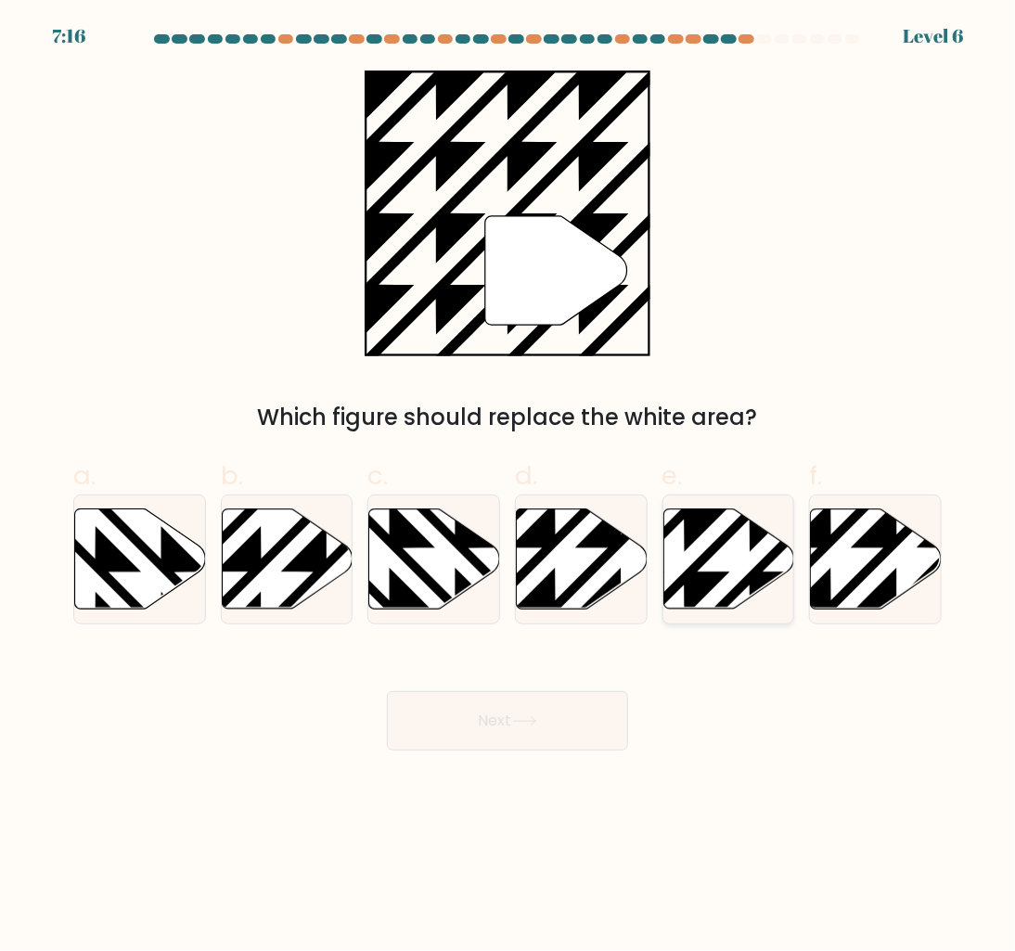
click at [705, 566] on icon at bounding box center [728, 559] width 131 height 102
click at [508, 488] on input "e." at bounding box center [507, 482] width 1 height 12
radio input "true"
click at [525, 705] on button "Next" at bounding box center [507, 720] width 241 height 59
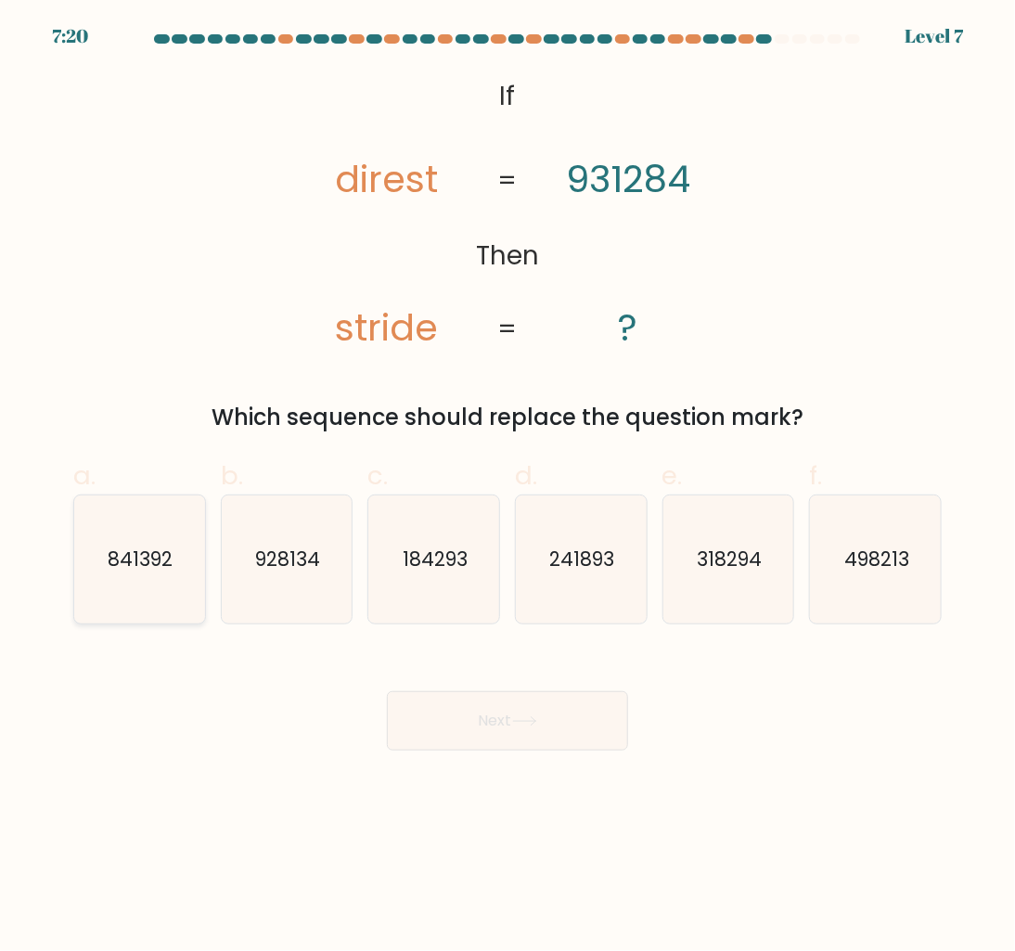
click at [143, 549] on text "841392" at bounding box center [141, 559] width 65 height 27
click at [507, 488] on input "a. 841392" at bounding box center [507, 482] width 1 height 12
radio input "true"
click at [486, 728] on button "Next" at bounding box center [507, 720] width 241 height 59
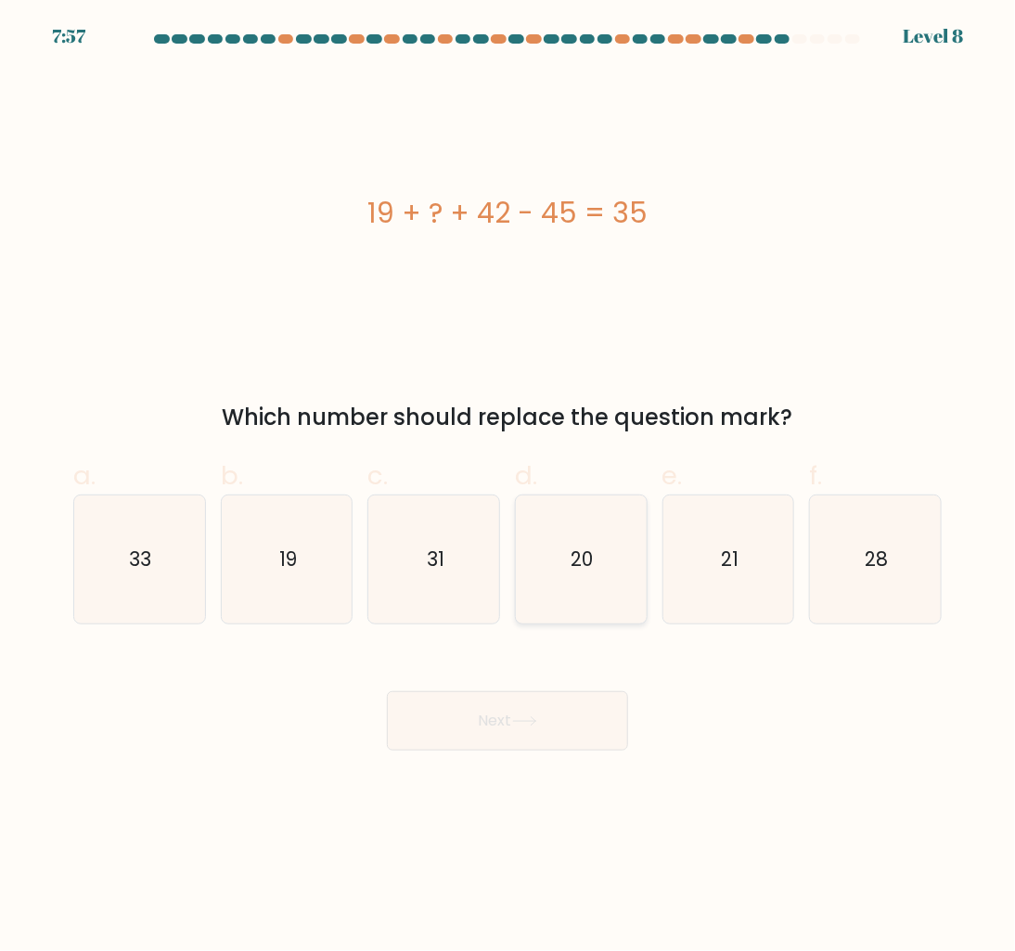
click at [606, 603] on icon "20" at bounding box center [581, 559] width 128 height 128
click at [508, 488] on input "d. 20" at bounding box center [507, 482] width 1 height 12
radio input "true"
click at [551, 724] on button "Next" at bounding box center [507, 720] width 241 height 59
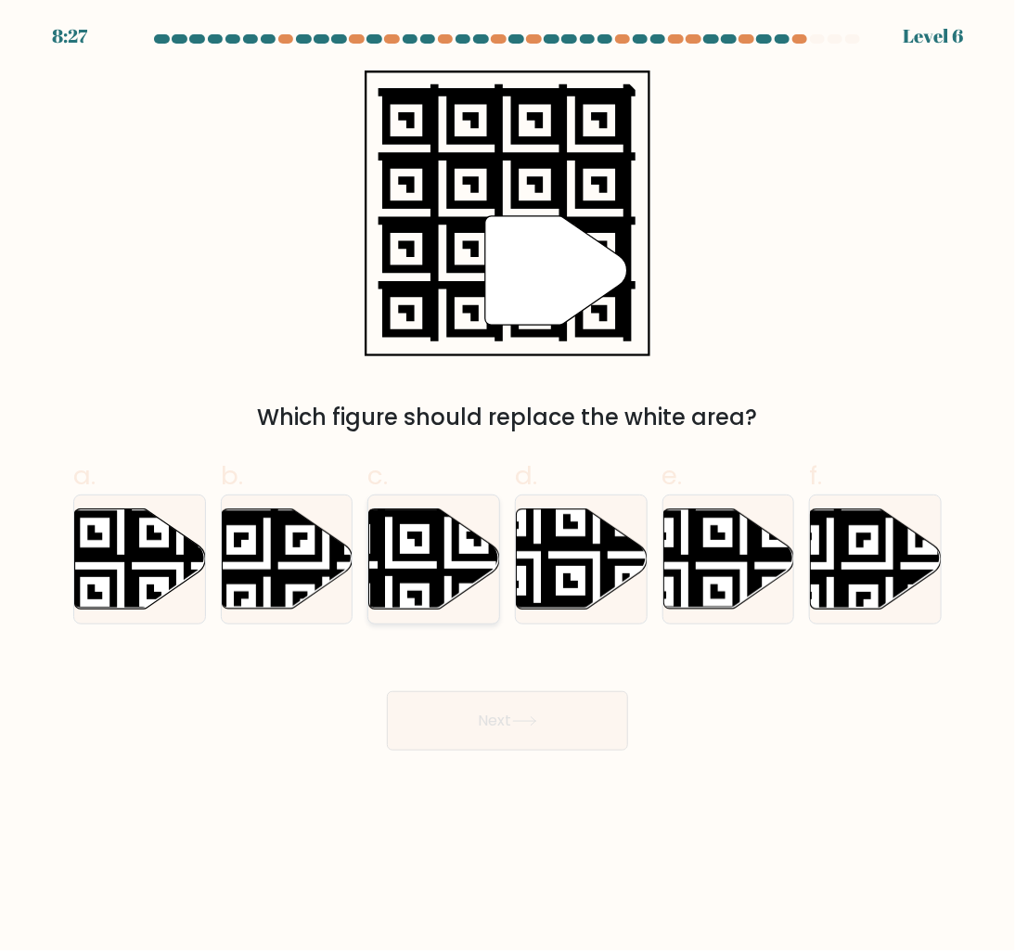
click at [414, 567] on icon at bounding box center [434, 558] width 131 height 100
click at [507, 488] on input "c." at bounding box center [507, 482] width 1 height 12
radio input "true"
click at [510, 714] on button "Next" at bounding box center [507, 720] width 241 height 59
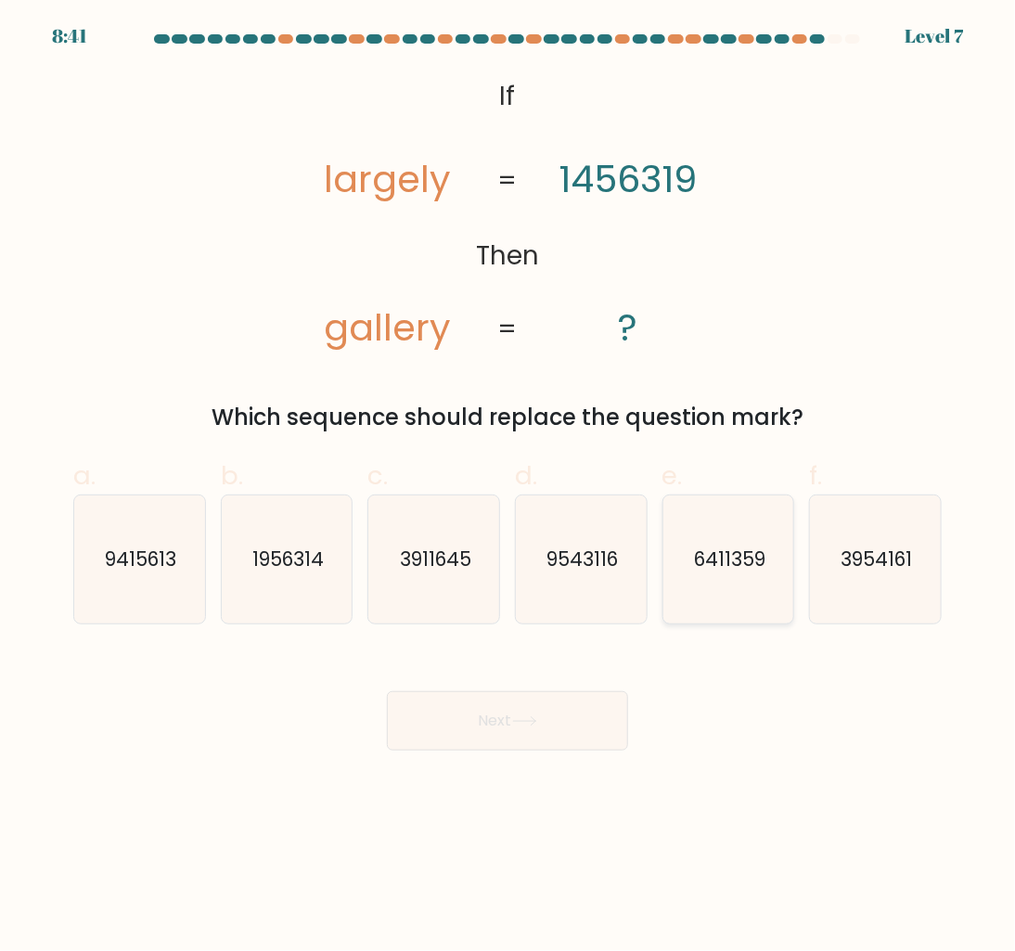
click at [719, 590] on icon "6411359" at bounding box center [728, 559] width 128 height 128
click at [508, 488] on input "e. 6411359" at bounding box center [507, 482] width 1 height 12
radio input "true"
click at [537, 719] on icon at bounding box center [524, 721] width 25 height 10
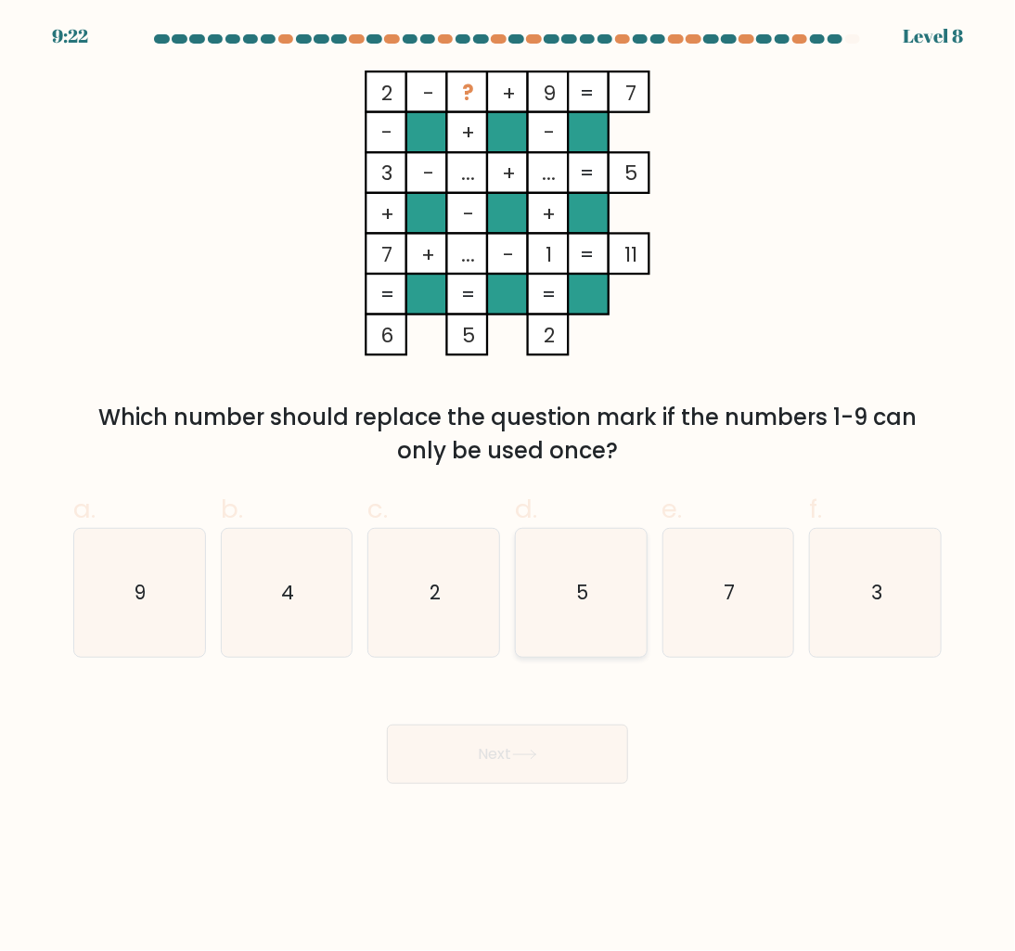
click at [577, 619] on icon "5" at bounding box center [581, 593] width 128 height 128
click at [508, 488] on input "d. 5" at bounding box center [507, 482] width 1 height 12
radio input "true"
click at [573, 754] on button "Next" at bounding box center [507, 754] width 241 height 59
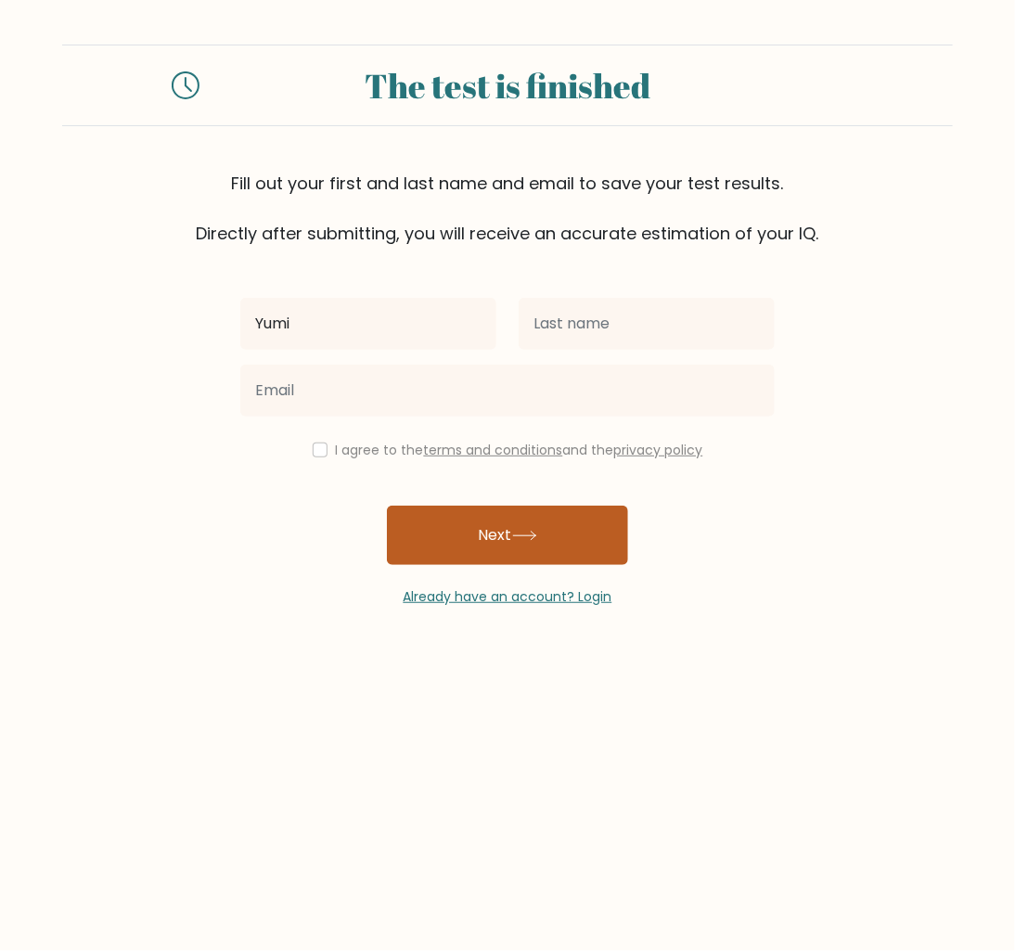
type input "Yumi"
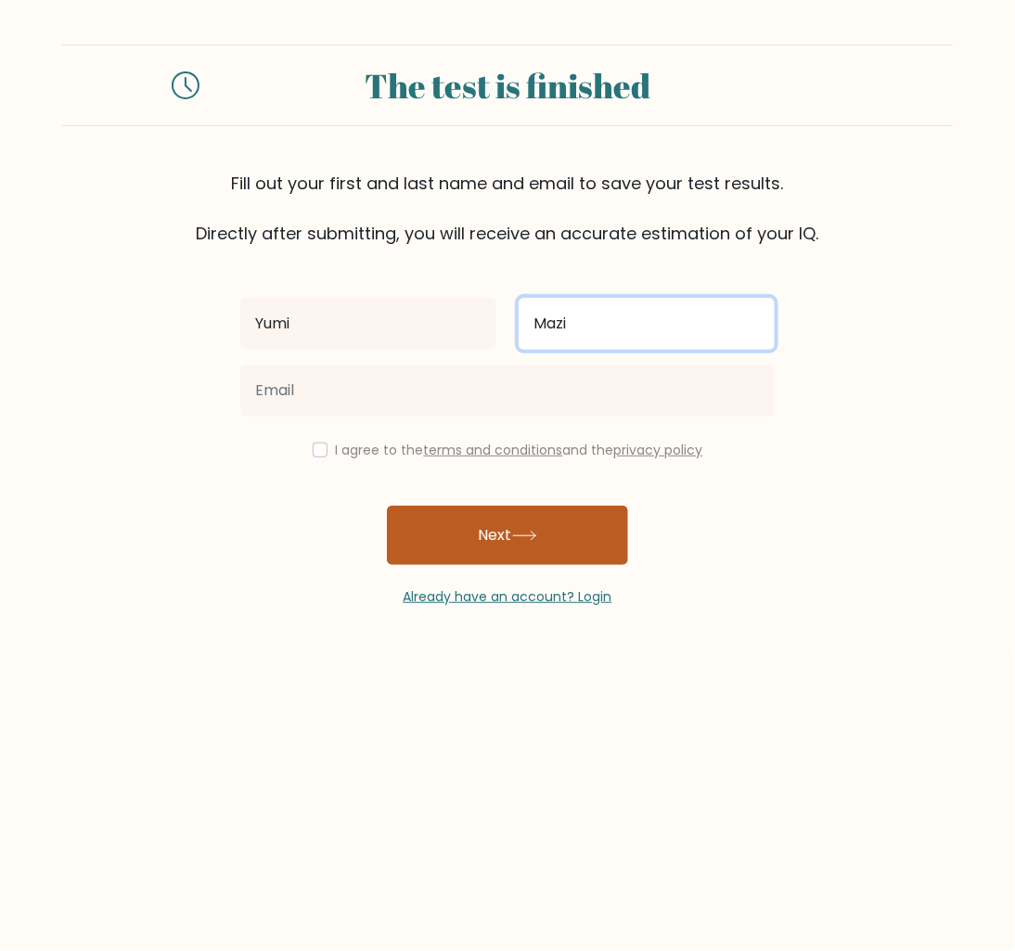
type input "Mazi"
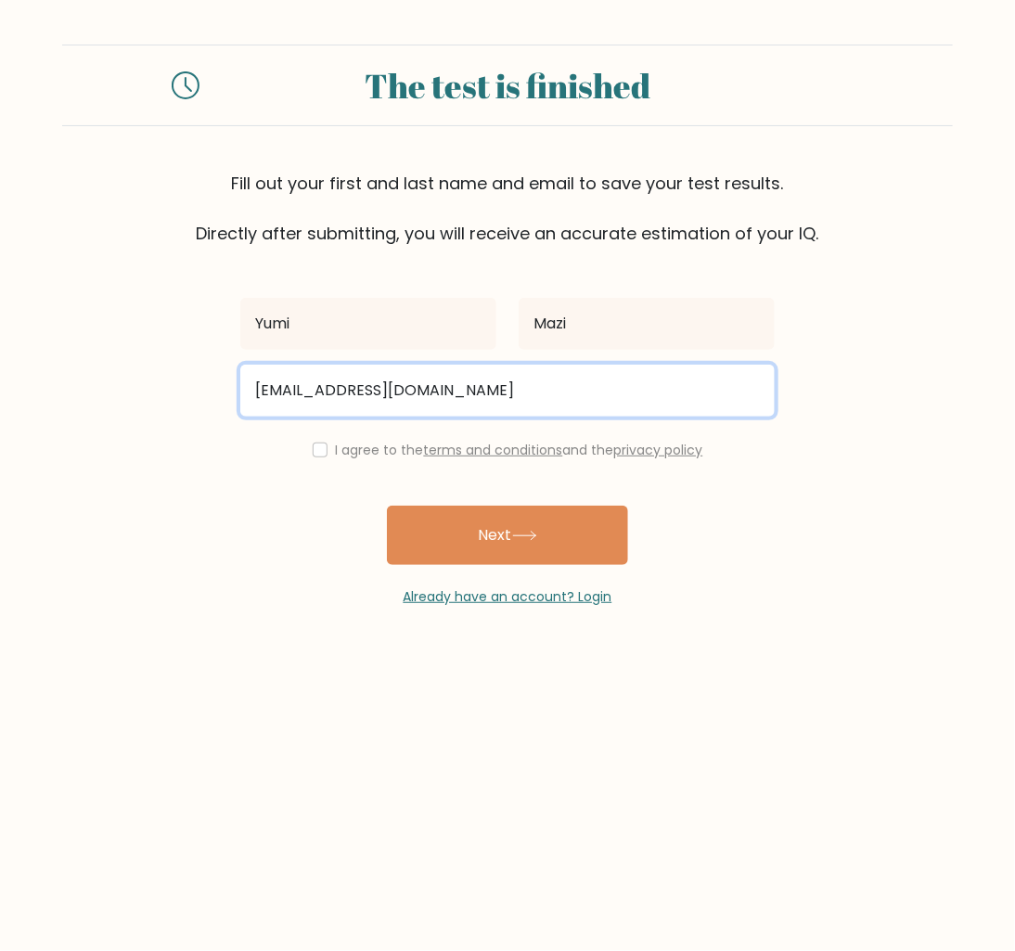
type input "sushimakikatsudon@gmail.com"
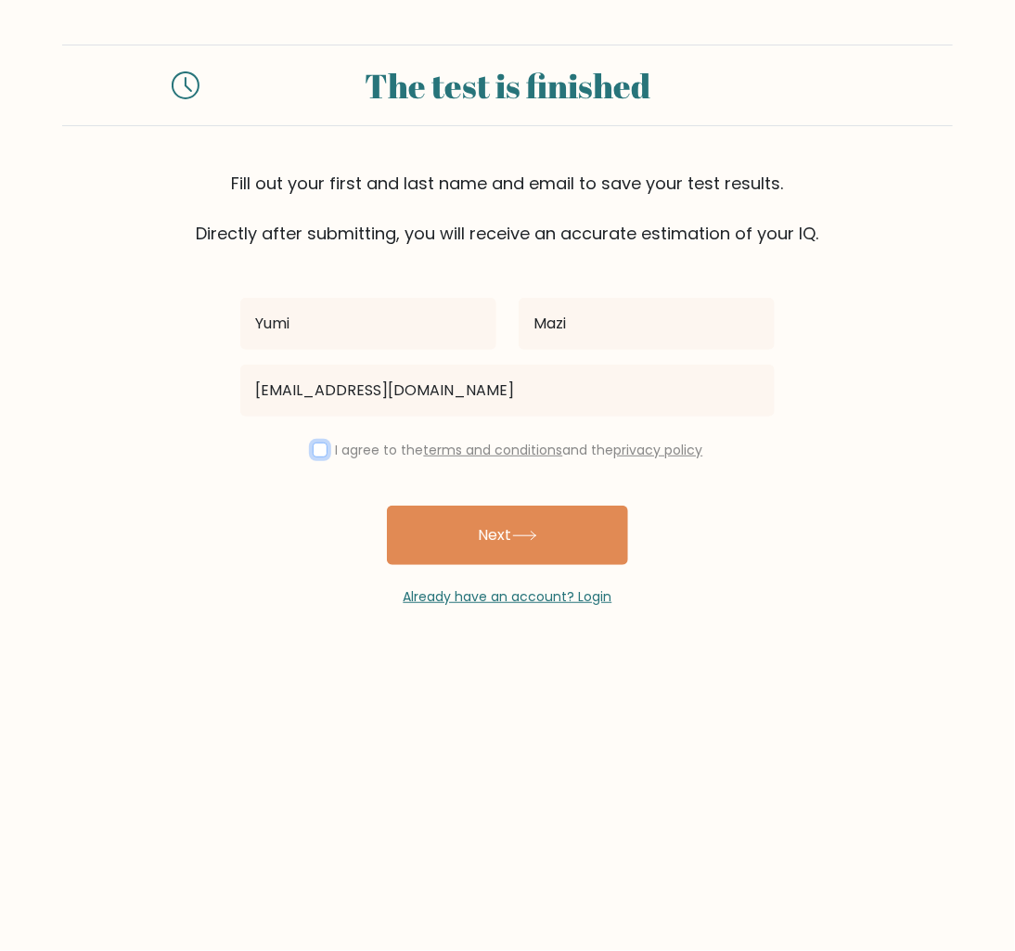
click at [322, 449] on input "checkbox" at bounding box center [320, 450] width 15 height 15
checkbox input "true"
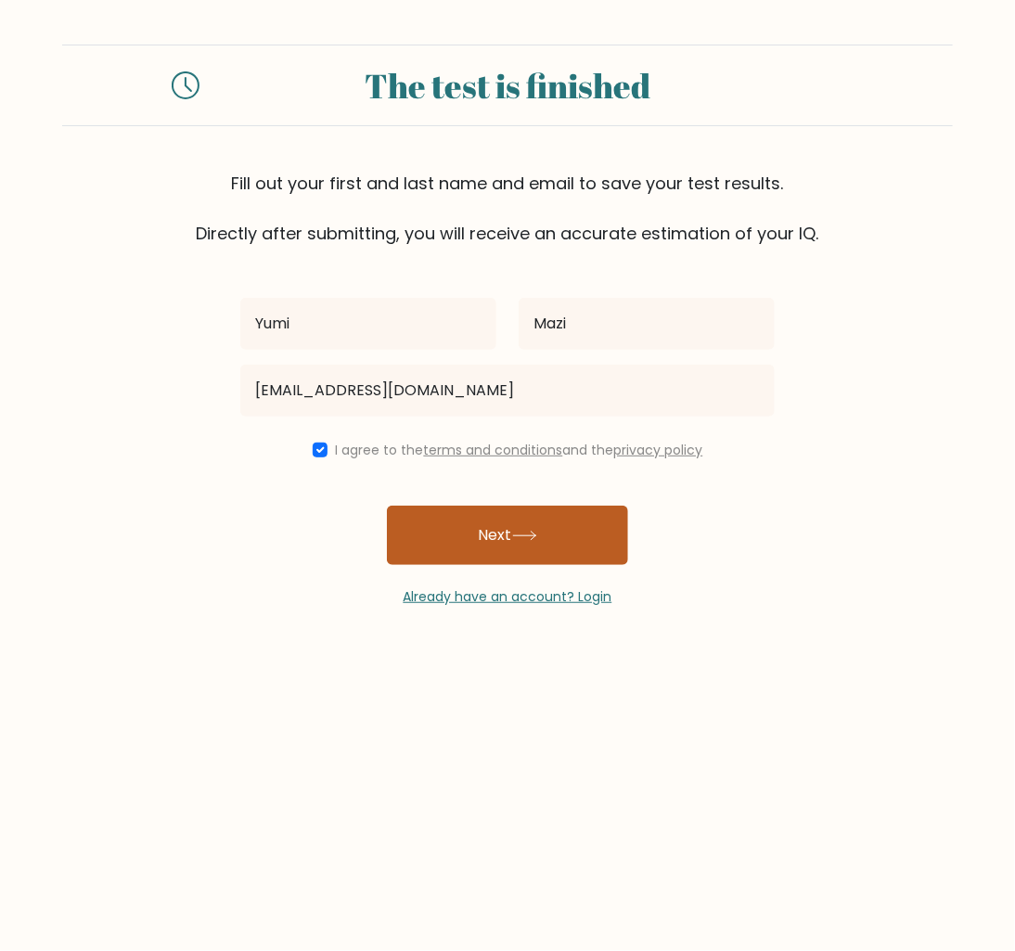
click at [450, 522] on button "Next" at bounding box center [507, 535] width 241 height 59
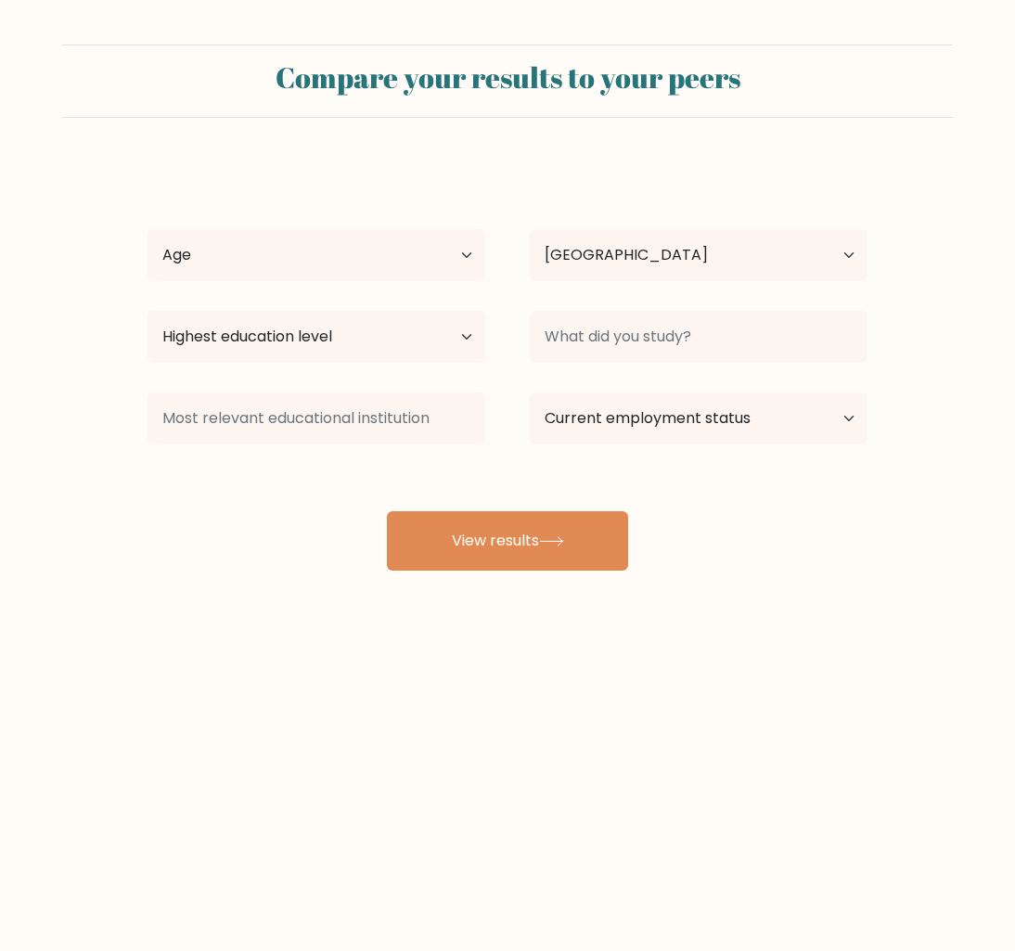
select select "PH"
click at [312, 256] on select "Age Under [DEMOGRAPHIC_DATA] [DEMOGRAPHIC_DATA] [DEMOGRAPHIC_DATA] [DEMOGRAPHIC…" at bounding box center [317, 255] width 338 height 52
select select "25_34"
click at [148, 229] on select "Age Under 18 years old 18-24 years old 25-34 years old 35-44 years old 45-54 ye…" at bounding box center [317, 255] width 338 height 52
click at [327, 317] on select "Highest education level No schooling Primary Lower Secondary Upper Secondary Oc…" at bounding box center [317, 337] width 338 height 52
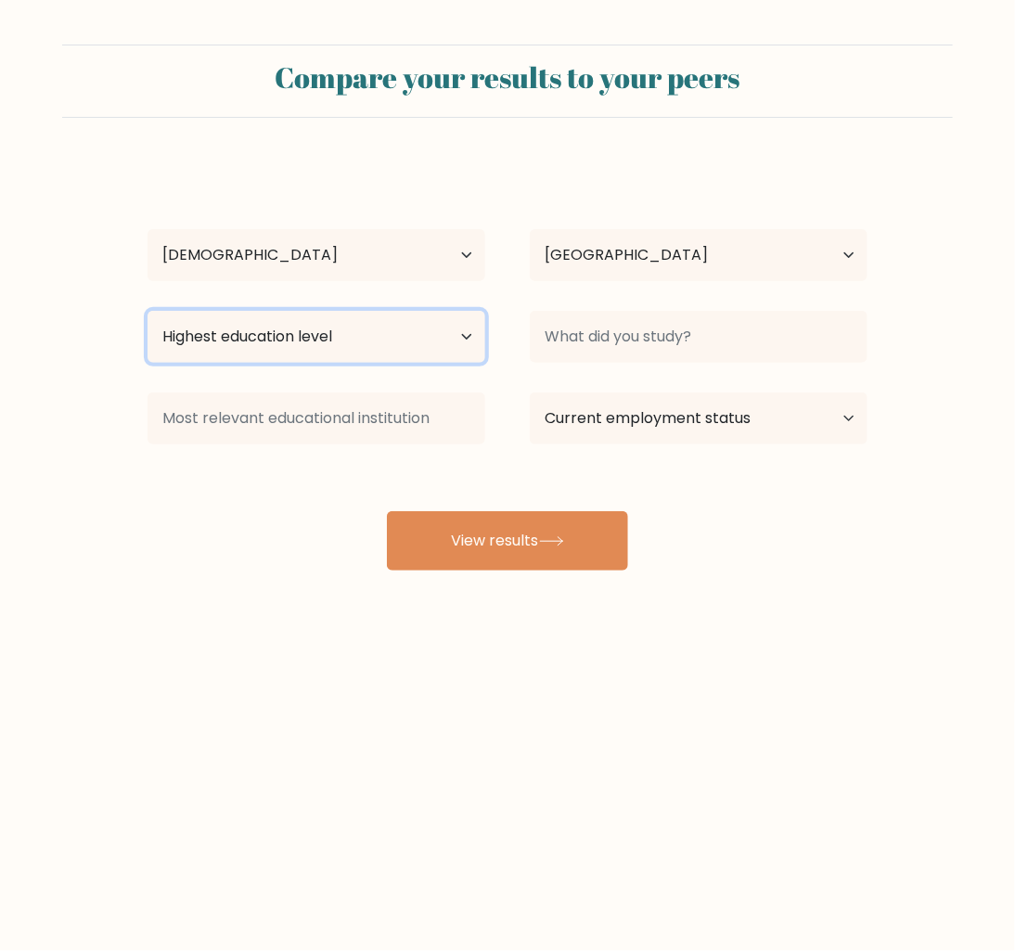
select select "upper_secondary"
click at [148, 311] on select "Highest education level No schooling Primary Lower Secondary Upper Secondary Oc…" at bounding box center [317, 337] width 338 height 52
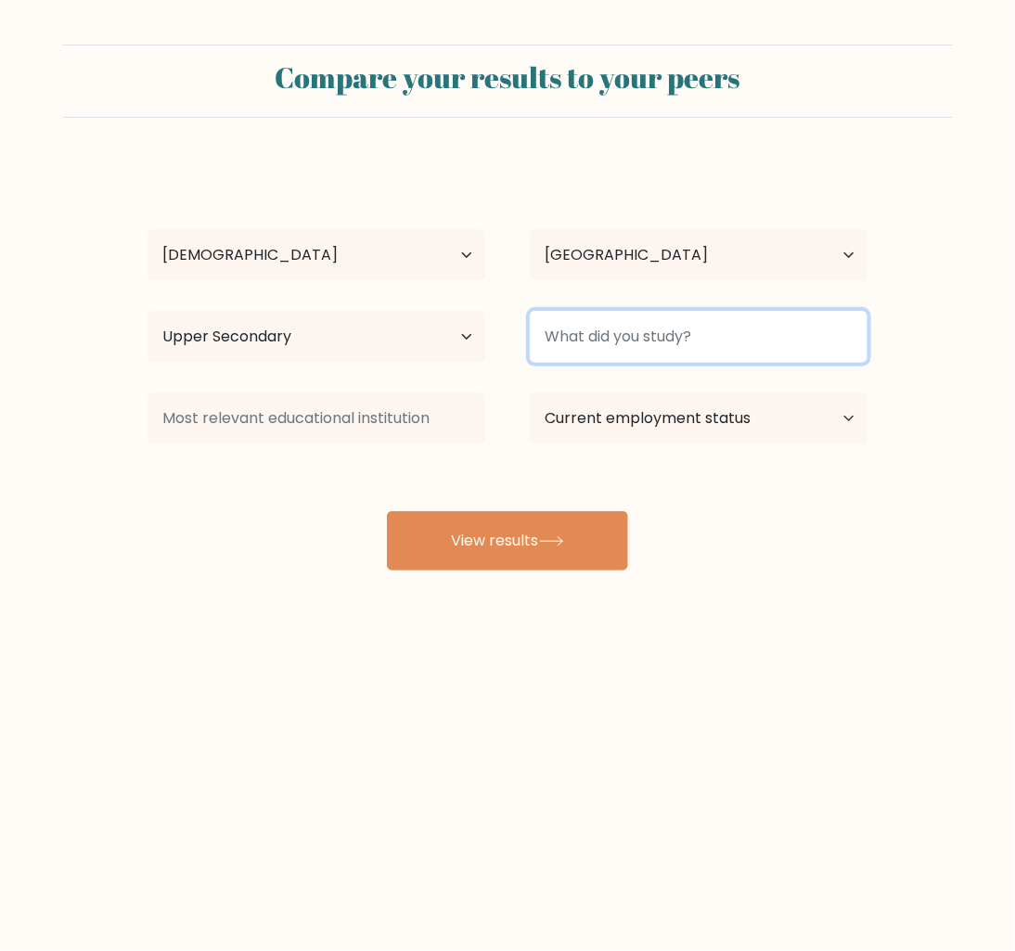
click at [641, 347] on input at bounding box center [699, 337] width 338 height 52
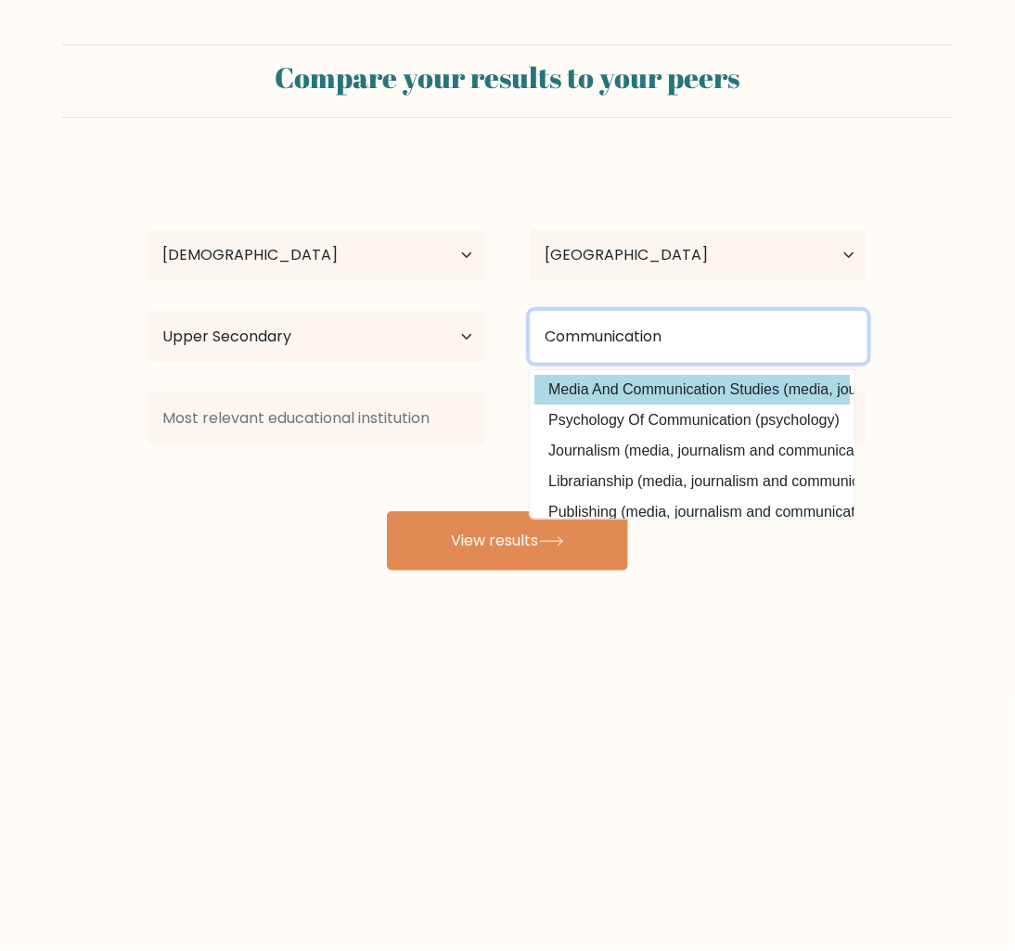
type input "Communication"
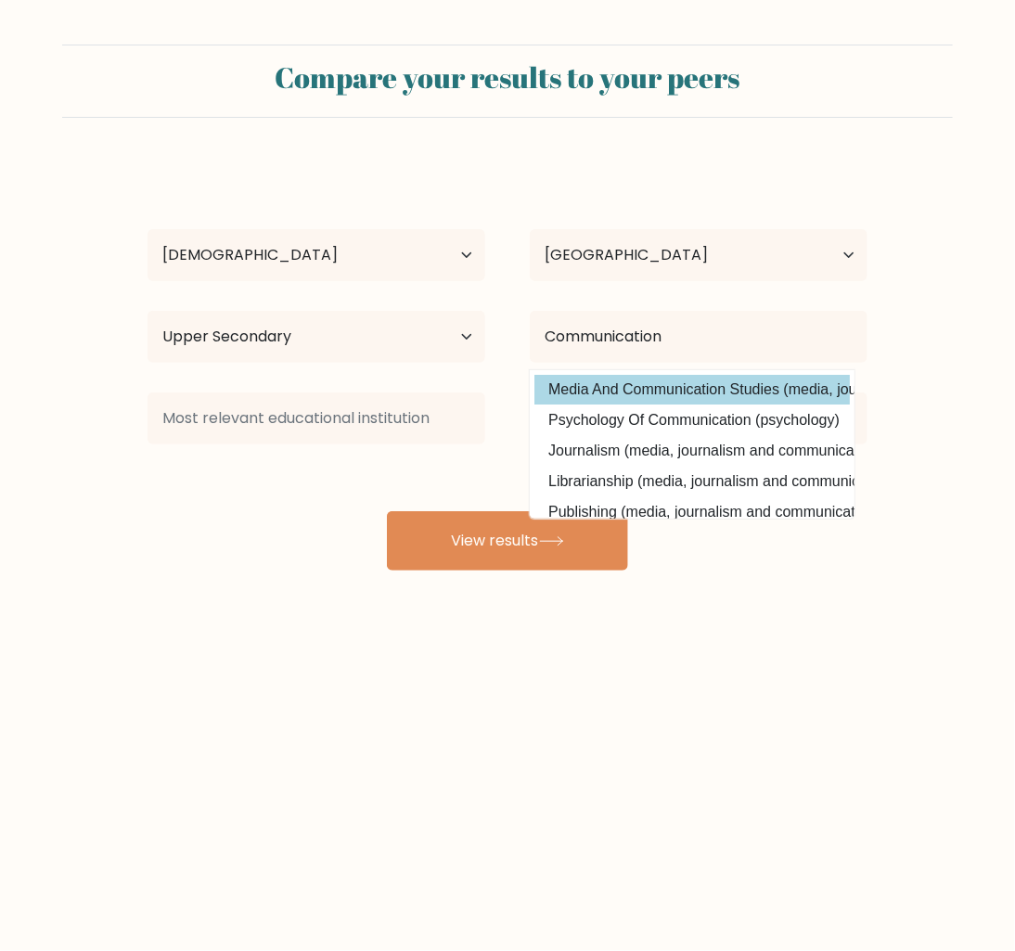
click at [711, 394] on div "Yumi Mazi Age Under 18 years old 18-24 years old 25-34 years old 35-44 years ol…" at bounding box center [507, 366] width 742 height 408
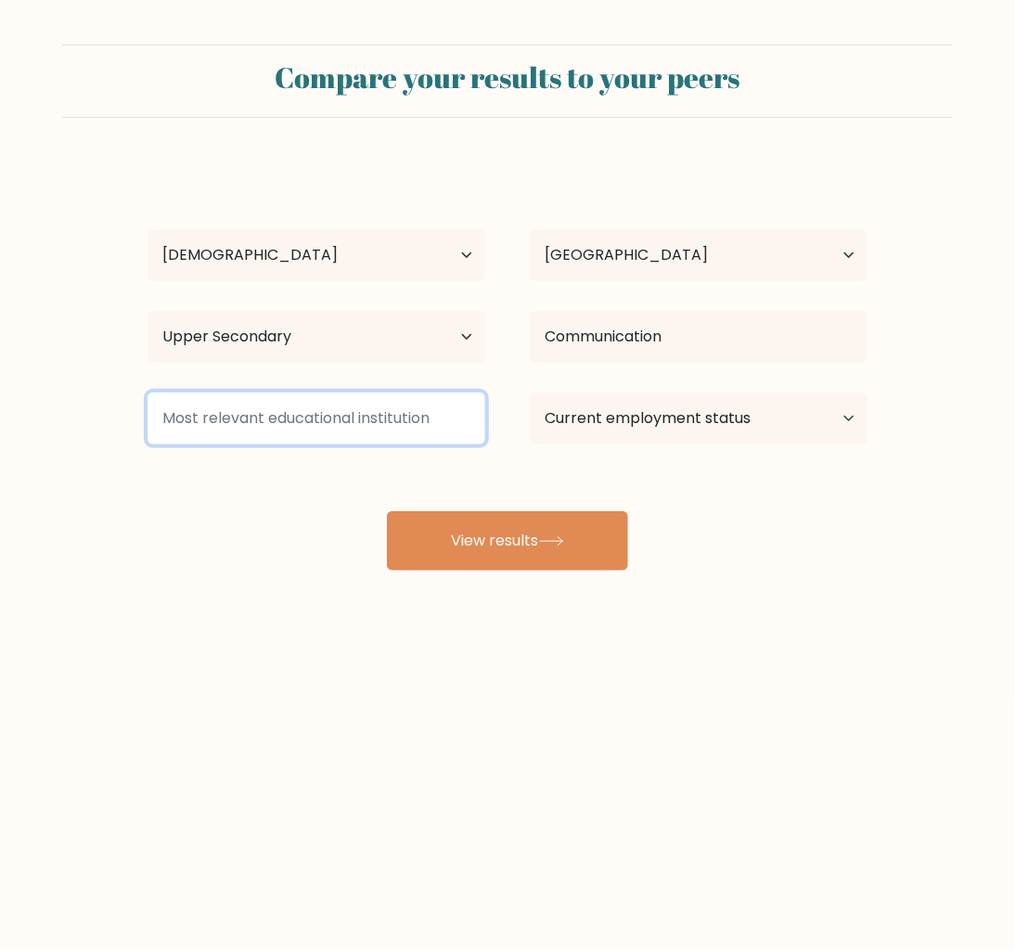
click at [338, 417] on input at bounding box center [317, 418] width 338 height 52
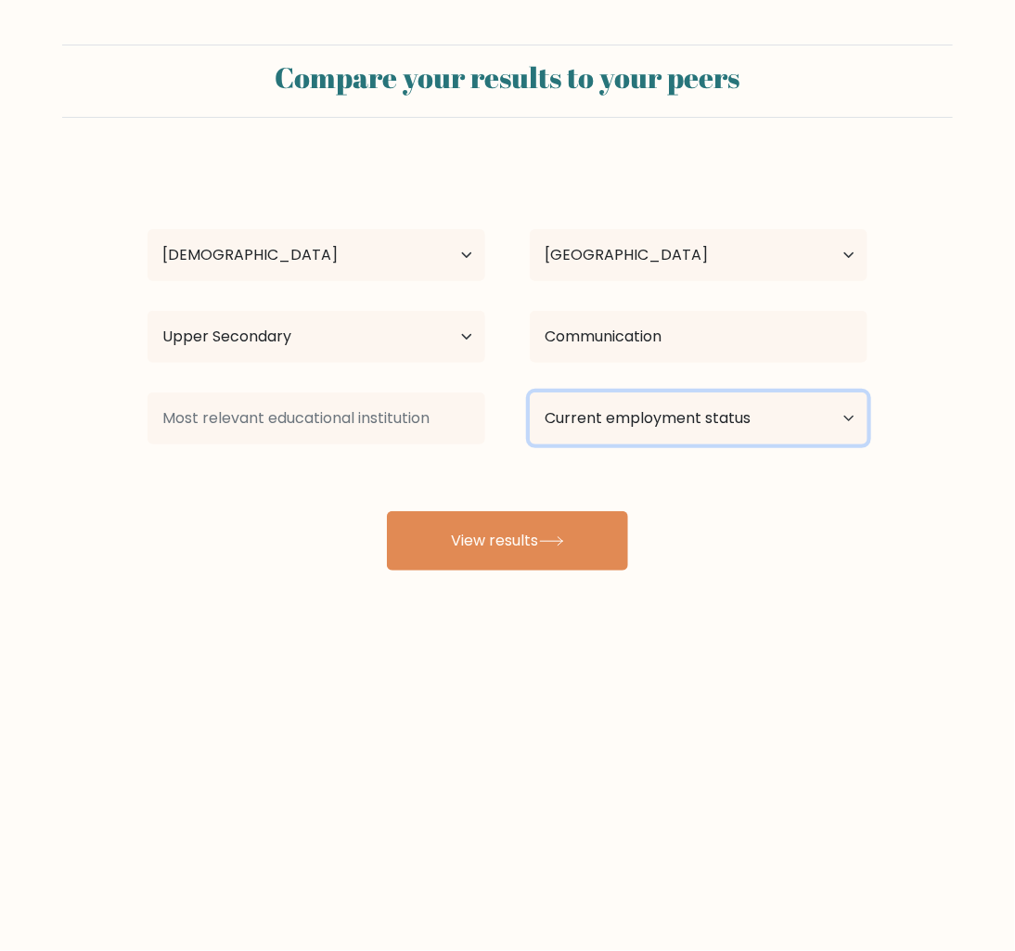
click at [597, 415] on select "Current employment status Employed Student Retired Other / prefer not to answer" at bounding box center [699, 418] width 338 height 52
click at [530, 392] on select "Current employment status Employed Student Retired Other / prefer not to answer" at bounding box center [699, 418] width 338 height 52
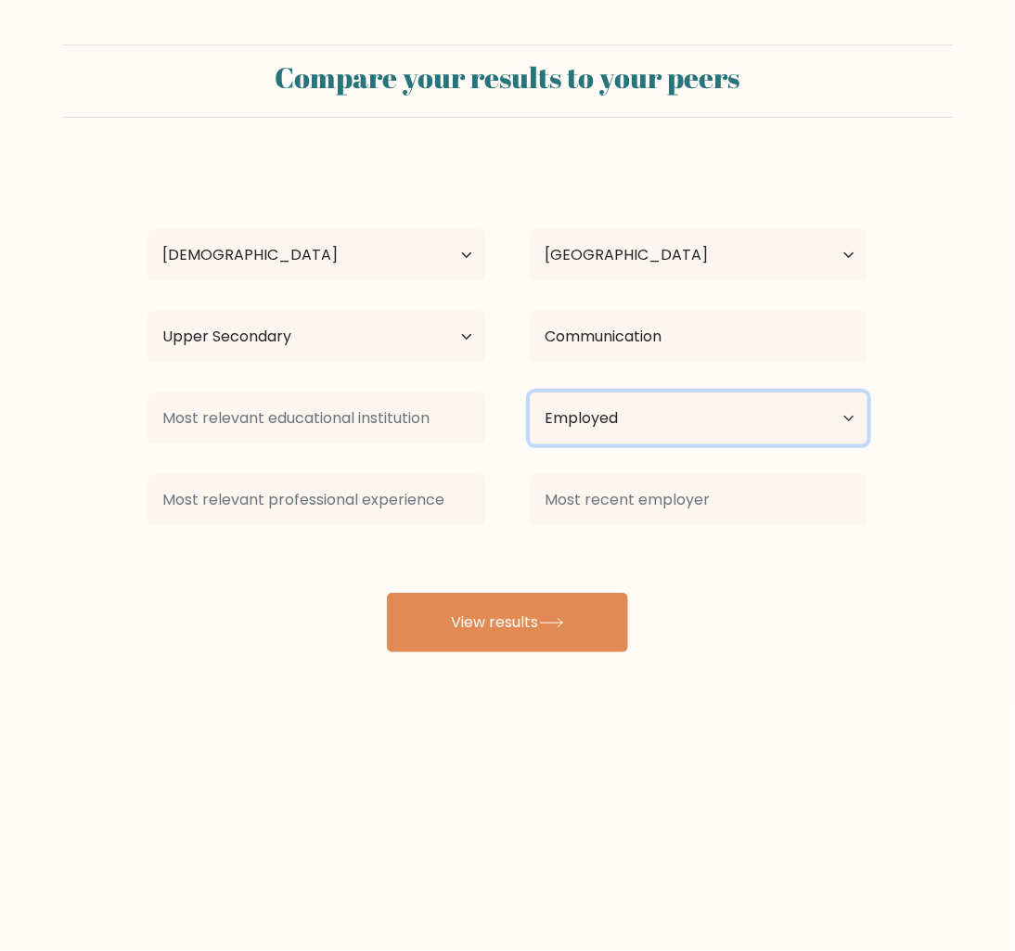
click at [629, 415] on select "Current employment status Employed Student Retired Other / prefer not to answer" at bounding box center [699, 418] width 338 height 52
select select "other"
click at [530, 392] on select "Current employment status Employed Student Retired Other / prefer not to answer" at bounding box center [699, 418] width 338 height 52
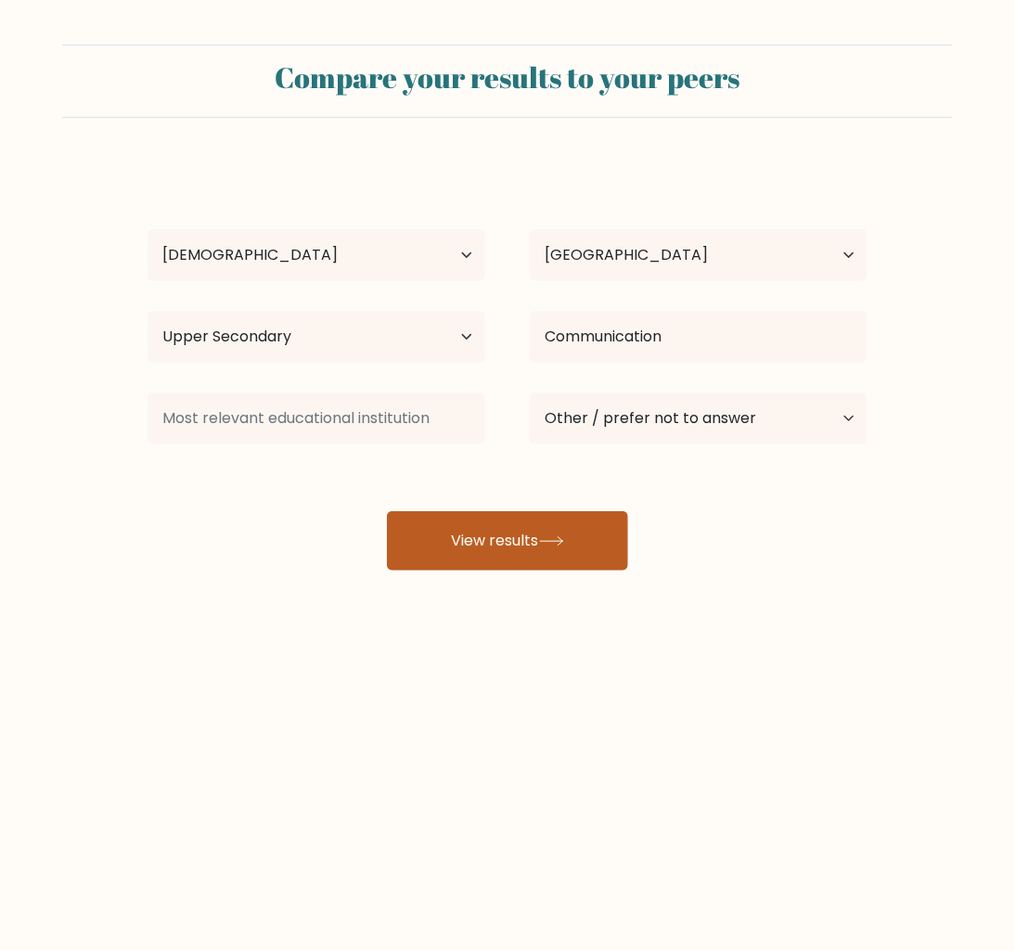
click at [571, 546] on button "View results" at bounding box center [507, 540] width 241 height 59
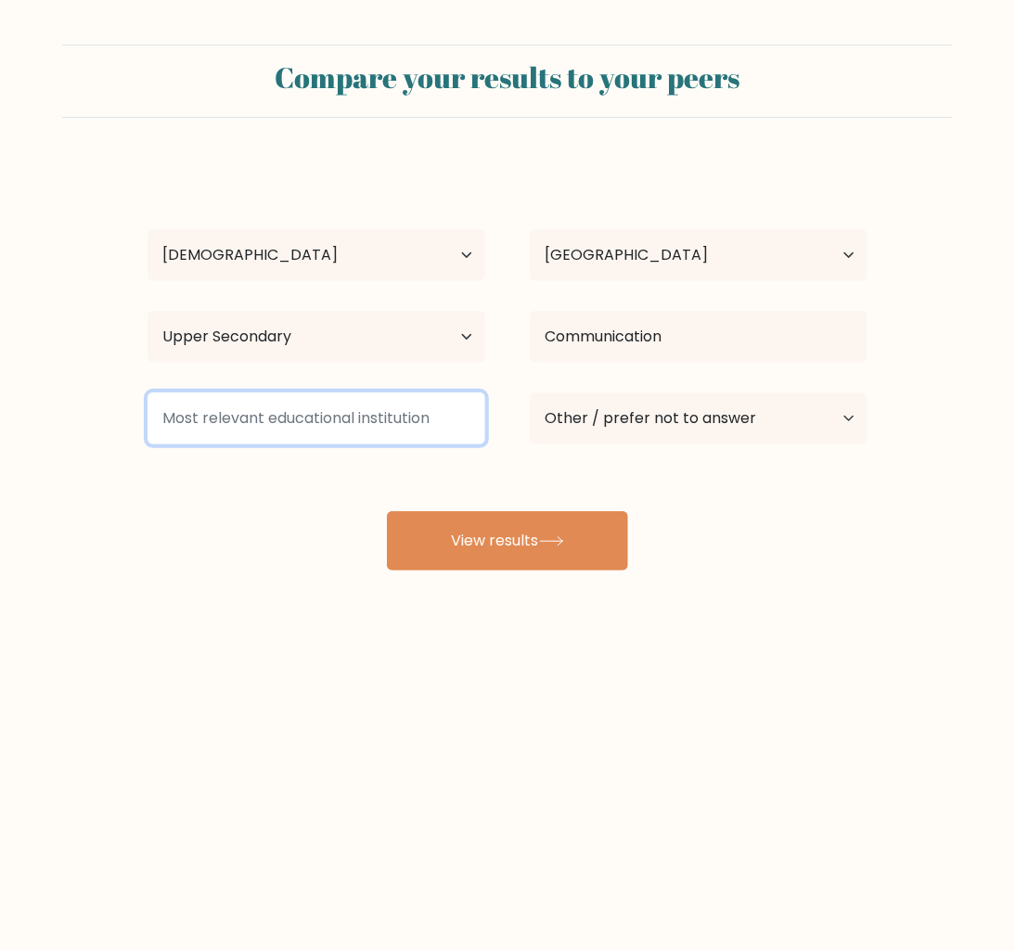
click at [366, 423] on input at bounding box center [317, 418] width 338 height 52
type input "T"
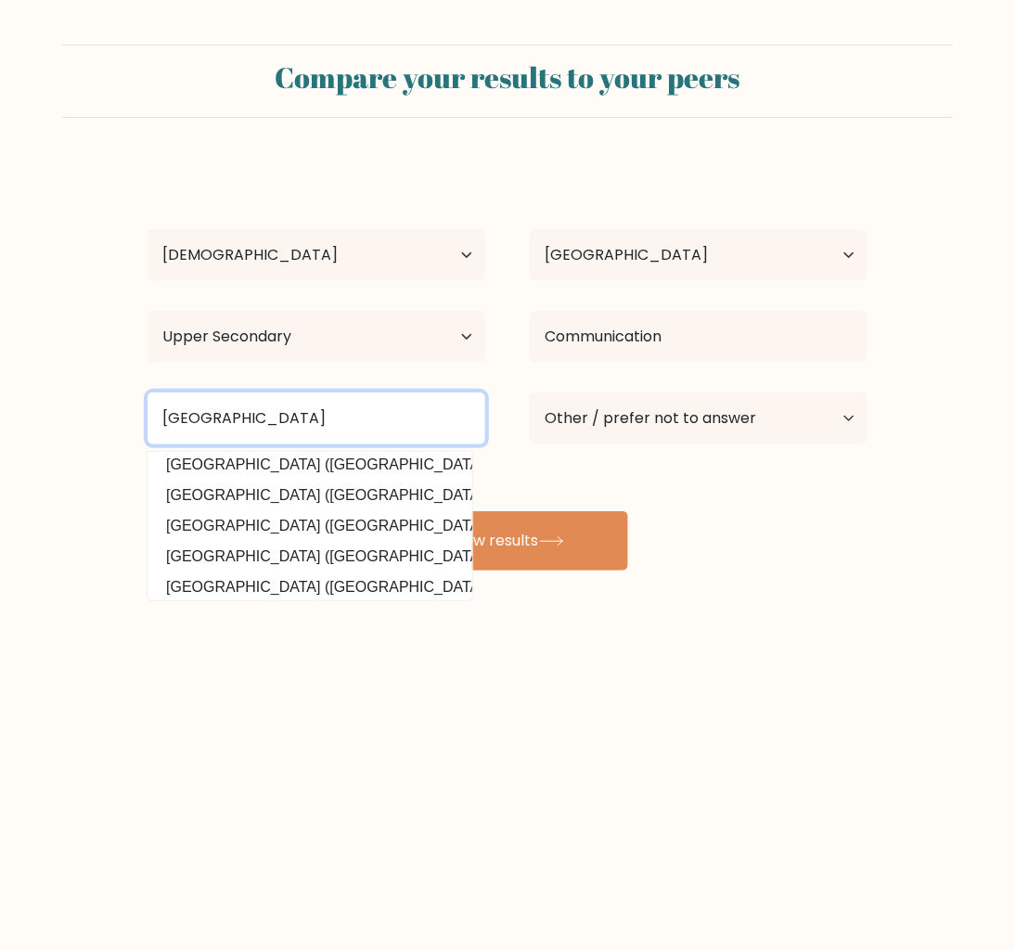
scroll to position [103, 0]
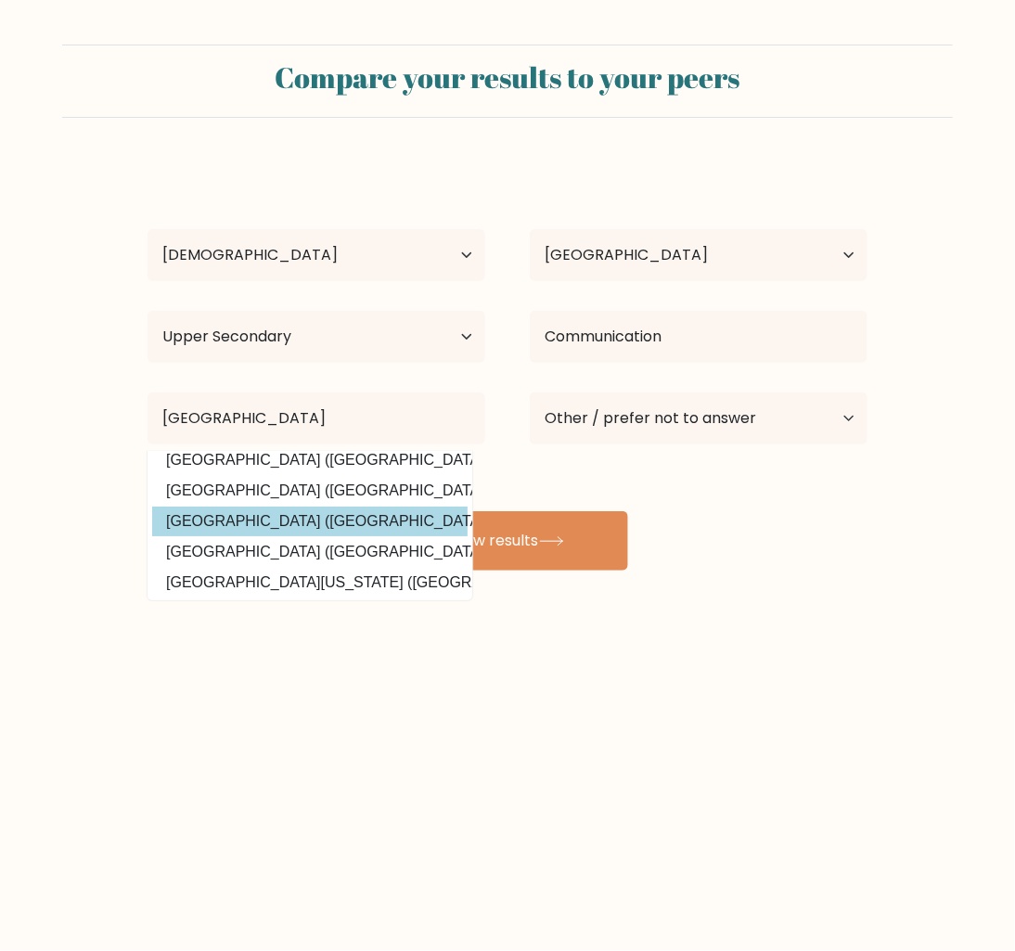
click at [387, 520] on option "Trinity University of Asia (Philippines)" at bounding box center [309, 522] width 315 height 30
type input "Trinity University of Asia"
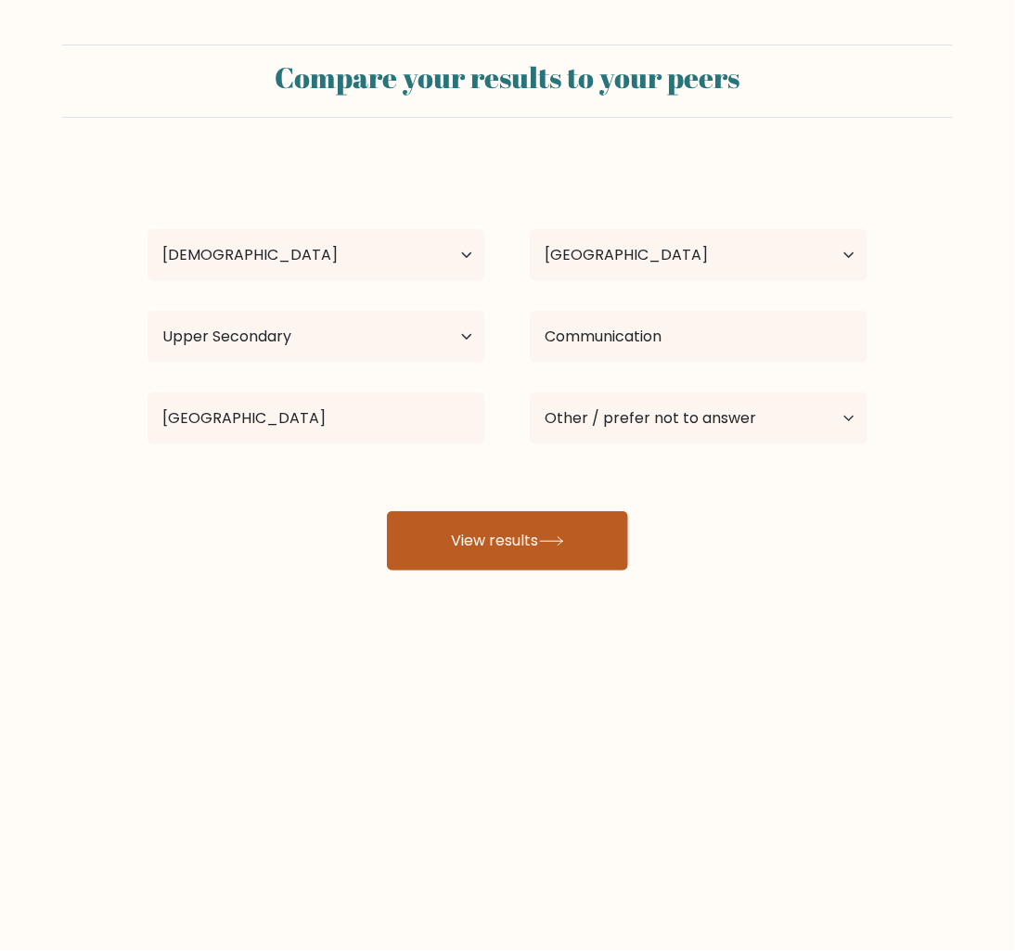
click at [546, 544] on icon at bounding box center [551, 541] width 25 height 10
